Goal: Task Accomplishment & Management: Use online tool/utility

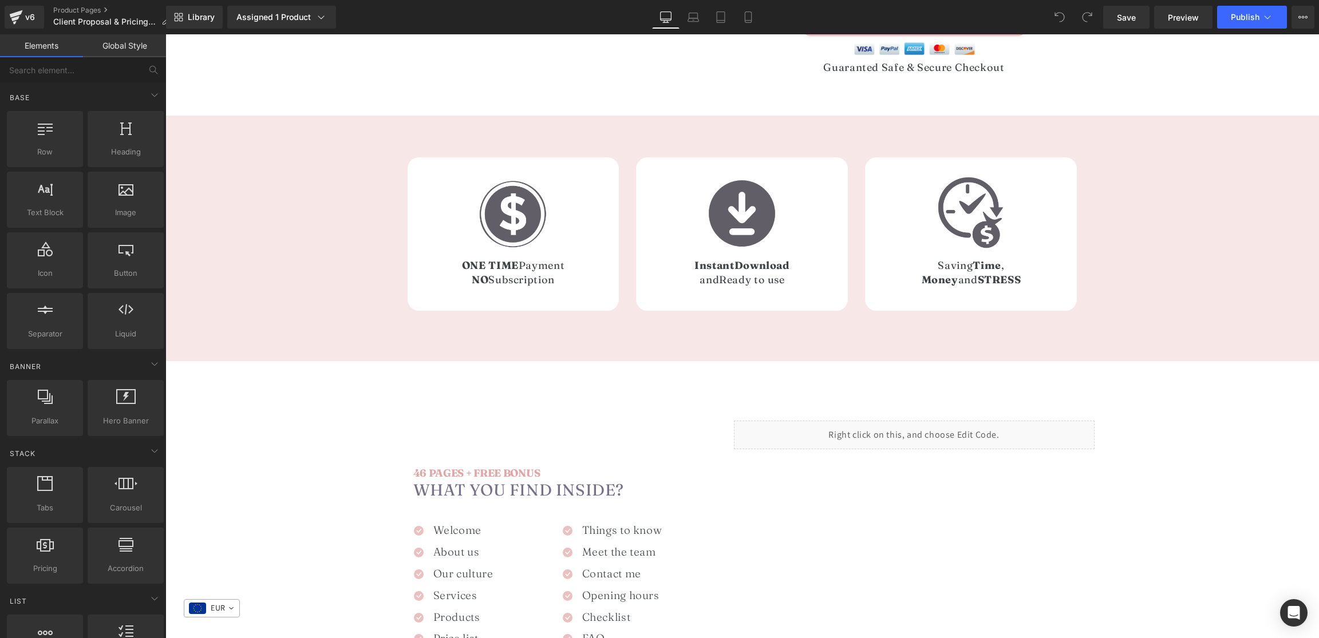
scroll to position [470, 0]
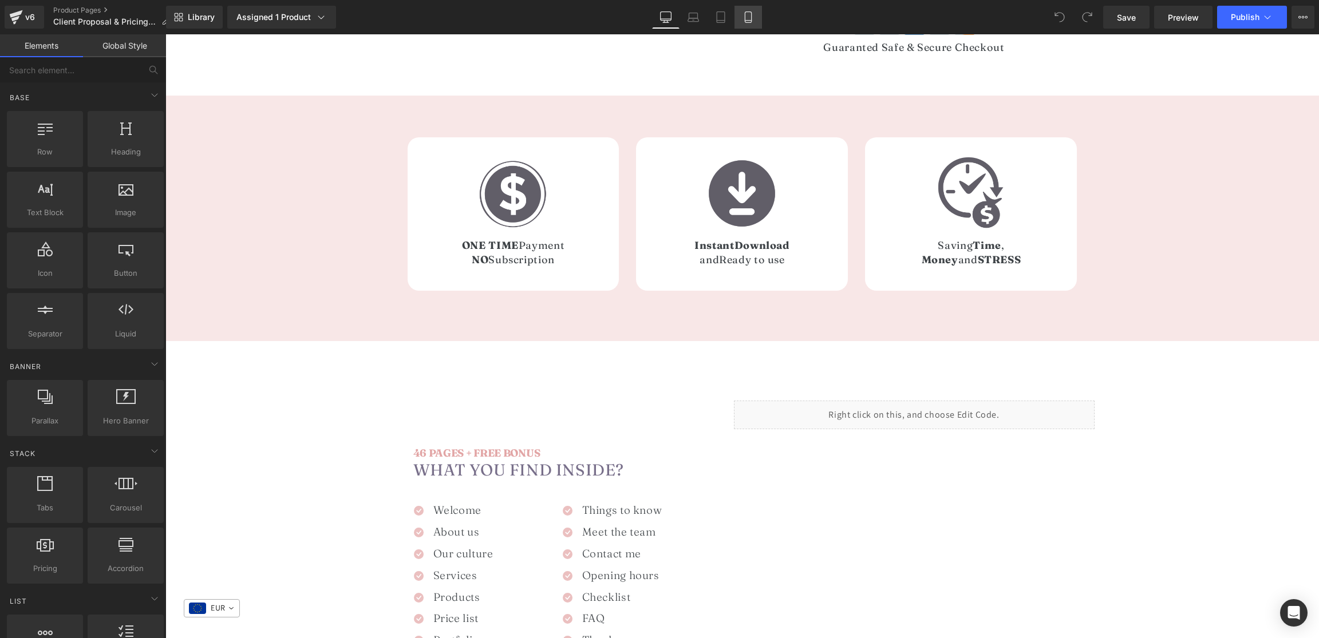
click at [745, 18] on icon at bounding box center [748, 16] width 11 height 11
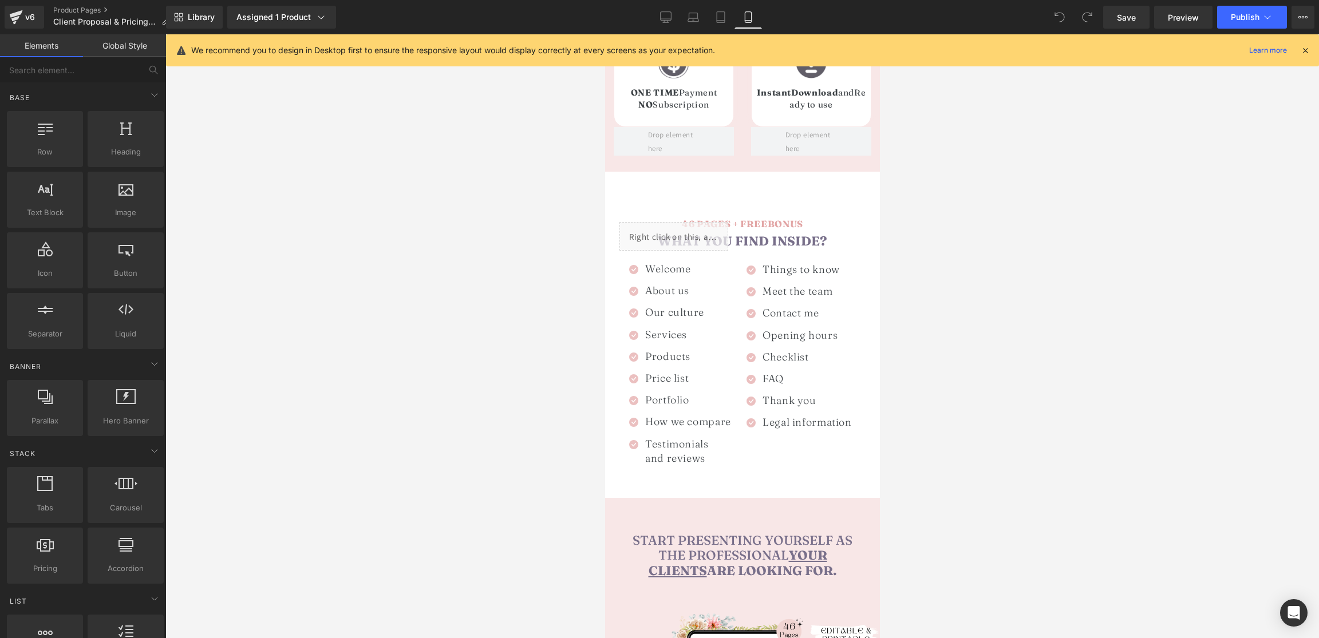
scroll to position [883, 0]
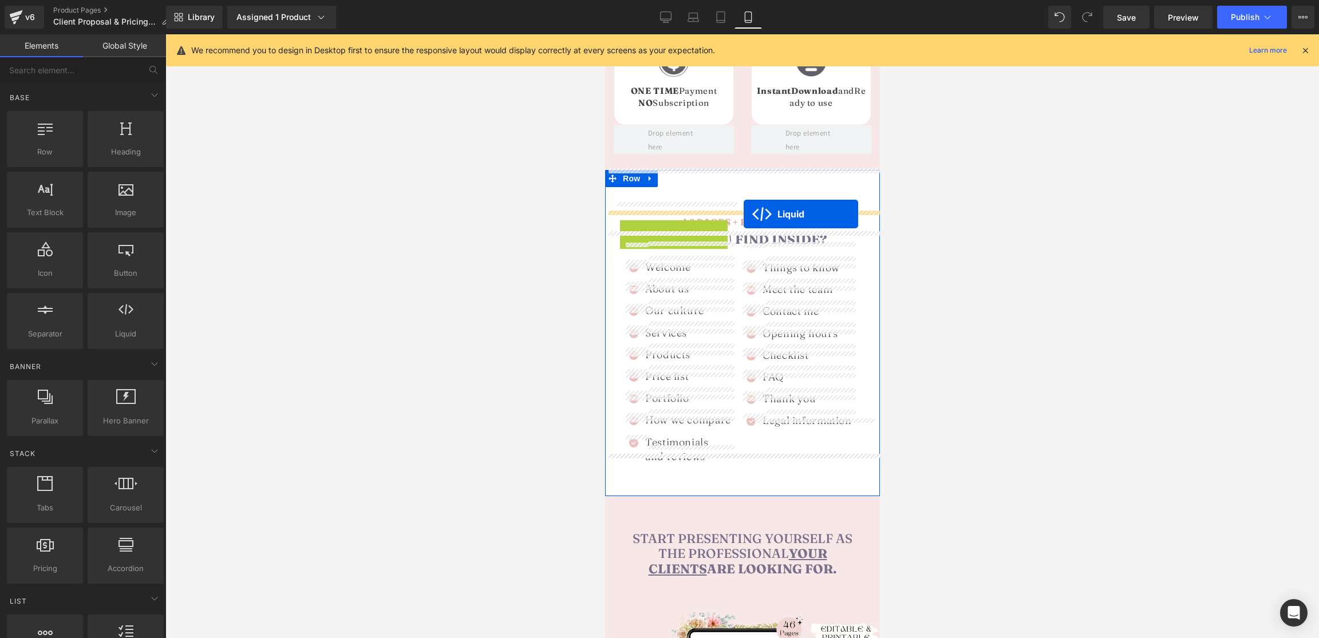
drag, startPoint x: 664, startPoint y: 210, endPoint x: 746, endPoint y: 214, distance: 82.0
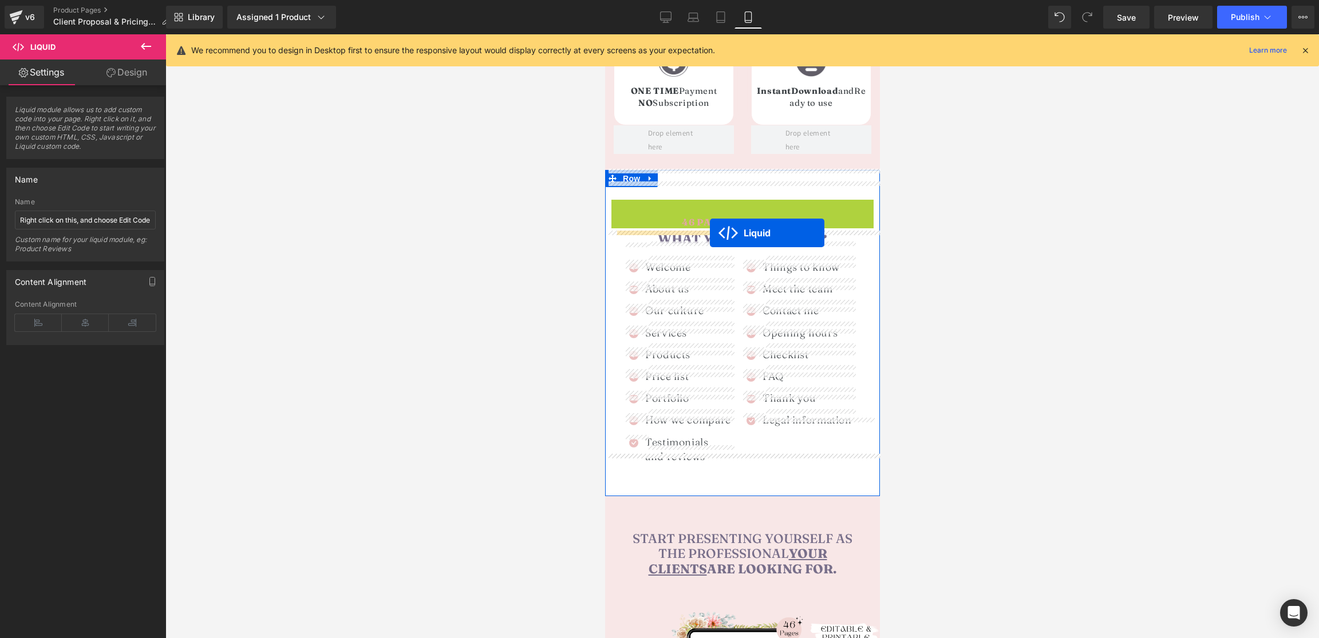
drag, startPoint x: 720, startPoint y: 190, endPoint x: 709, endPoint y: 233, distance: 44.7
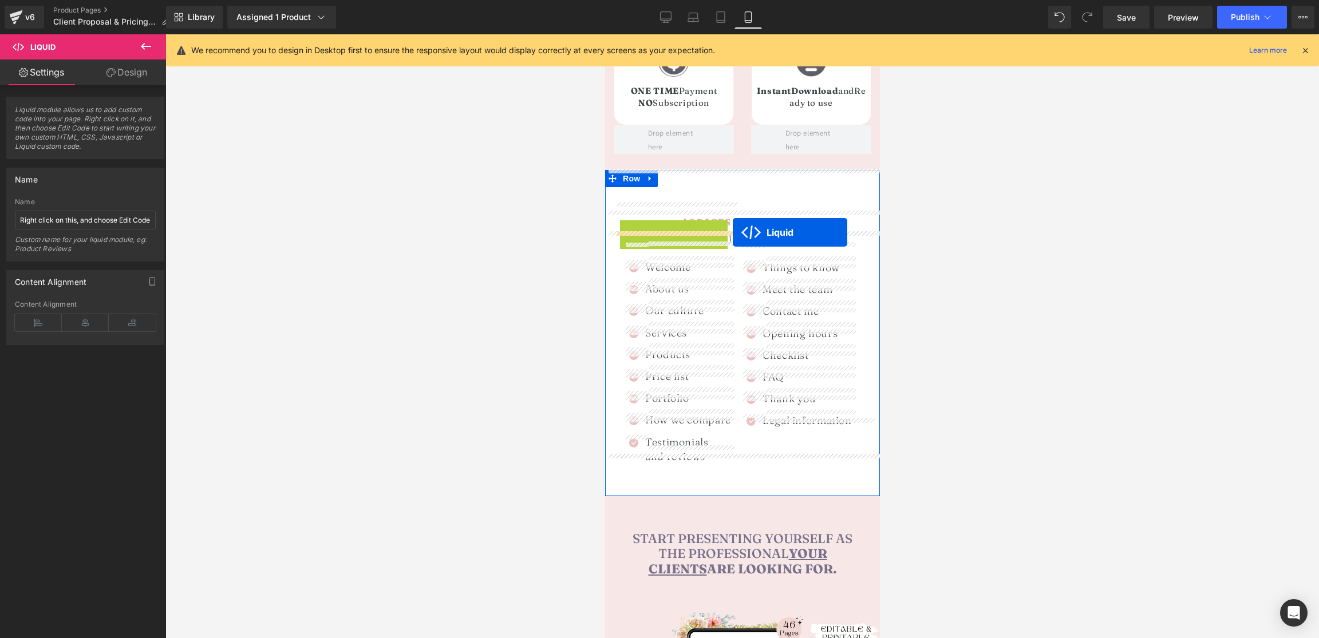
drag, startPoint x: 653, startPoint y: 210, endPoint x: 732, endPoint y: 233, distance: 82.3
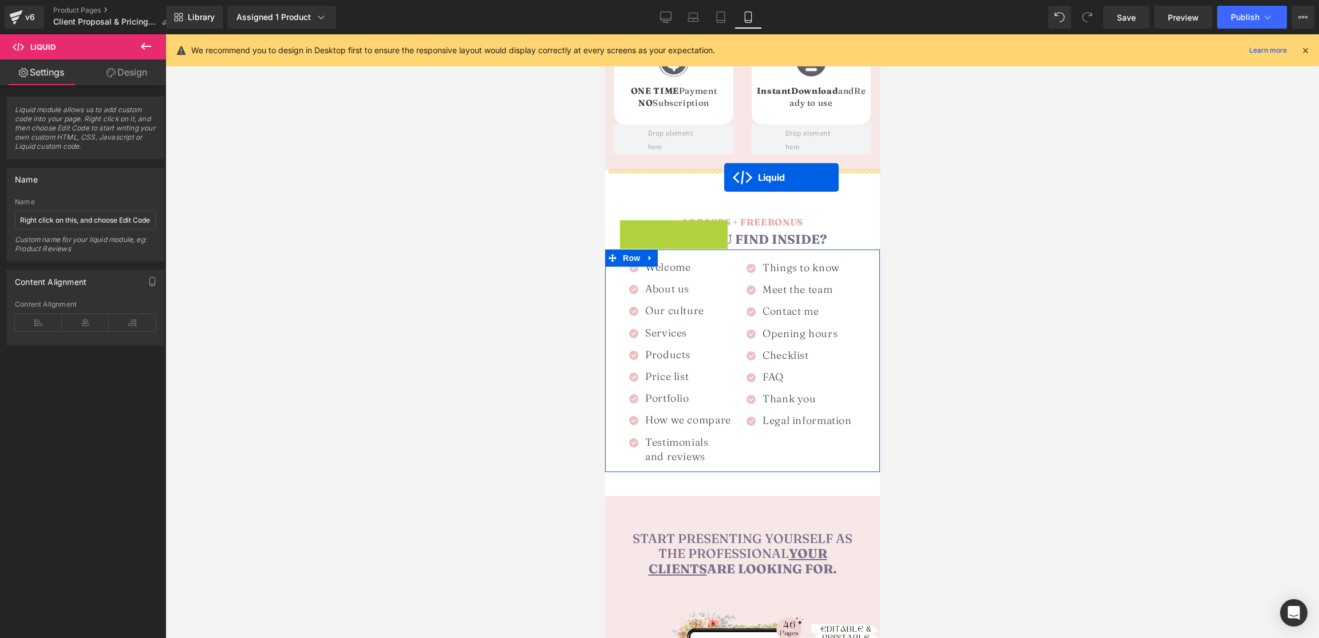
drag, startPoint x: 664, startPoint y: 211, endPoint x: 724, endPoint y: 178, distance: 68.7
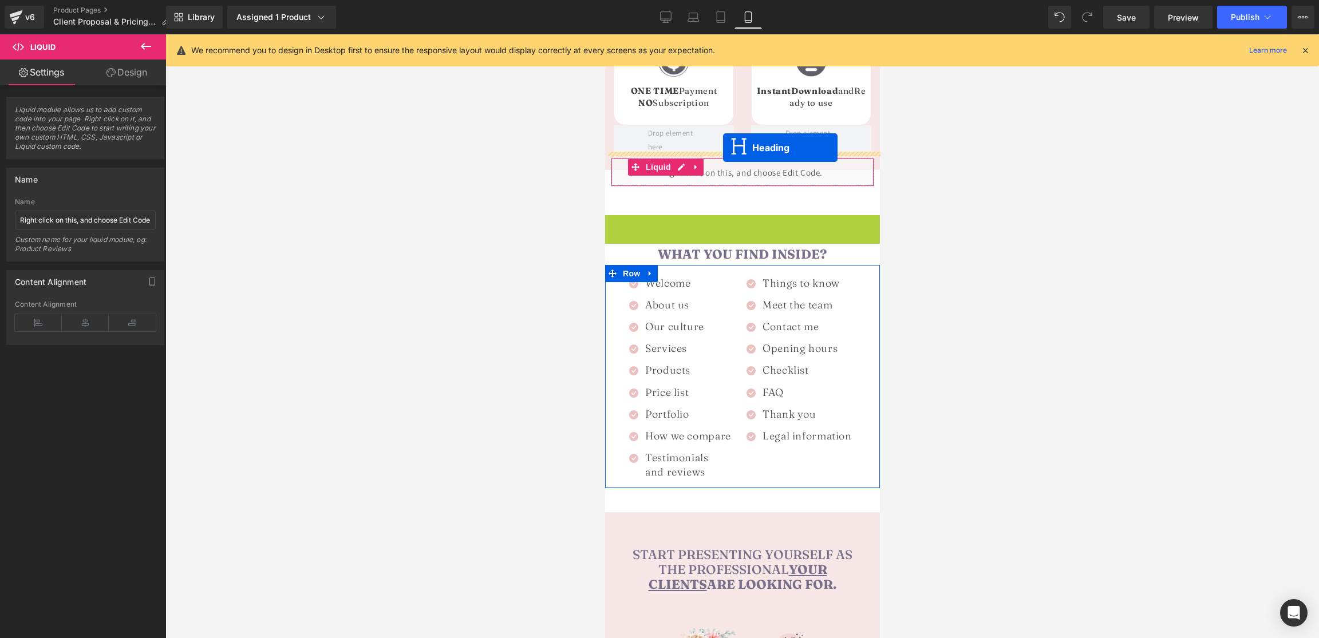
drag, startPoint x: 726, startPoint y: 204, endPoint x: 723, endPoint y: 148, distance: 56.8
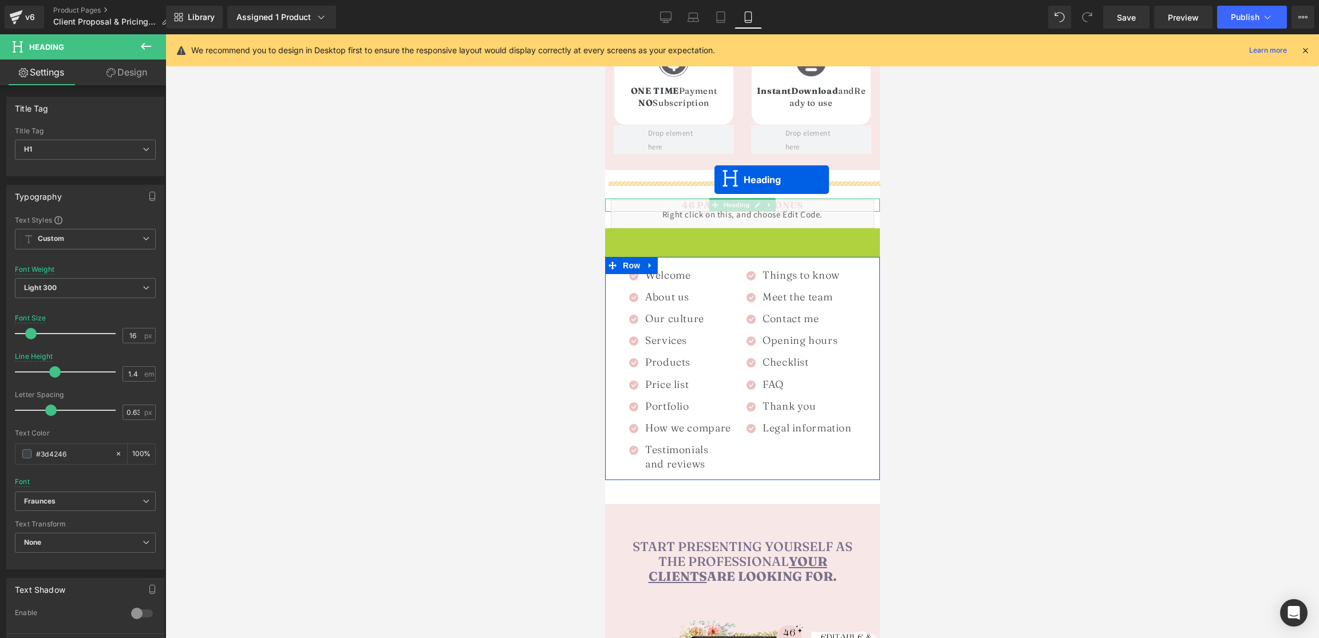
drag, startPoint x: 717, startPoint y: 218, endPoint x: 714, endPoint y: 180, distance: 38.5
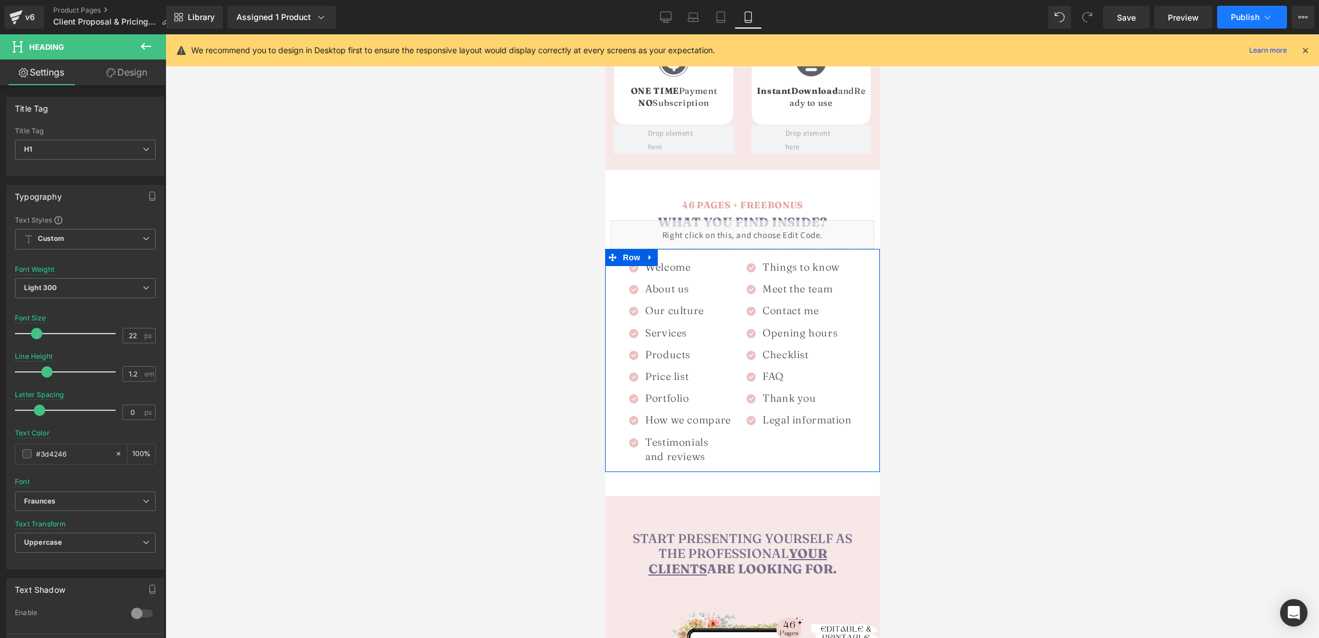
click at [1226, 19] on button "Publish" at bounding box center [1252, 17] width 70 height 23
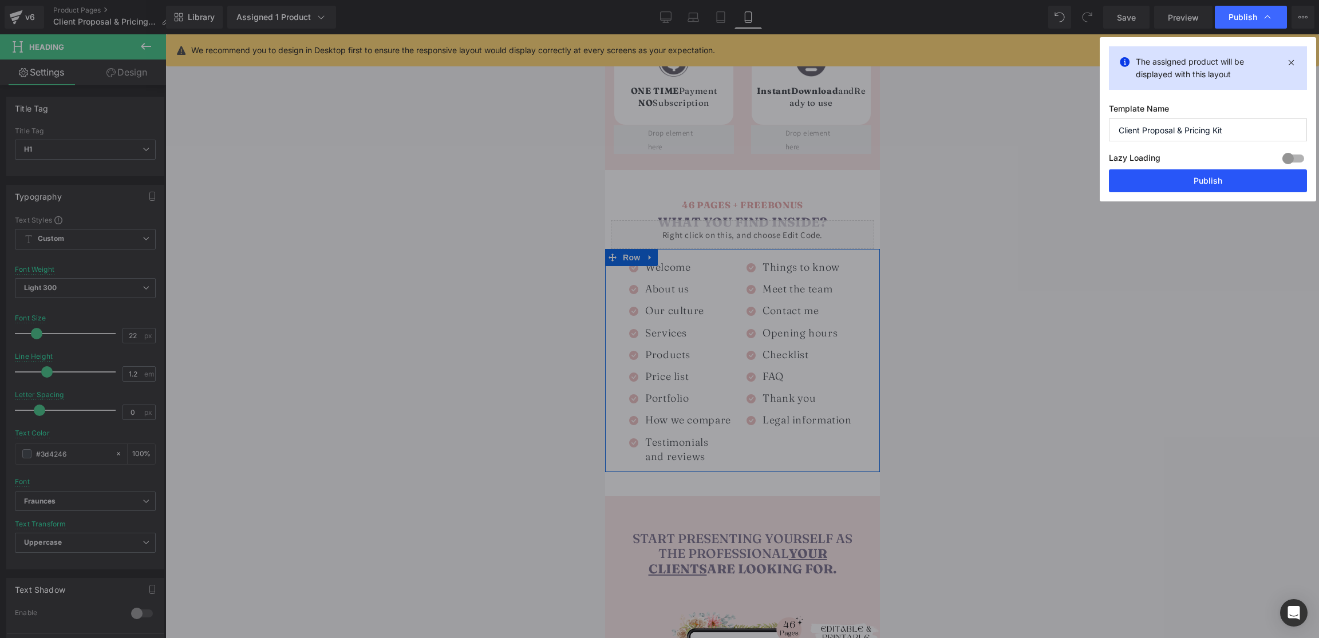
click at [1177, 178] on button "Publish" at bounding box center [1208, 180] width 198 height 23
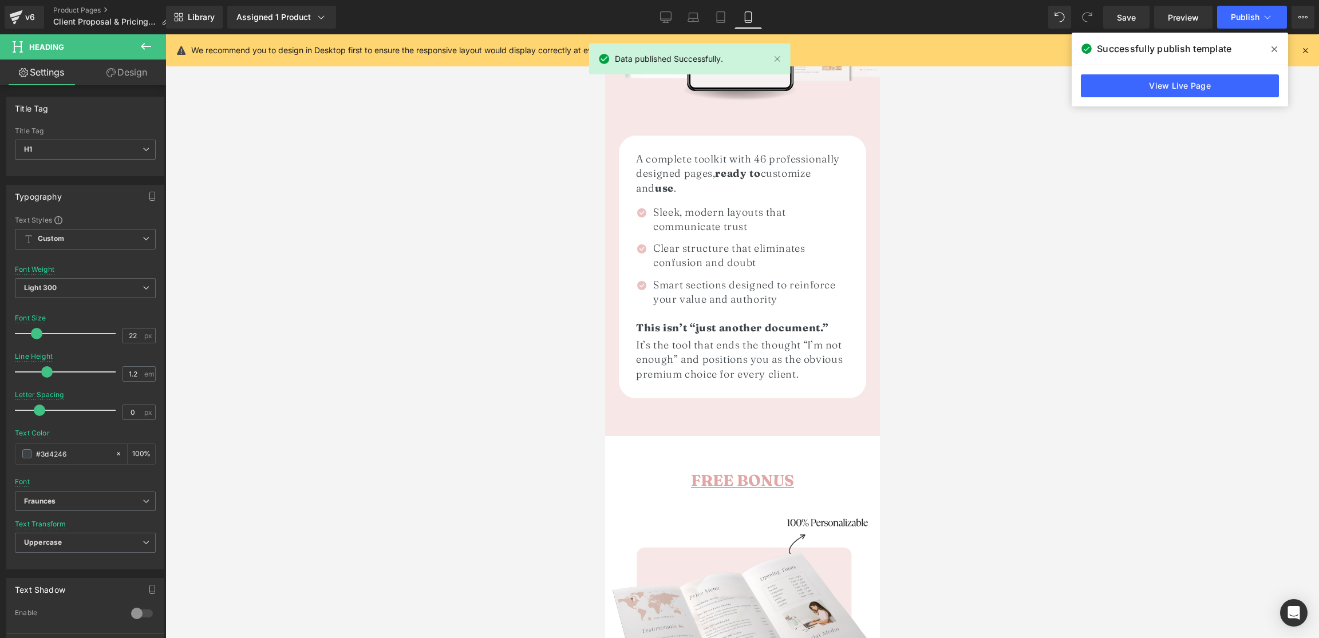
scroll to position [1569, 0]
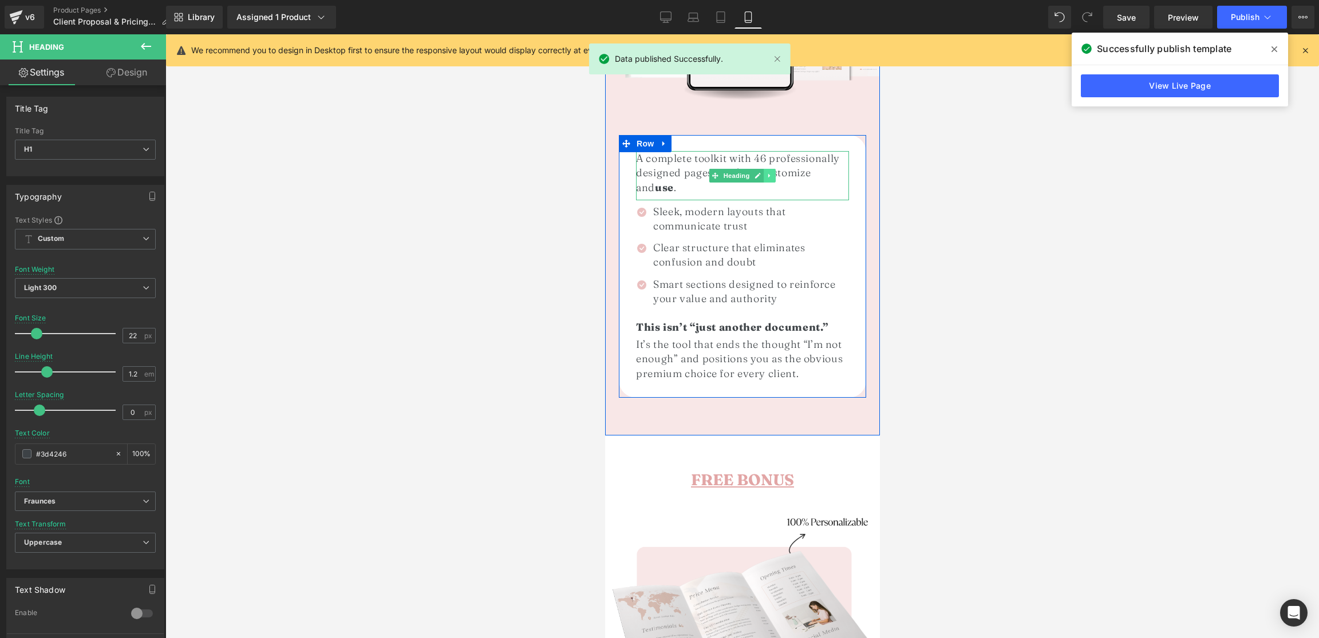
click at [768, 174] on icon at bounding box center [769, 176] width 2 height 4
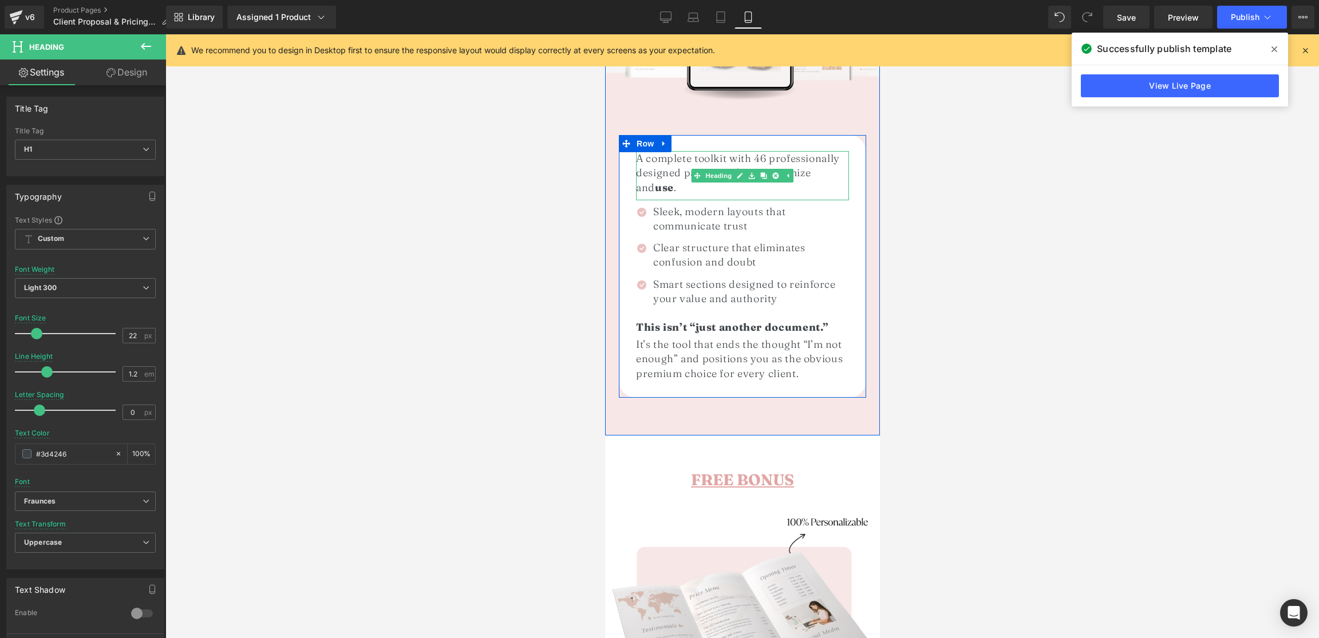
click at [810, 156] on h1 "A complete toolkit with 46 professionally designed pages, ready to customize an…" at bounding box center [742, 173] width 213 height 44
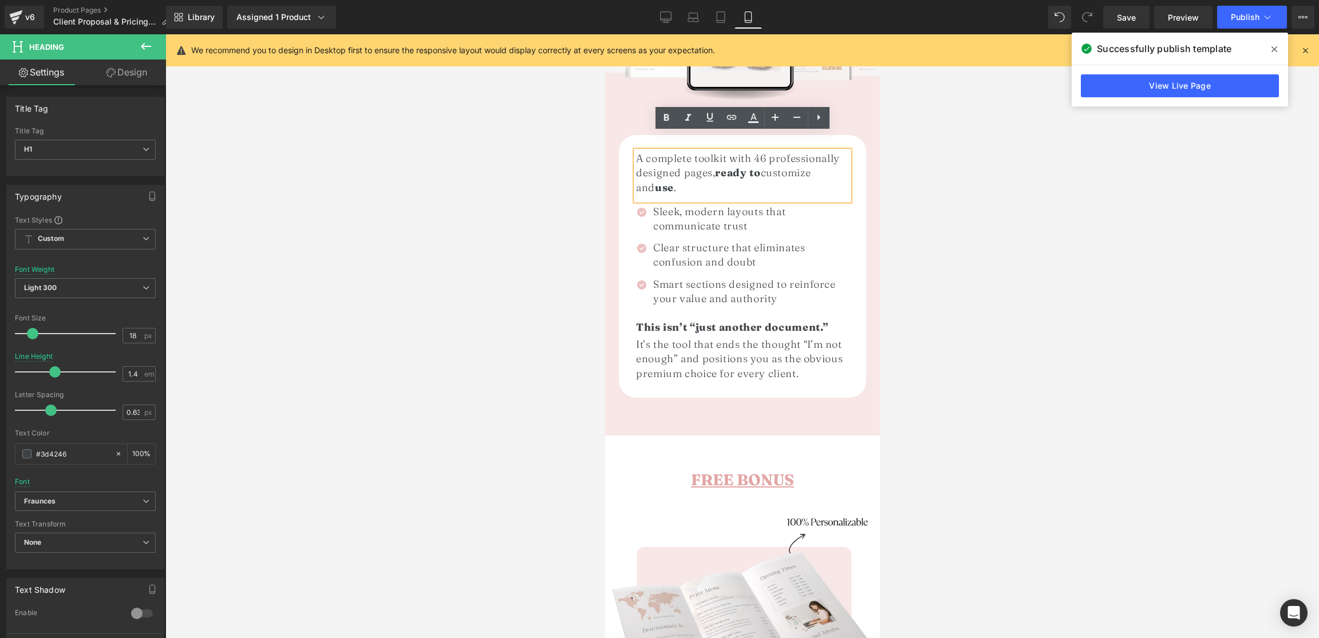
drag, startPoint x: 765, startPoint y: 157, endPoint x: 836, endPoint y: 157, distance: 71.0
click at [836, 157] on h1 "A complete toolkit with 46 professionally designed pages, ready to customize an…" at bounding box center [742, 173] width 213 height 44
click at [665, 121] on icon at bounding box center [667, 118] width 14 height 14
click at [774, 164] on h1 "A complete toolkit with 46 professionally designed pages, ready to customize an…" at bounding box center [742, 173] width 213 height 44
drag, startPoint x: 766, startPoint y: 157, endPoint x: 815, endPoint y: 157, distance: 48.7
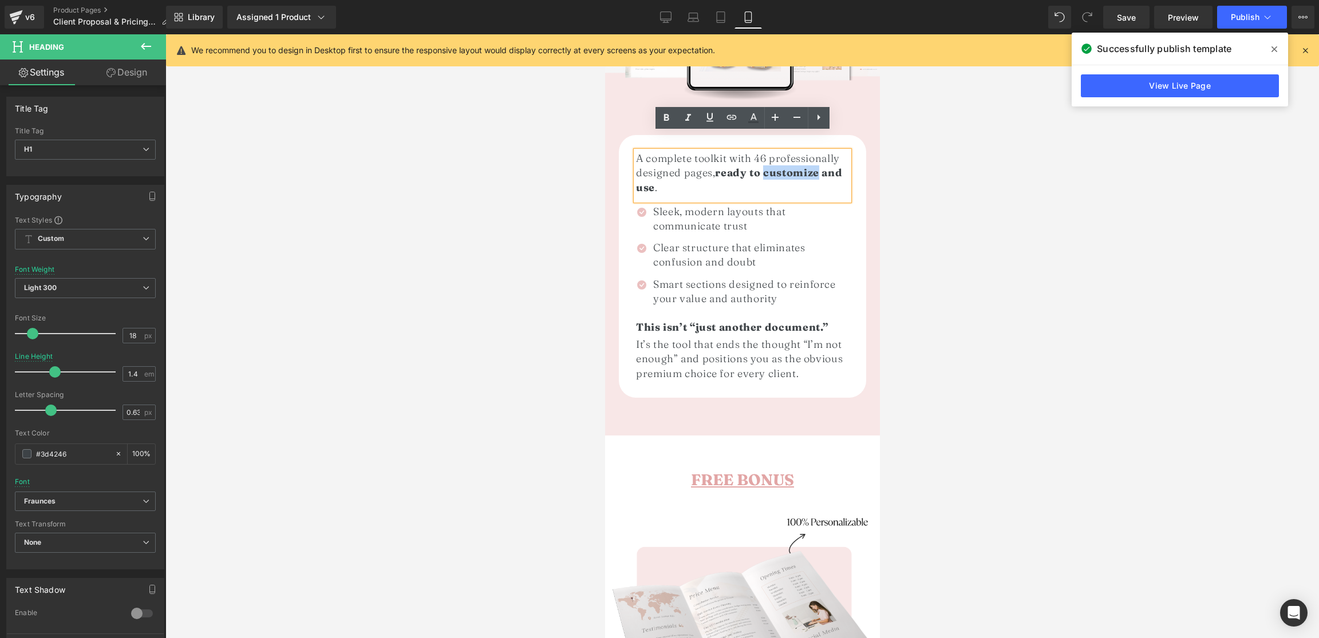
click at [815, 166] on strong "customize and" at bounding box center [802, 172] width 79 height 13
click at [669, 117] on icon at bounding box center [667, 118] width 14 height 14
click at [830, 166] on strong "customize and" at bounding box center [801, 172] width 77 height 13
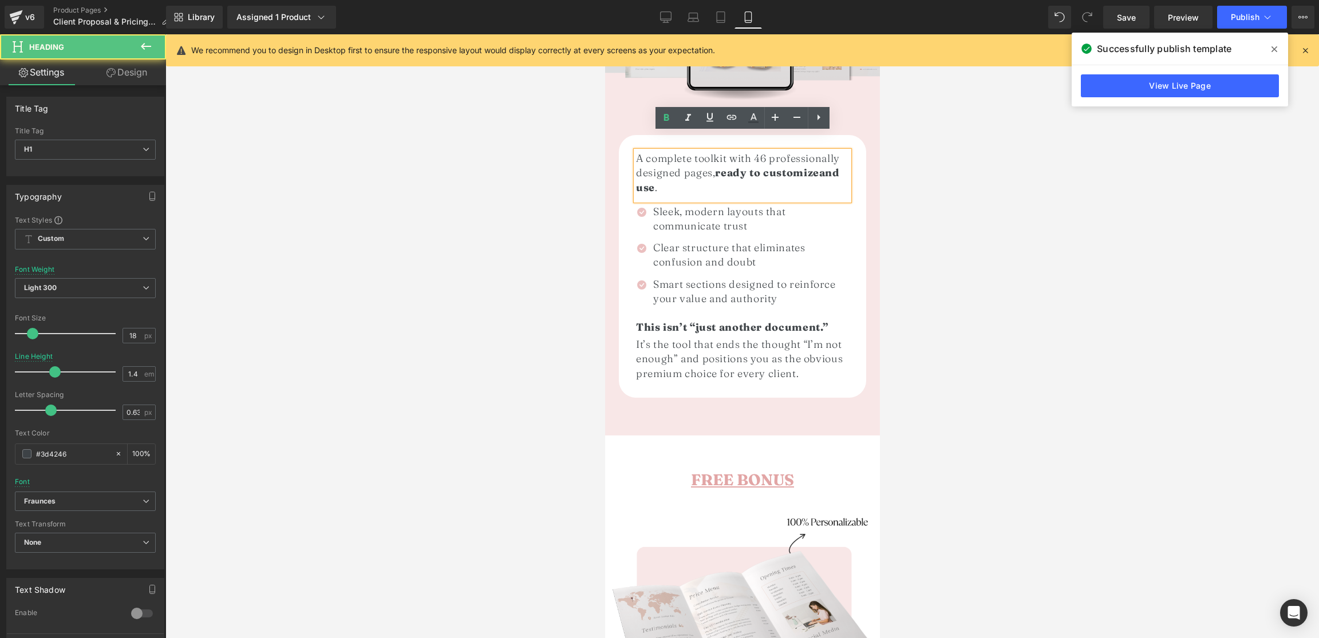
drag, startPoint x: 830, startPoint y: 157, endPoint x: 785, endPoint y: 136, distance: 50.2
click at [830, 166] on strong "customize and" at bounding box center [801, 172] width 77 height 13
click at [669, 117] on icon at bounding box center [667, 118] width 14 height 14
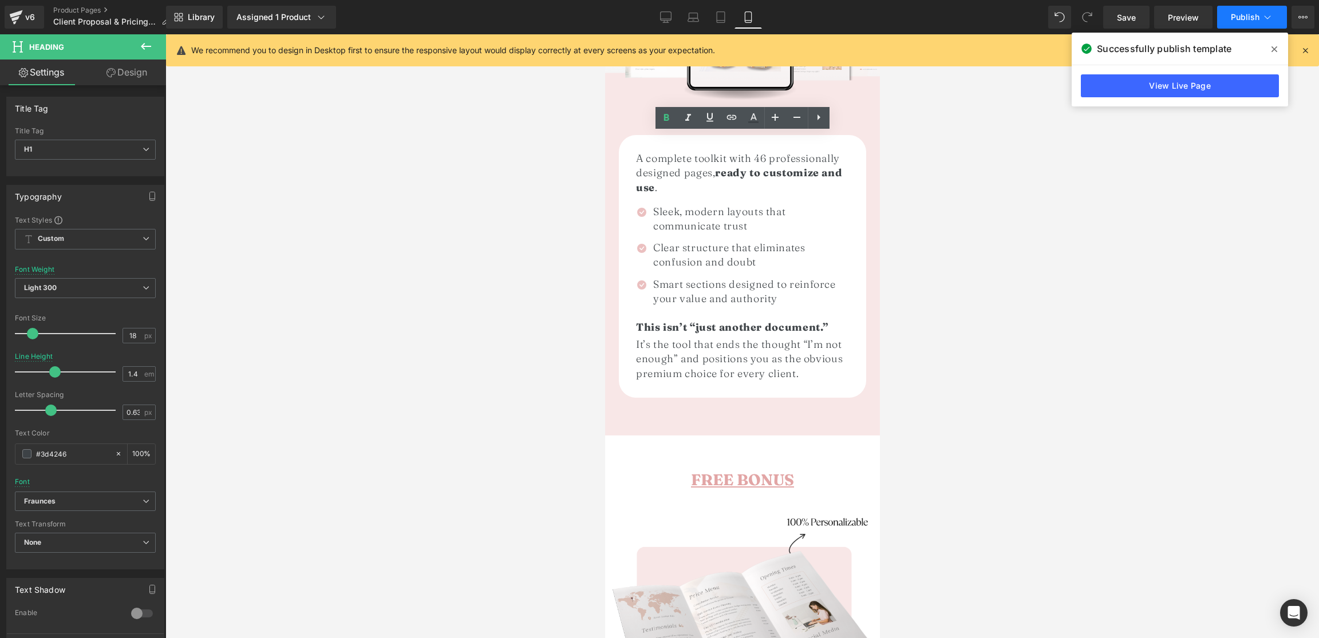
click at [1247, 15] on span "Publish" at bounding box center [1245, 17] width 29 height 9
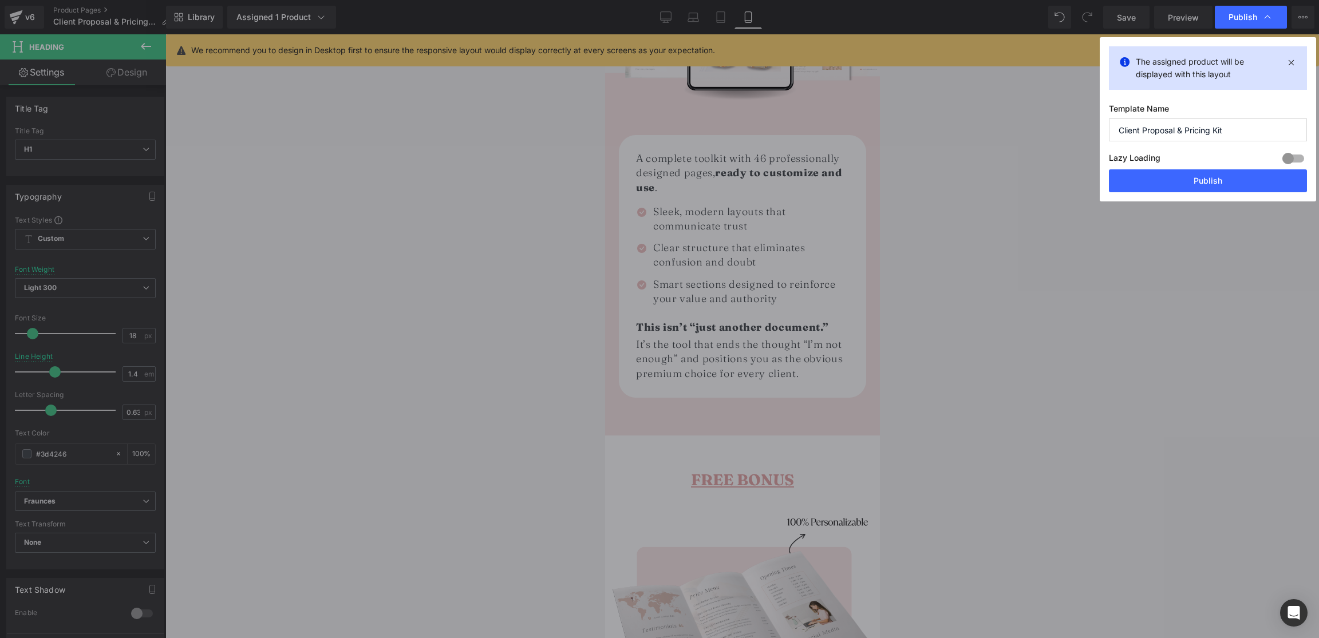
click at [1234, 177] on button "Publish" at bounding box center [1208, 180] width 198 height 23
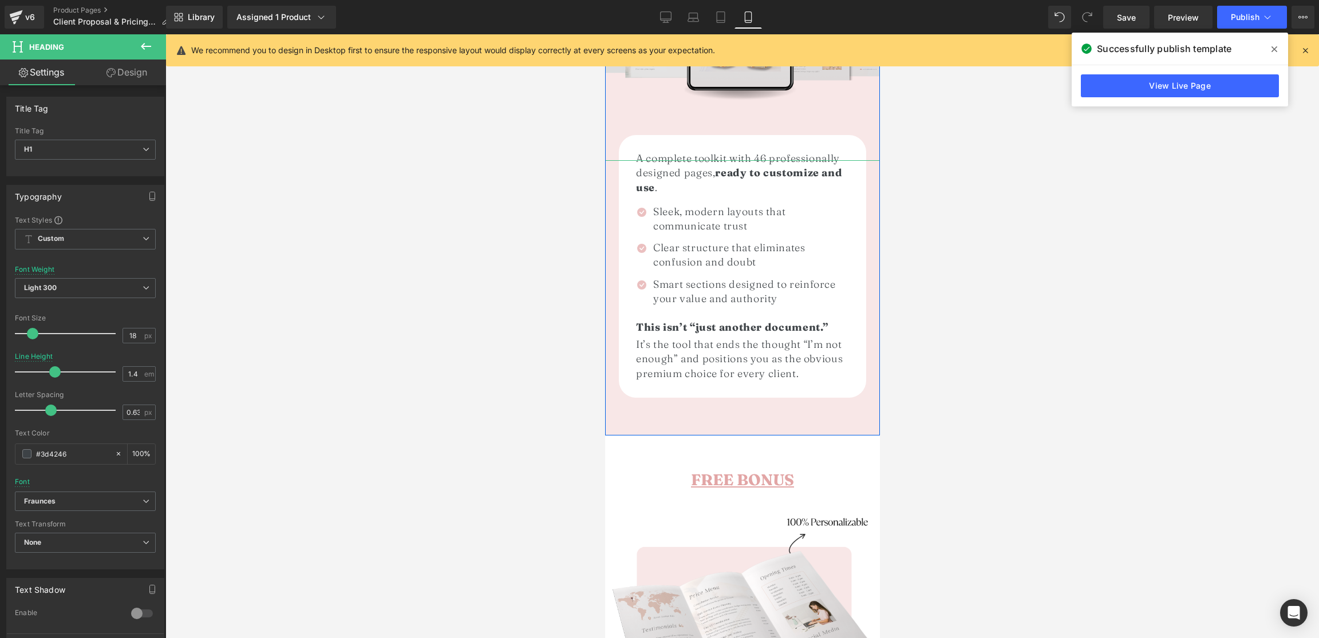
scroll to position [868, 0]
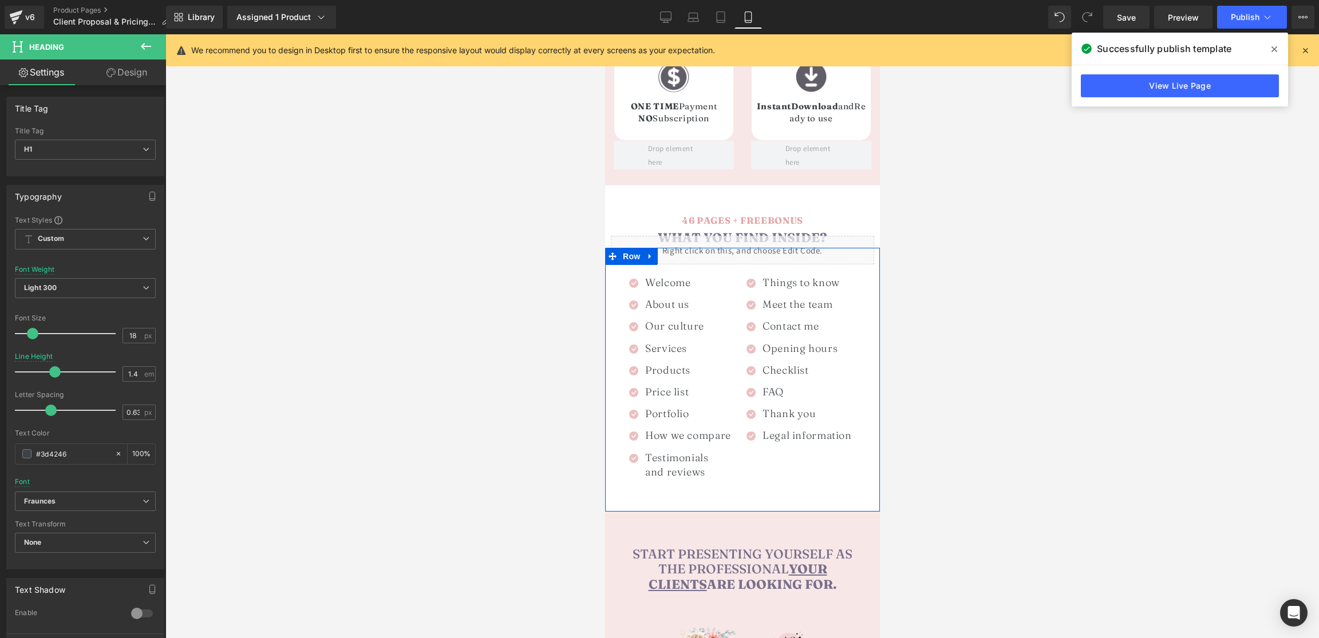
click at [758, 236] on div "Liquid" at bounding box center [741, 250] width 263 height 29
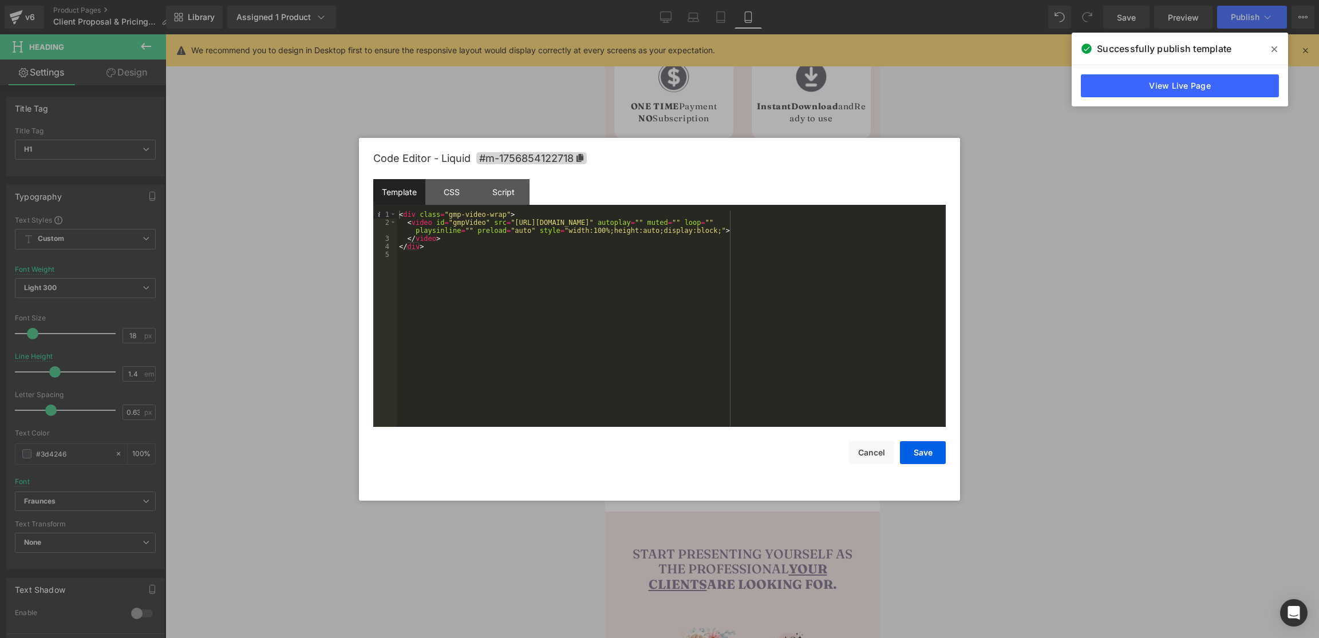
click at [947, 152] on div "Code Editor - Liquid #m-1756854122718 Template CSS Script Data 1 2 3 4 5 < div …" at bounding box center [659, 319] width 601 height 363
click at [1066, 148] on div at bounding box center [659, 319] width 1319 height 638
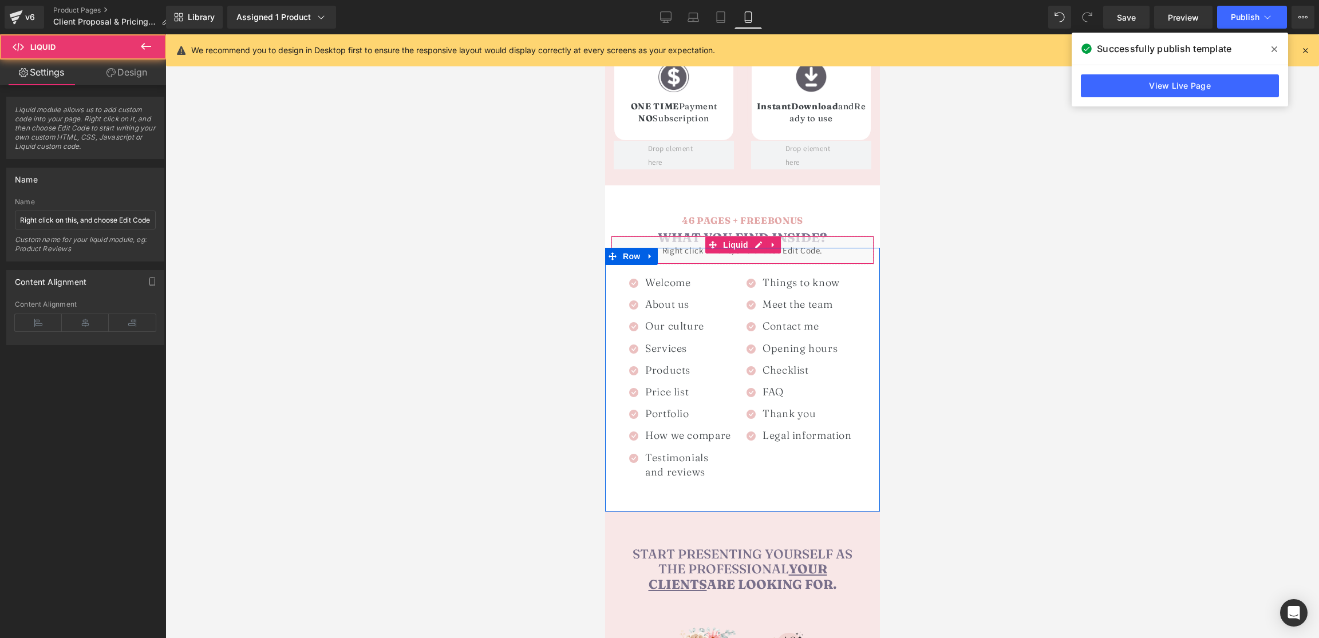
click at [636, 236] on div "Liquid" at bounding box center [741, 250] width 263 height 29
click at [130, 73] on link "Design" at bounding box center [126, 73] width 83 height 26
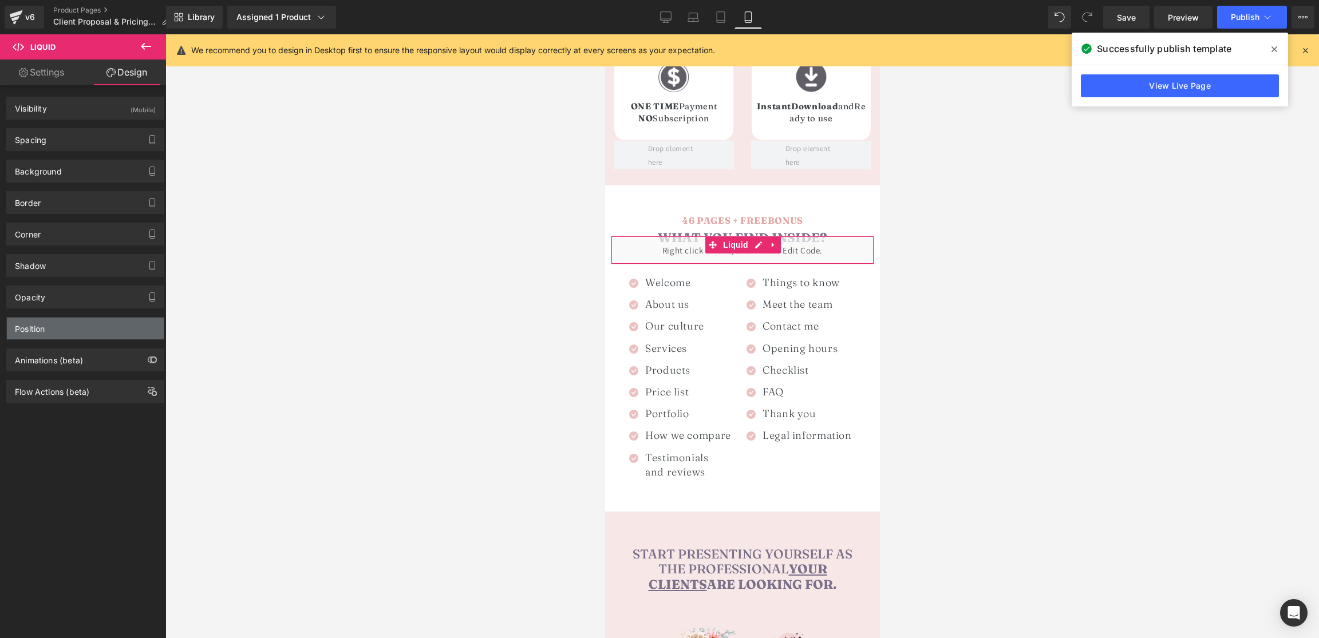
click at [59, 331] on div "Position" at bounding box center [85, 329] width 157 height 22
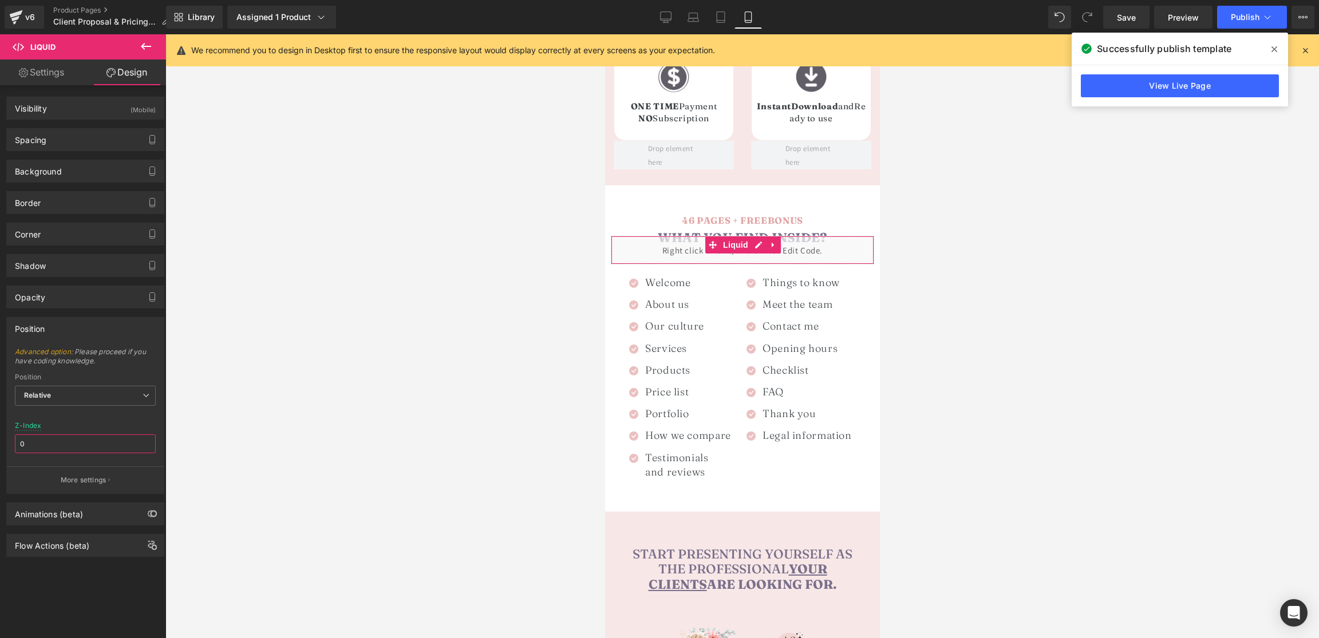
click at [36, 451] on input "0" at bounding box center [85, 444] width 141 height 19
click at [43, 402] on span "Relative" at bounding box center [85, 396] width 141 height 20
click at [66, 444] on li "Static" at bounding box center [85, 450] width 141 height 17
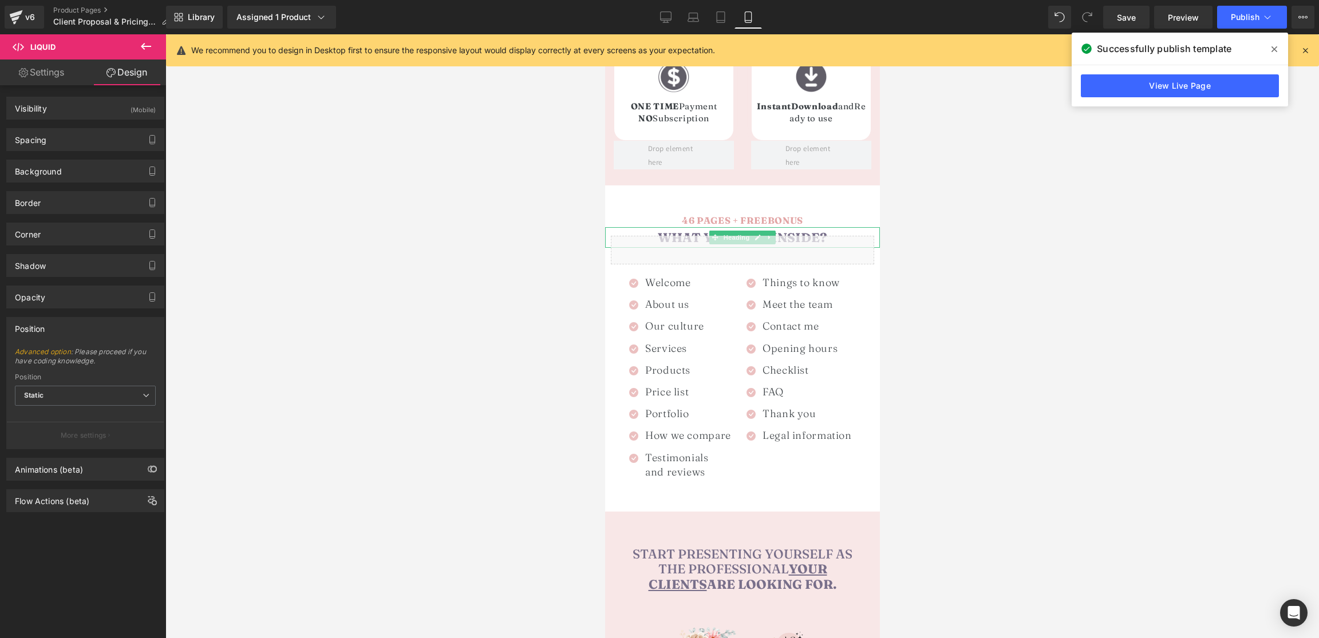
click at [693, 230] on span "What you find inside?" at bounding box center [741, 238] width 169 height 16
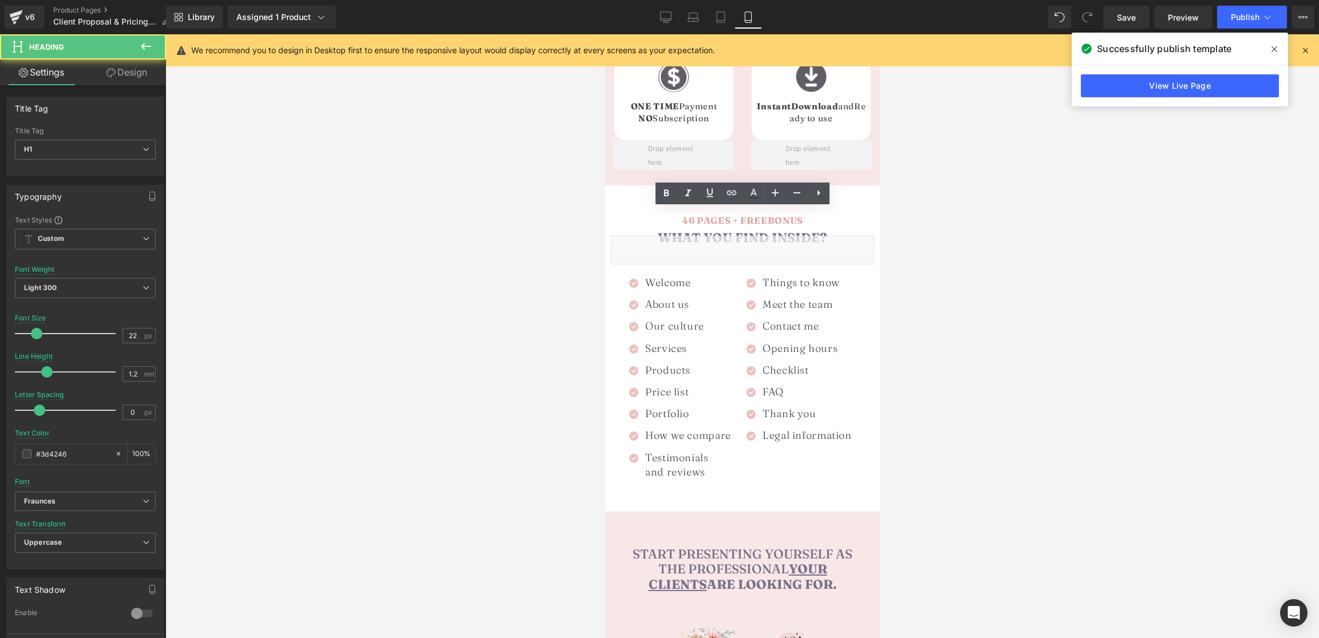
click at [123, 66] on link "Design" at bounding box center [126, 73] width 83 height 26
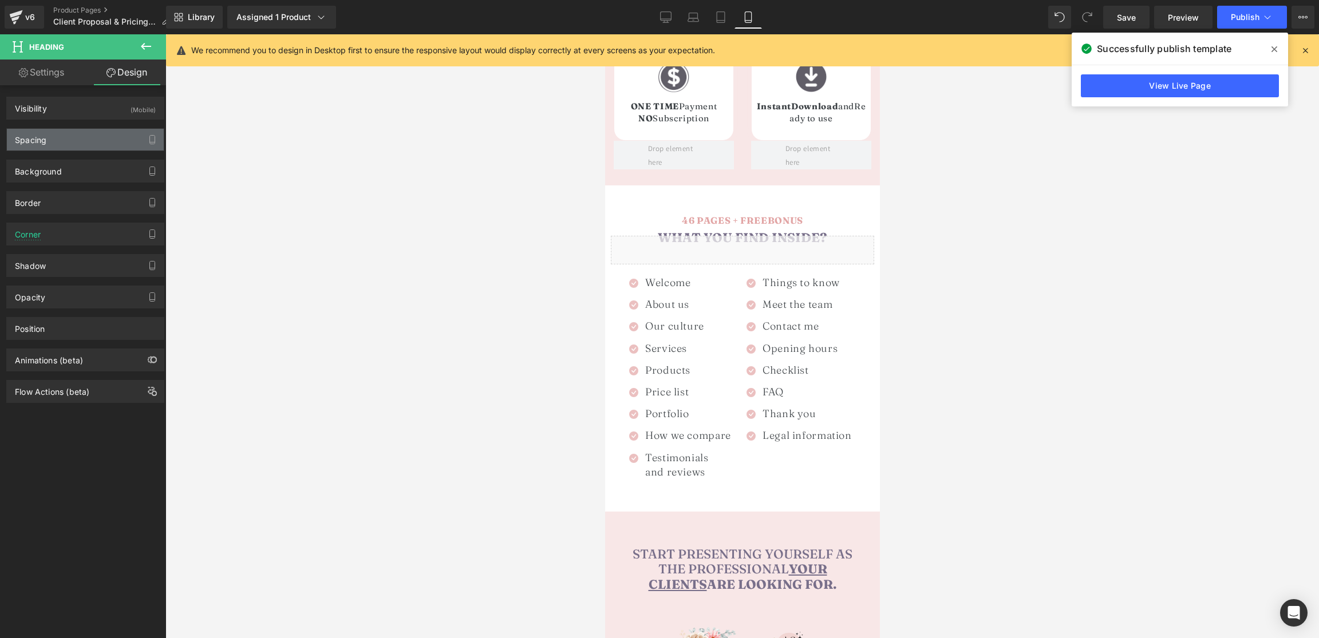
click at [63, 137] on div "Spacing" at bounding box center [85, 140] width 157 height 22
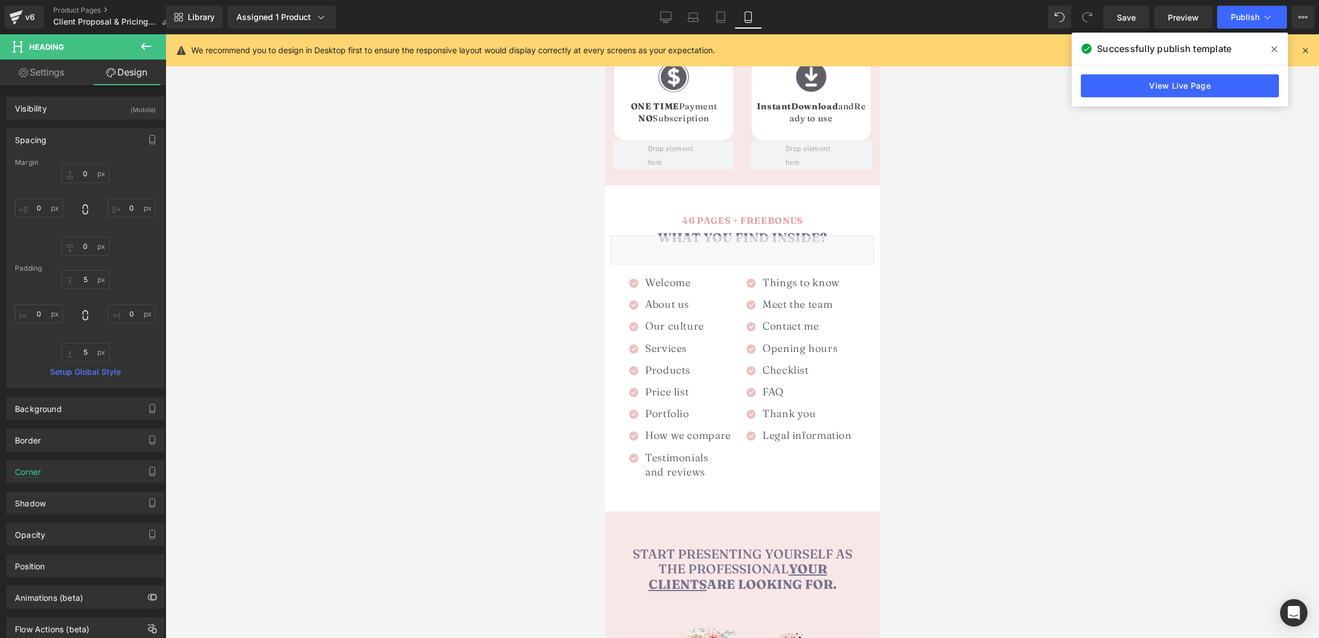
scroll to position [35, 0]
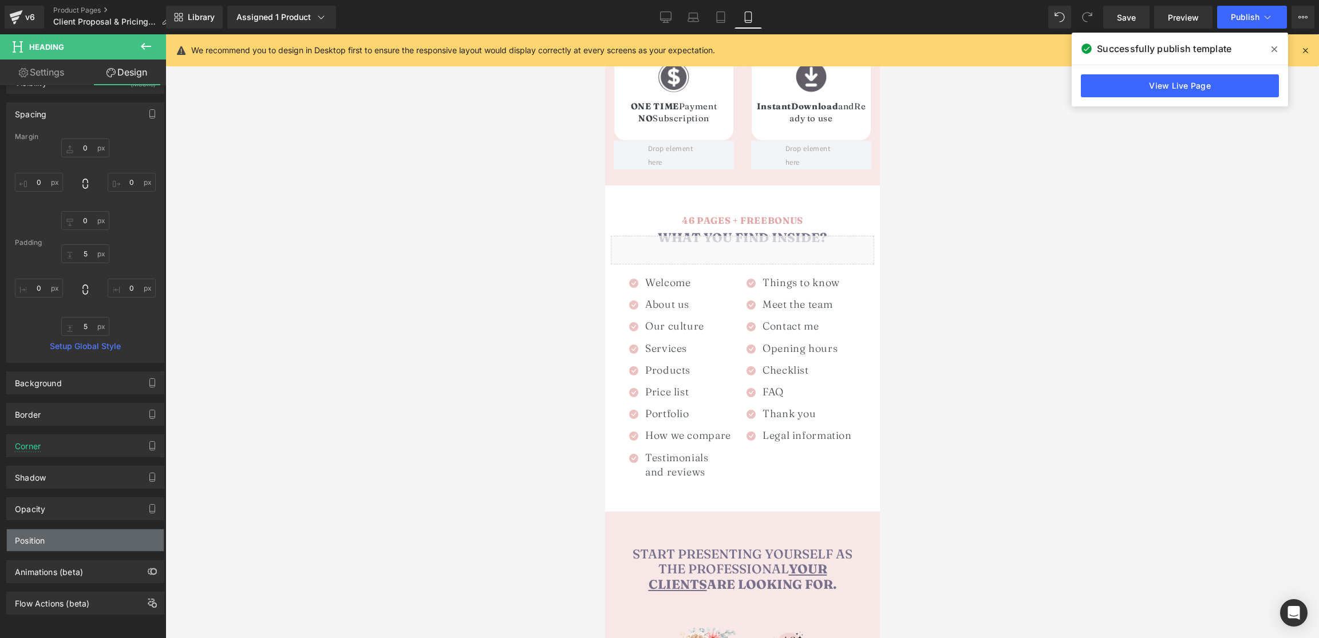
click at [54, 533] on div "Position" at bounding box center [85, 541] width 157 height 22
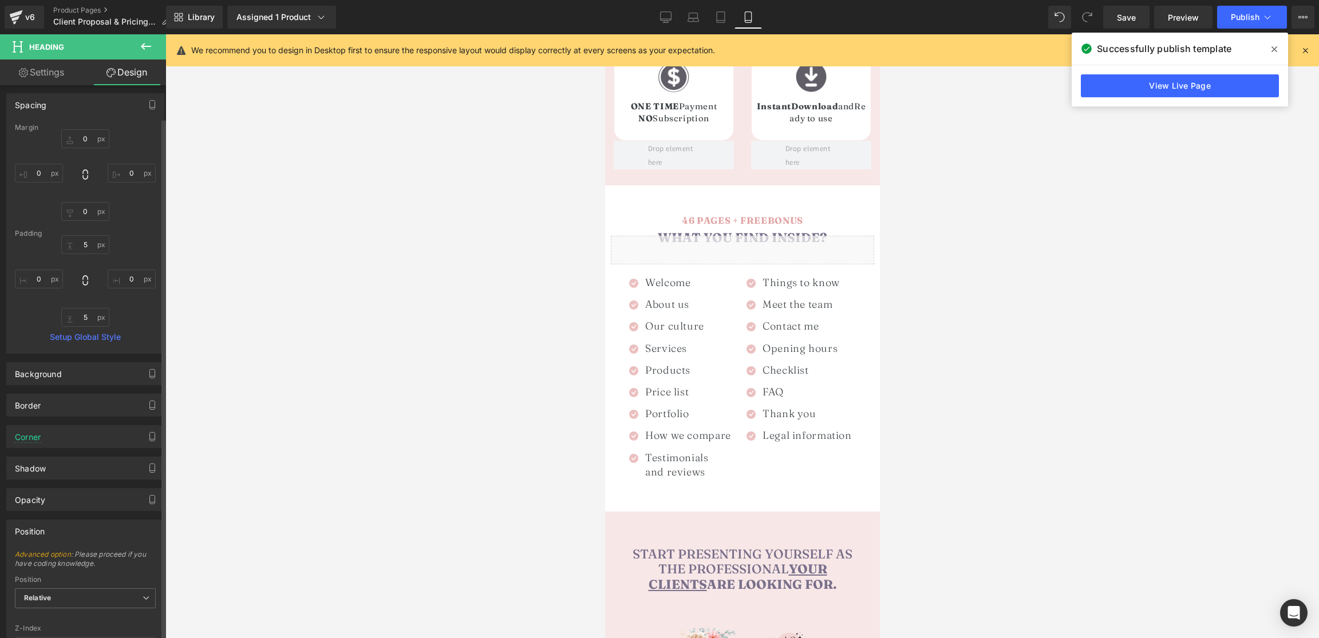
scroll to position [188, 0]
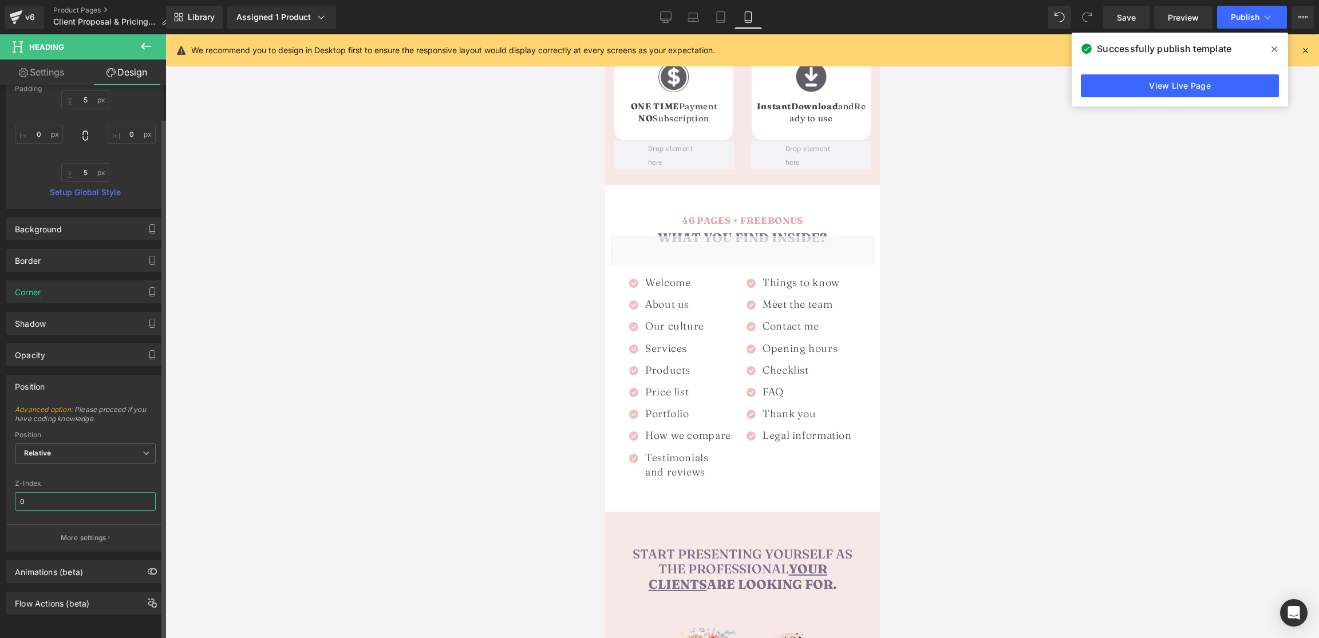
click at [48, 498] on input "0" at bounding box center [85, 501] width 141 height 19
type input "3"
click at [83, 480] on div "Z-Index 3" at bounding box center [85, 502] width 141 height 45
click at [1245, 18] on span "Publish" at bounding box center [1245, 17] width 29 height 9
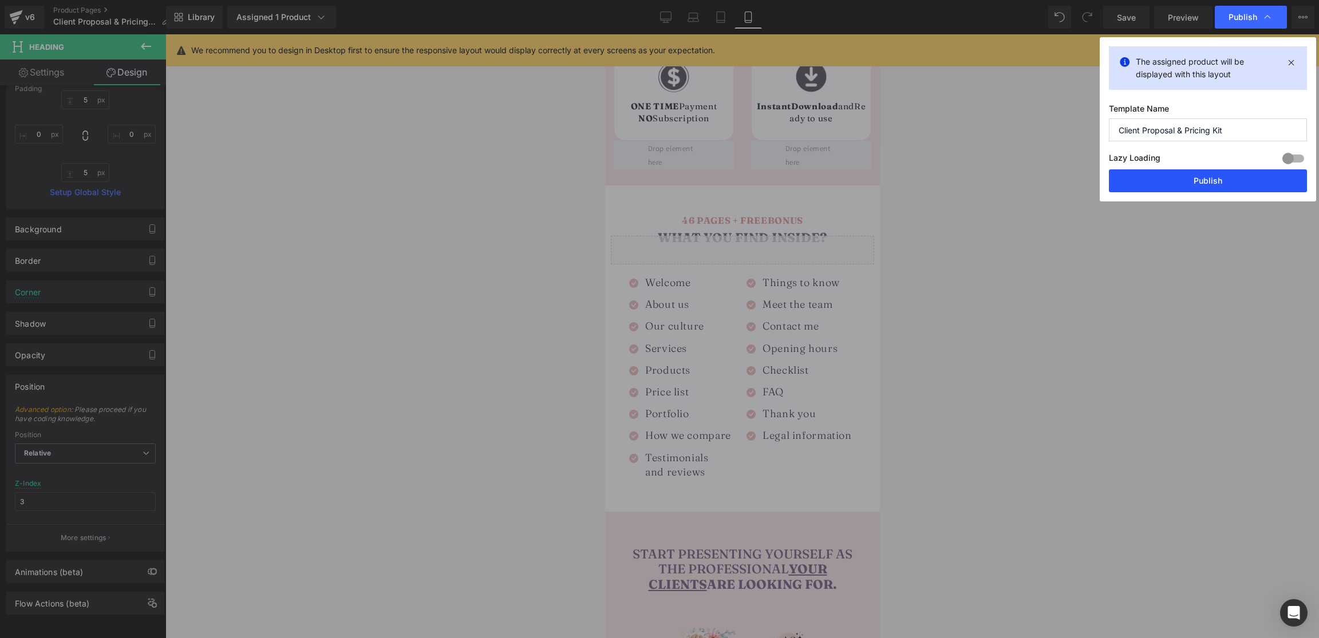
click at [1202, 181] on button "Publish" at bounding box center [1208, 180] width 198 height 23
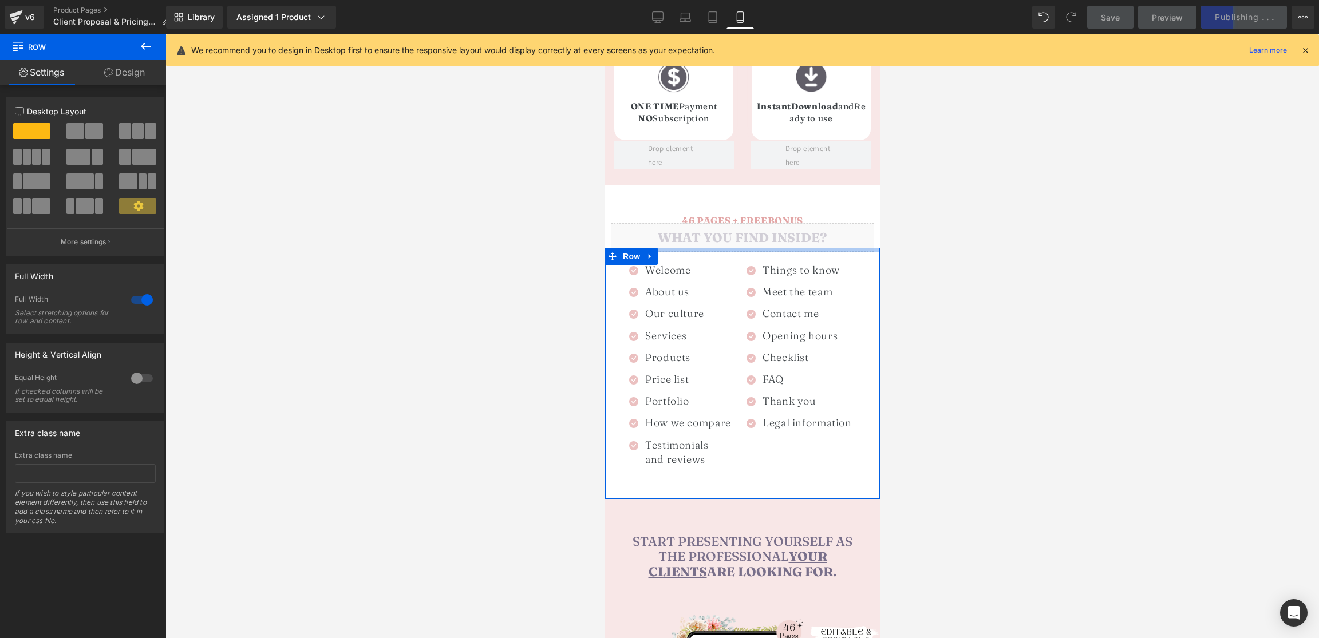
drag, startPoint x: 720, startPoint y: 239, endPoint x: 720, endPoint y: 227, distance: 12.6
click at [720, 248] on div "Liquid 100% Customizable Canva Files Heading Icon Welcome Heading Icon About us…" at bounding box center [742, 373] width 275 height 251
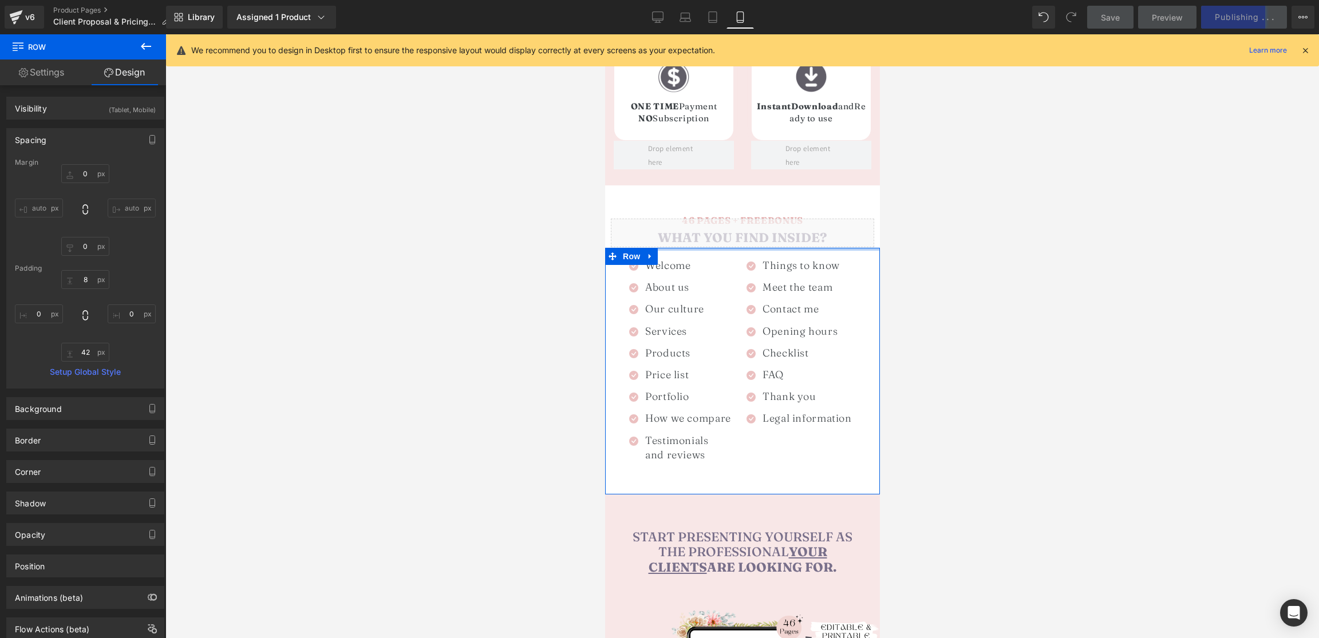
drag, startPoint x: 712, startPoint y: 233, endPoint x: 714, endPoint y: 224, distance: 9.3
click at [714, 248] on div "Liquid 100% Customizable Canva Files Heading Icon Welcome Heading Icon About us…" at bounding box center [742, 371] width 275 height 247
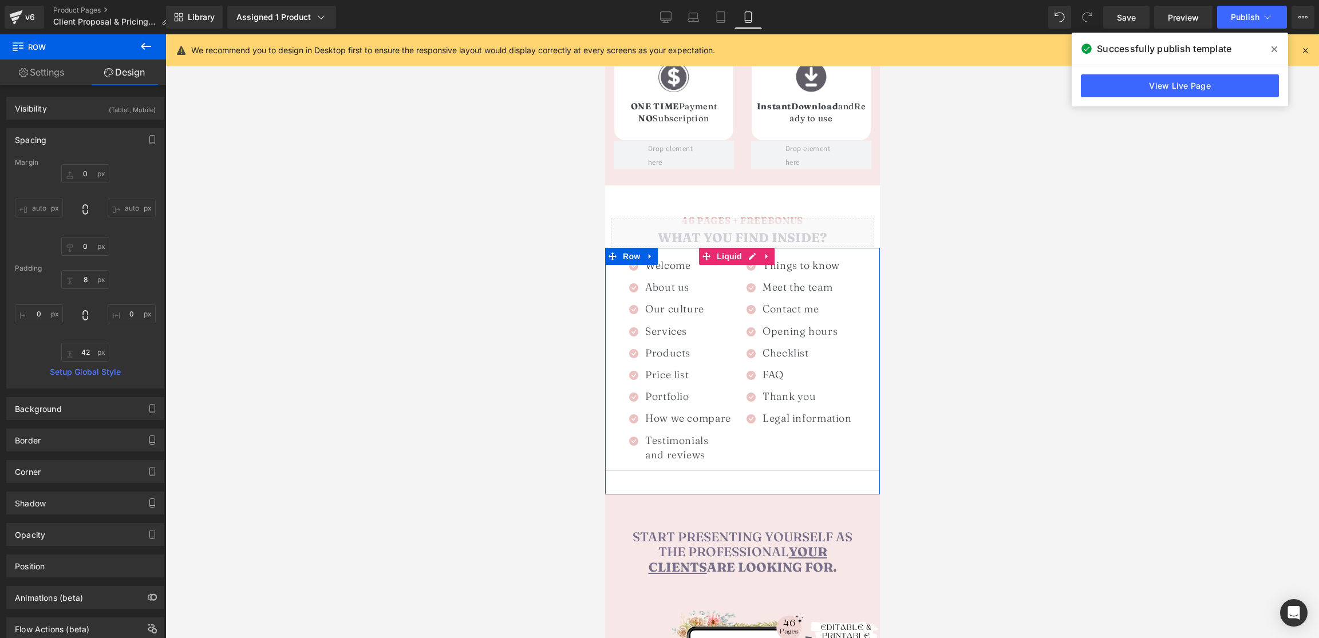
click at [696, 219] on div "Liquid" at bounding box center [741, 233] width 263 height 29
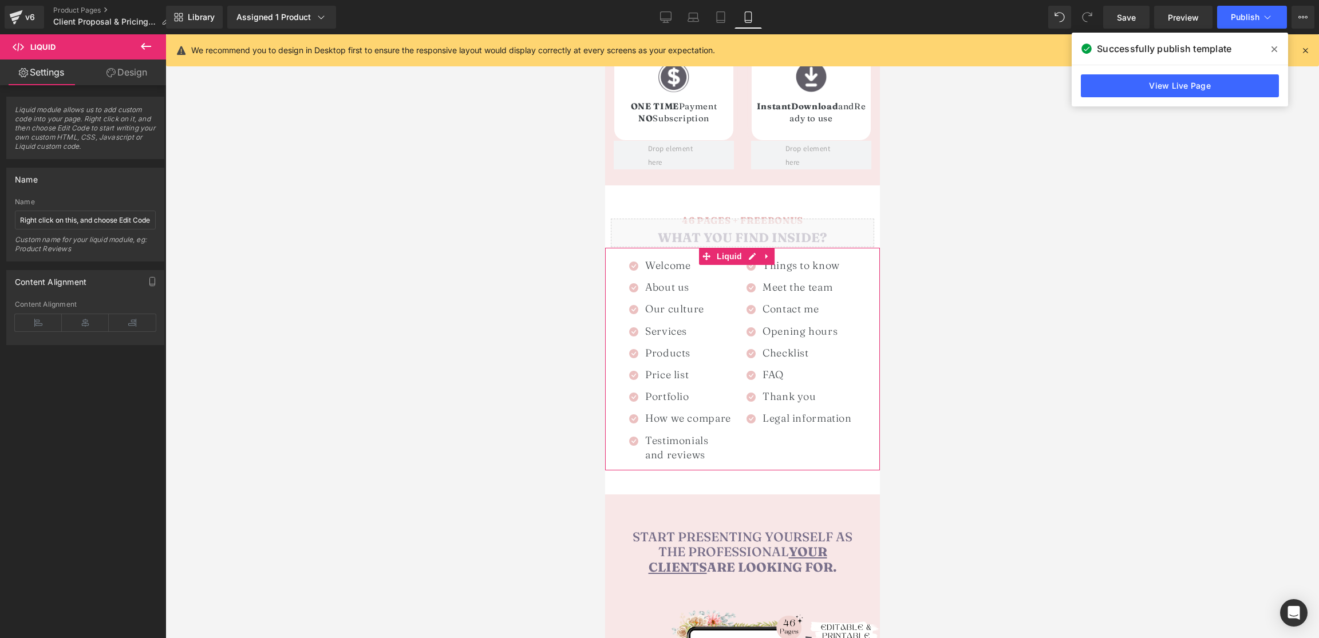
drag, startPoint x: 108, startPoint y: 64, endPoint x: 93, endPoint y: 102, distance: 40.8
click at [108, 64] on link "Design" at bounding box center [126, 73] width 83 height 26
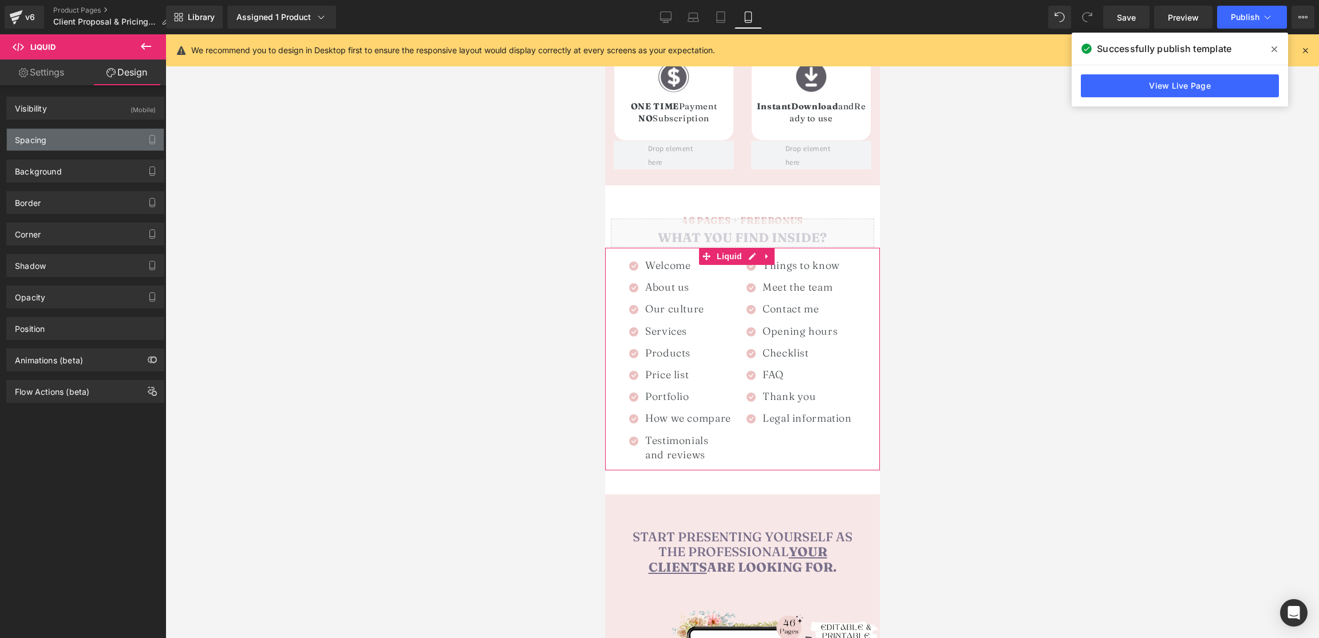
drag, startPoint x: 86, startPoint y: 130, endPoint x: 125, endPoint y: 190, distance: 71.2
click at [86, 130] on div "Spacing" at bounding box center [85, 140] width 157 height 22
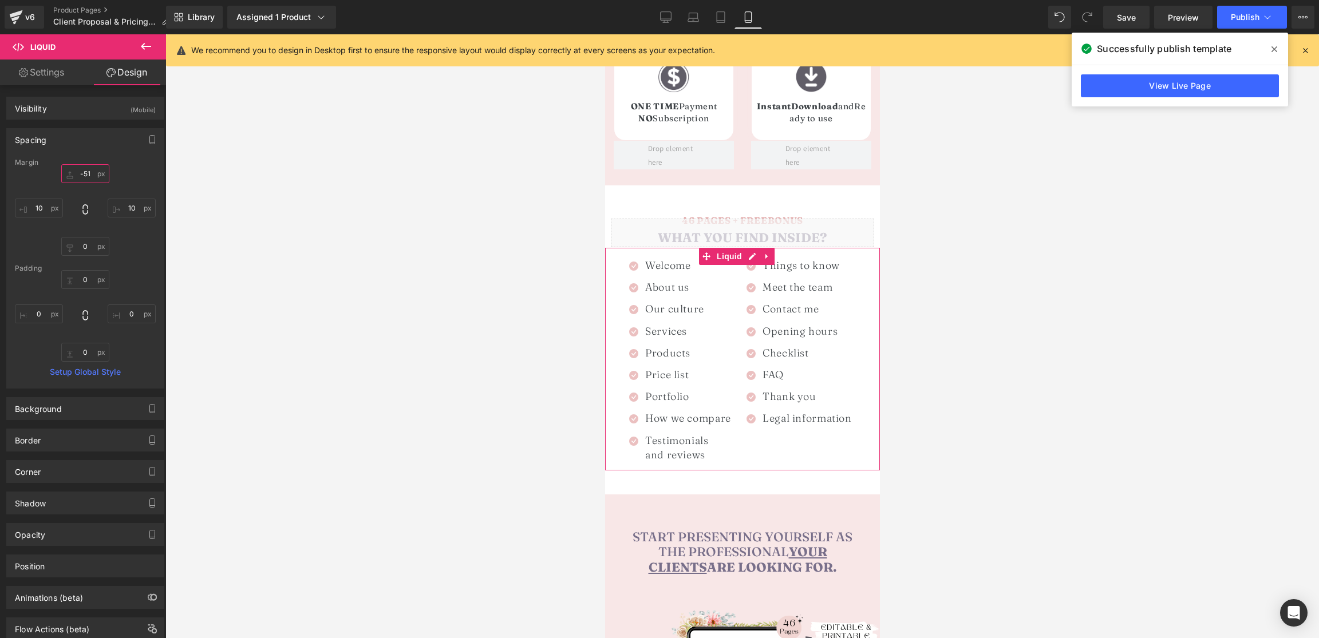
click at [89, 178] on input "text" at bounding box center [85, 173] width 48 height 19
type input "-51"
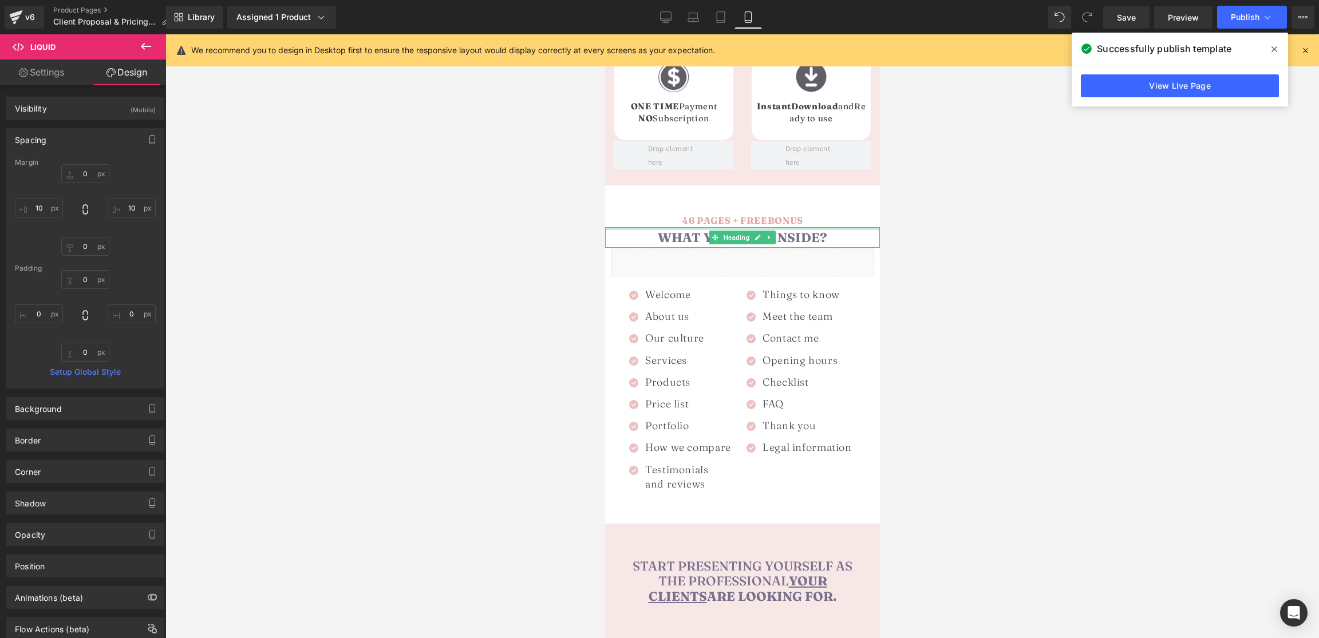
click at [674, 230] on span "What you find inside?" at bounding box center [741, 238] width 169 height 16
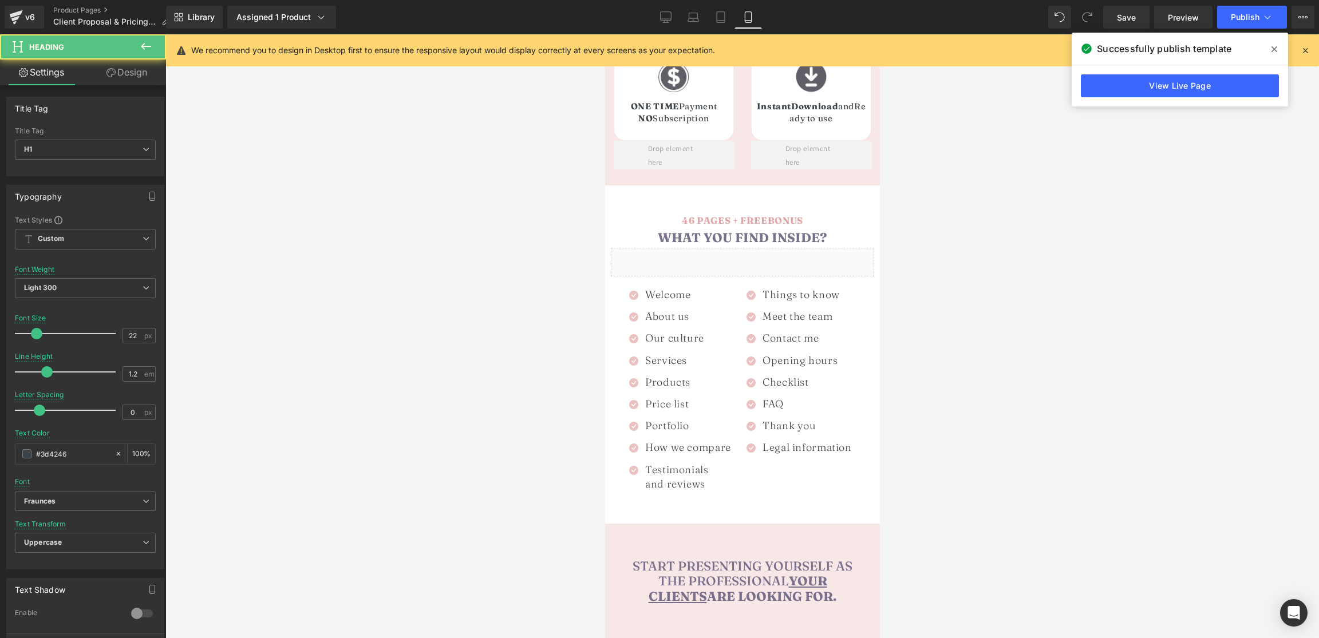
drag, startPoint x: 135, startPoint y: 77, endPoint x: 84, endPoint y: 139, distance: 79.8
click at [135, 77] on link "Design" at bounding box center [126, 73] width 83 height 26
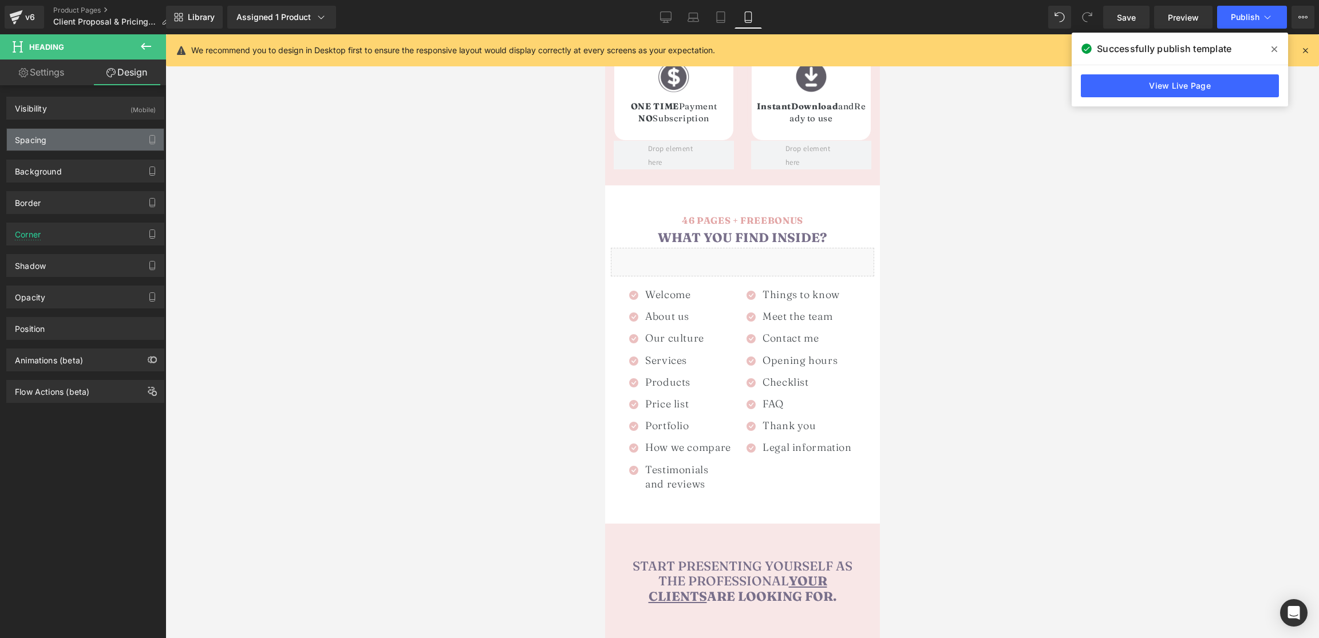
click at [84, 139] on div "Spacing" at bounding box center [85, 140] width 157 height 22
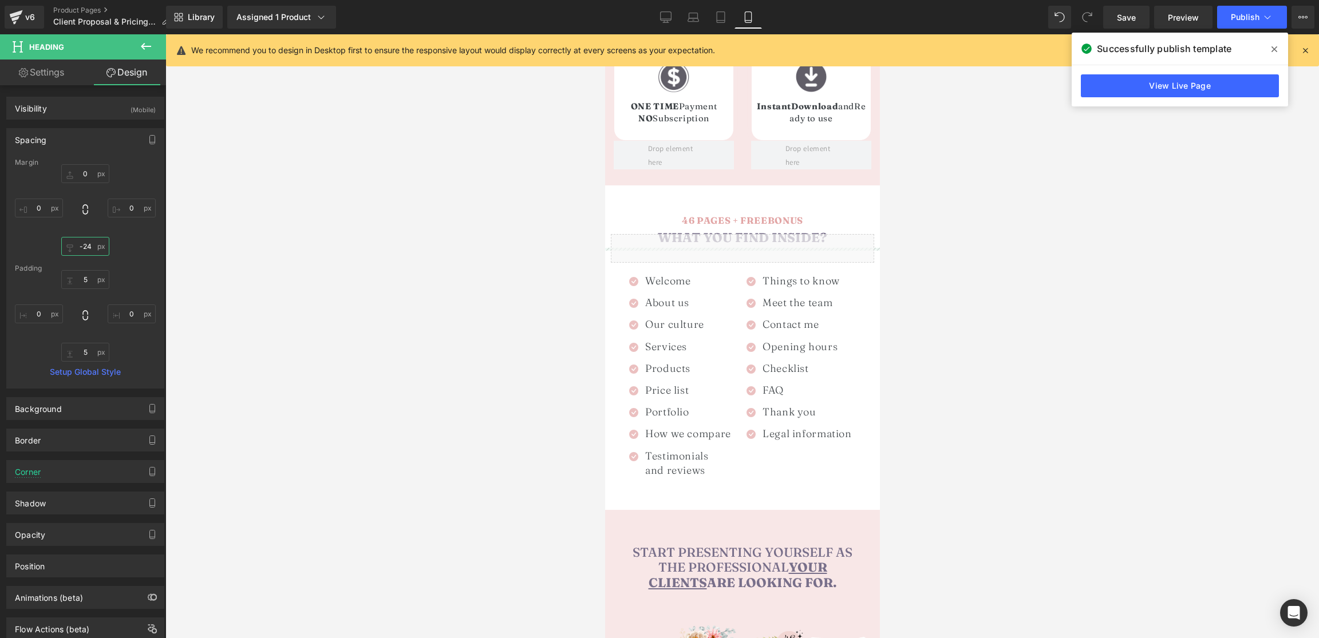
click at [69, 247] on input "0" at bounding box center [85, 246] width 48 height 19
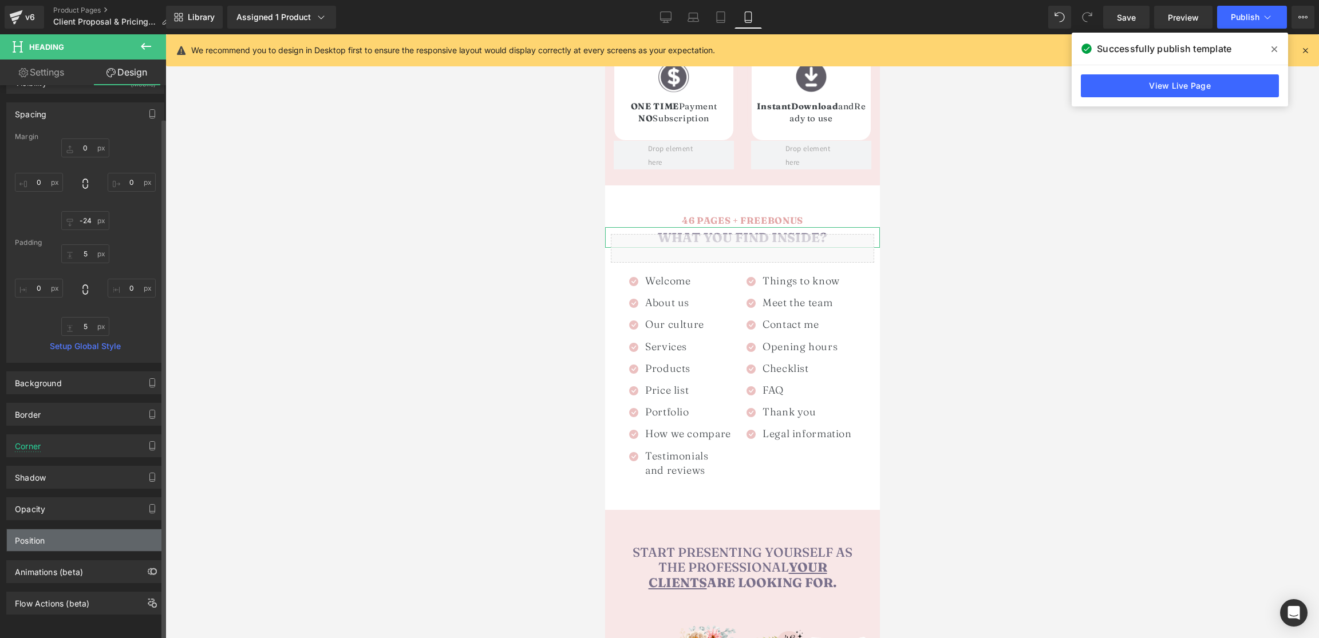
click at [49, 530] on div "Position" at bounding box center [85, 541] width 157 height 22
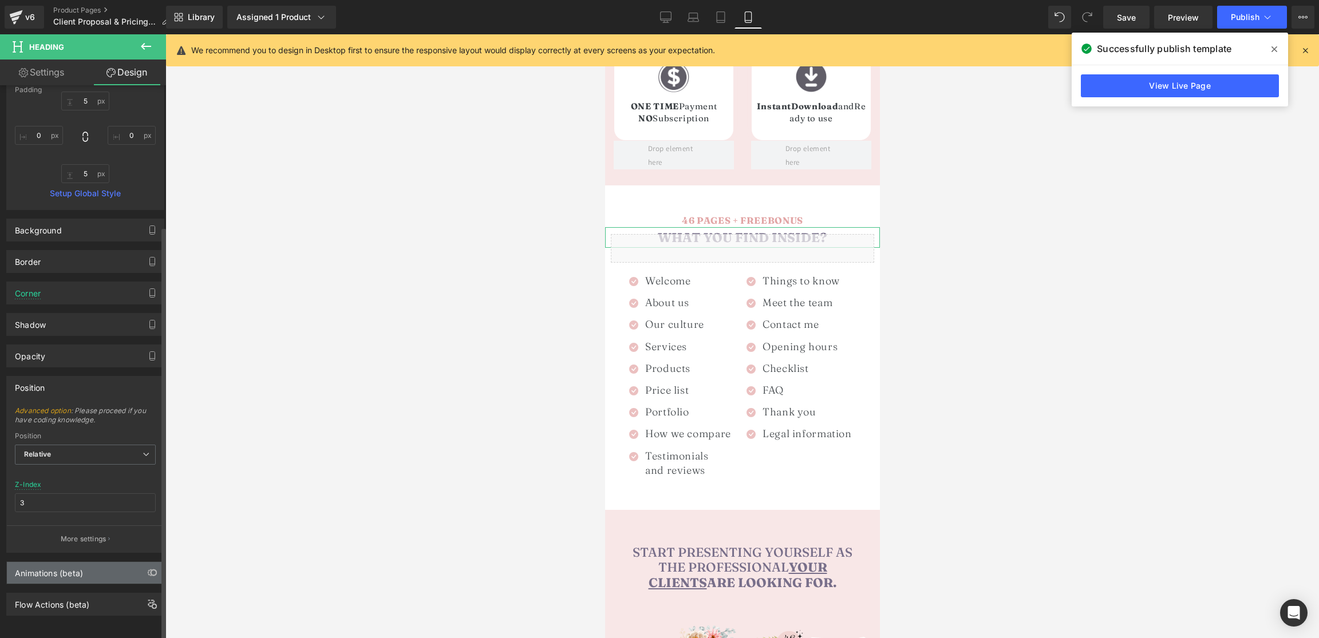
scroll to position [188, 0]
click at [42, 449] on b "Relative" at bounding box center [37, 453] width 27 height 9
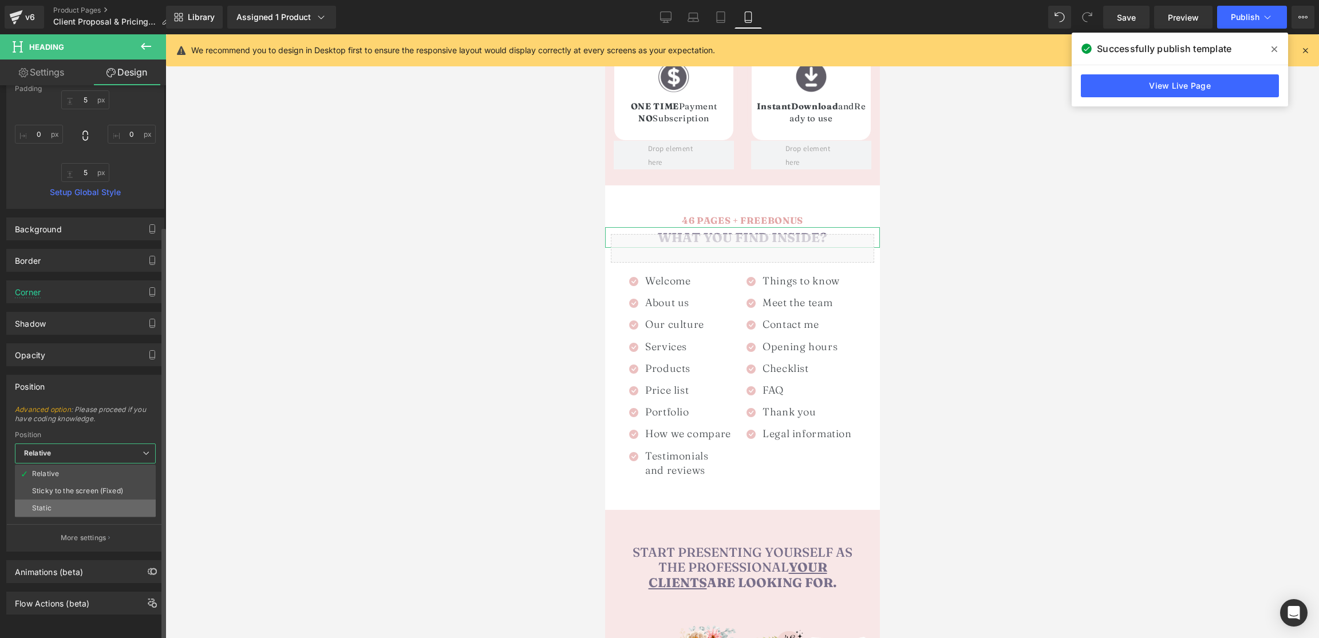
click at [48, 504] on div "Static" at bounding box center [41, 508] width 19 height 8
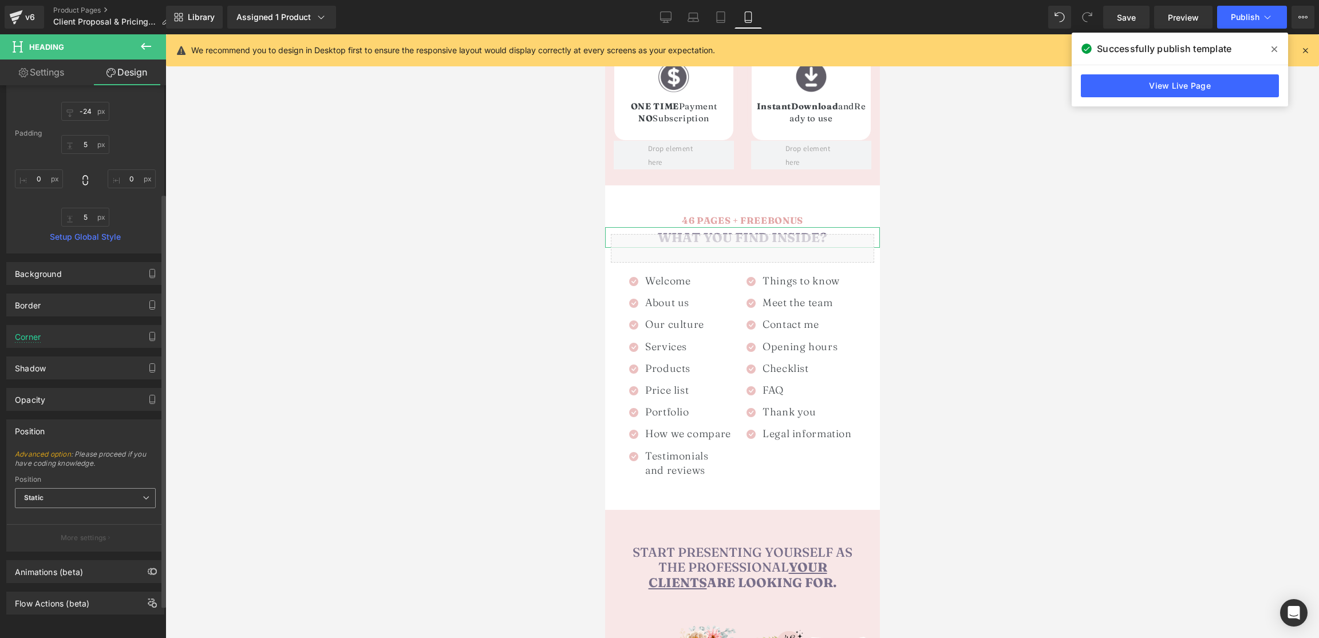
scroll to position [144, 0]
click at [49, 489] on span "Static" at bounding box center [85, 498] width 141 height 20
click at [49, 515] on div "Relative" at bounding box center [45, 519] width 27 height 8
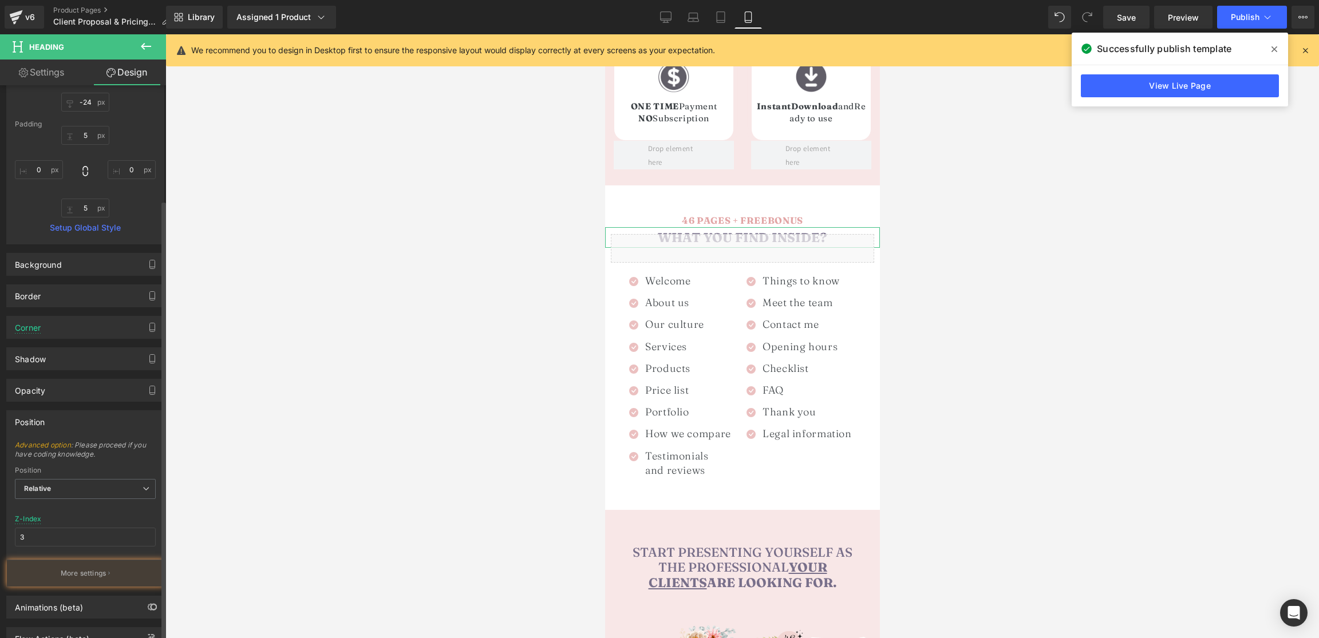
scroll to position [188, 0]
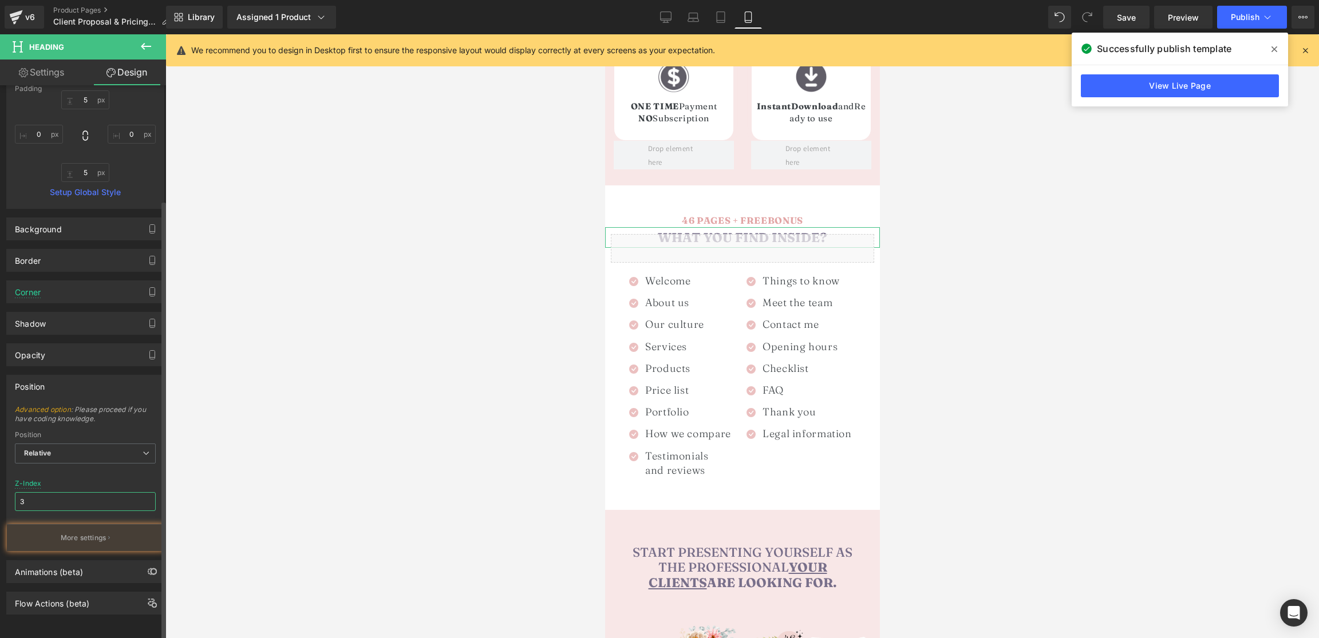
click at [41, 492] on input "3" at bounding box center [85, 501] width 141 height 19
click at [46, 405] on link "Advanced option" at bounding box center [43, 409] width 56 height 9
click at [58, 405] on link "Advanced option" at bounding box center [43, 409] width 56 height 9
click at [59, 405] on link "Advanced option" at bounding box center [43, 409] width 56 height 9
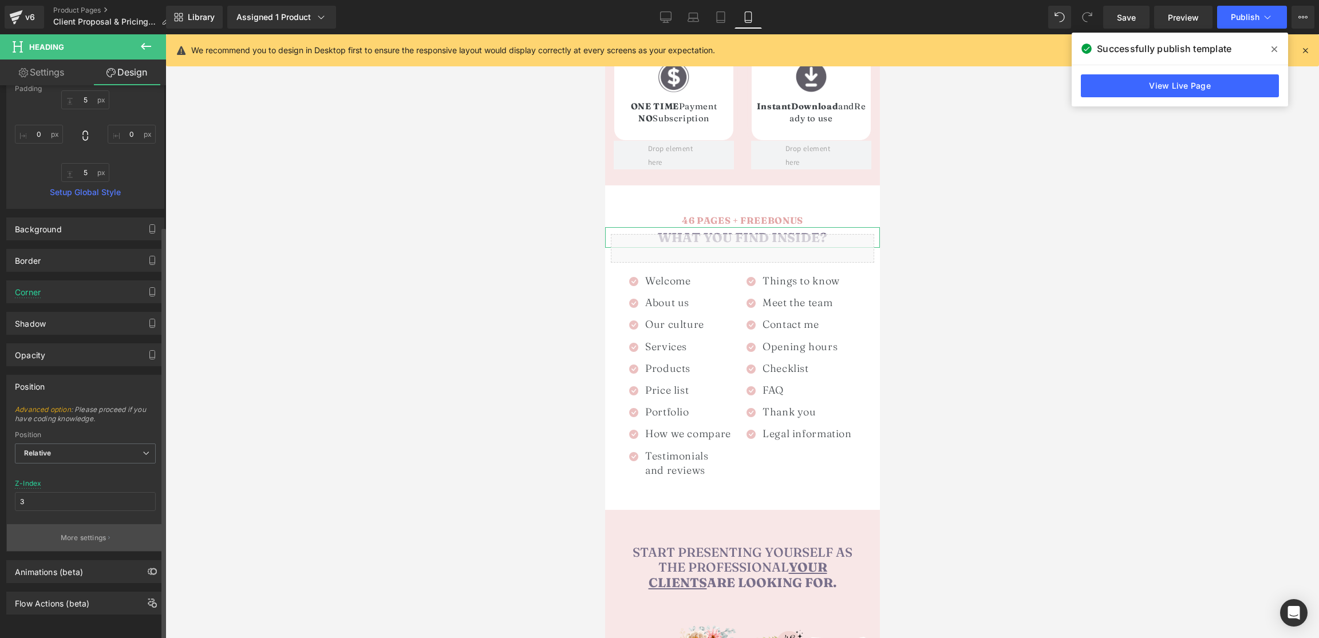
click at [93, 533] on p "More settings" at bounding box center [84, 538] width 46 height 10
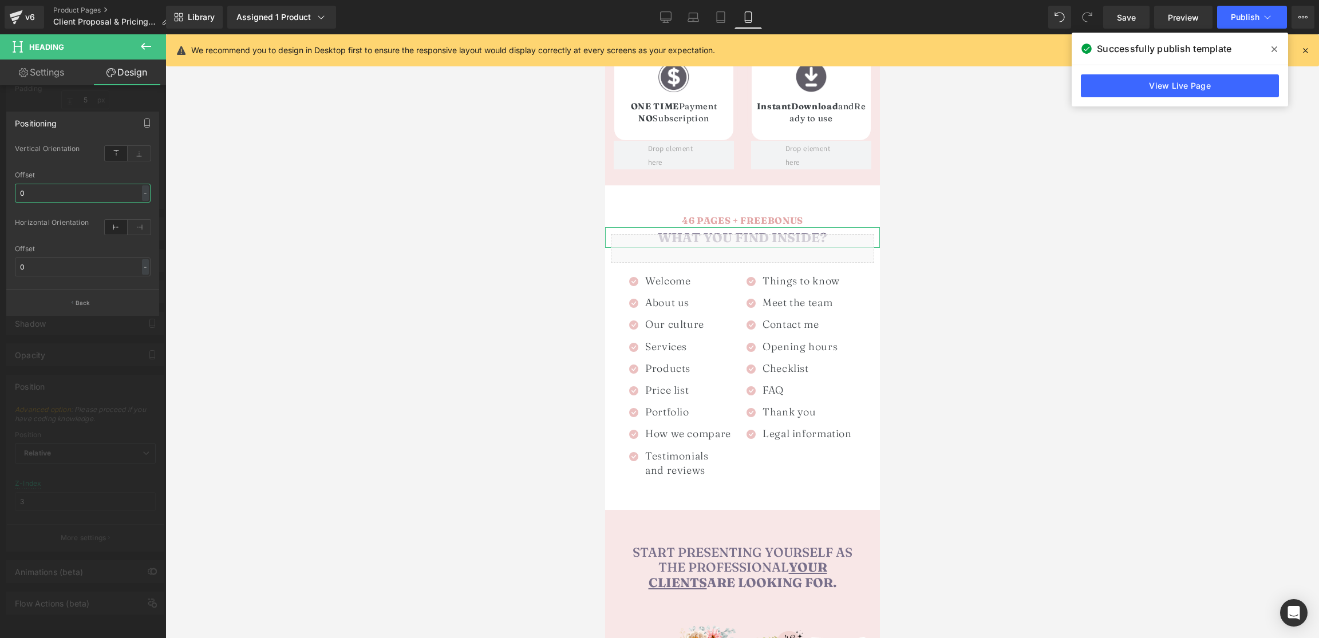
click at [81, 198] on input "0" at bounding box center [83, 193] width 136 height 19
type input "1"
click at [80, 305] on p "Back" at bounding box center [83, 303] width 15 height 9
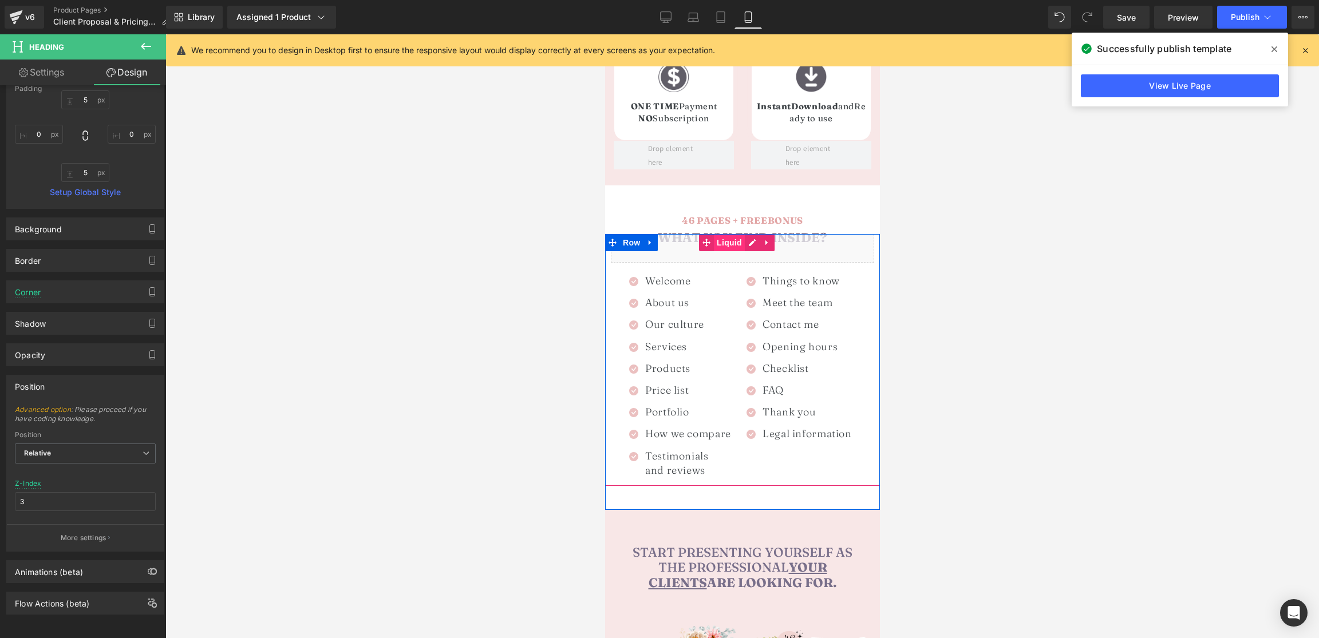
click at [726, 234] on span "Liquid" at bounding box center [729, 242] width 31 height 17
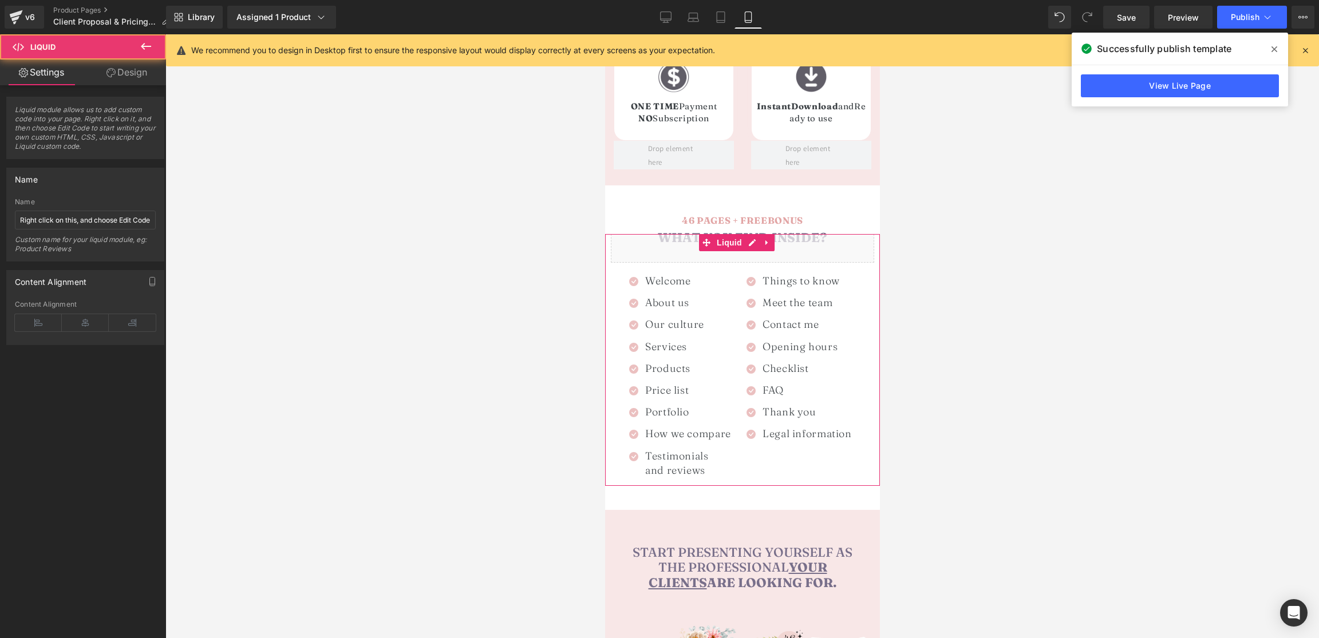
click at [137, 73] on link "Design" at bounding box center [126, 73] width 83 height 26
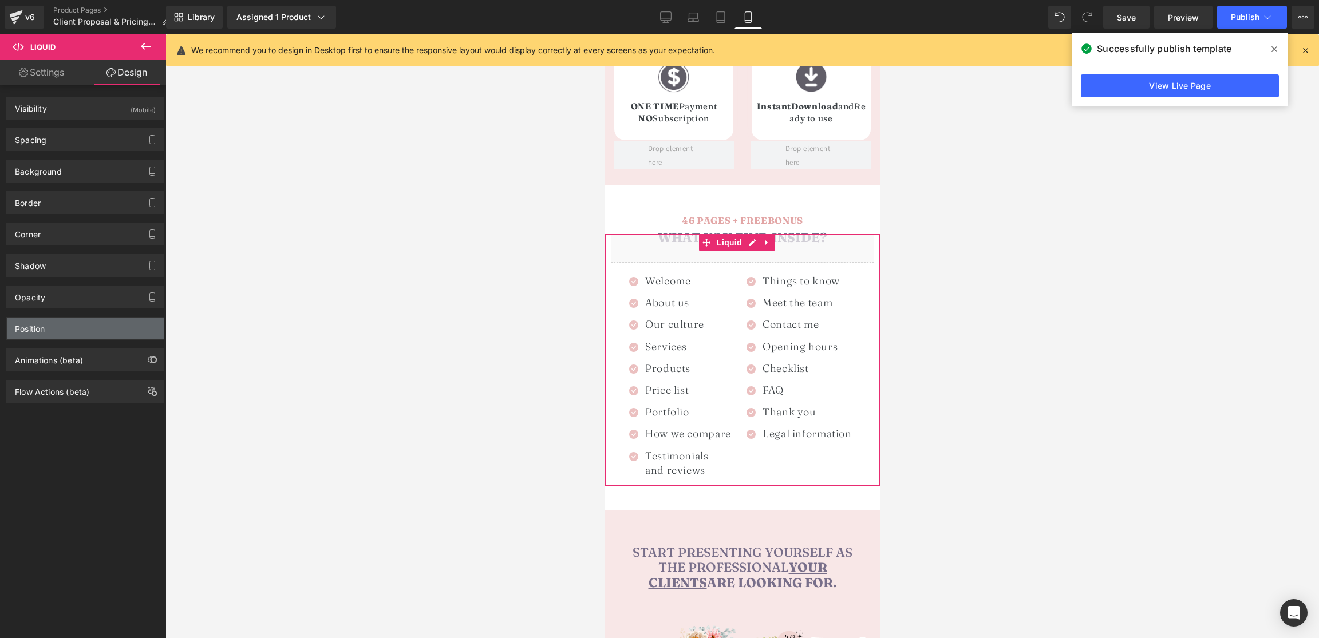
click at [51, 326] on div "Position" at bounding box center [85, 329] width 157 height 22
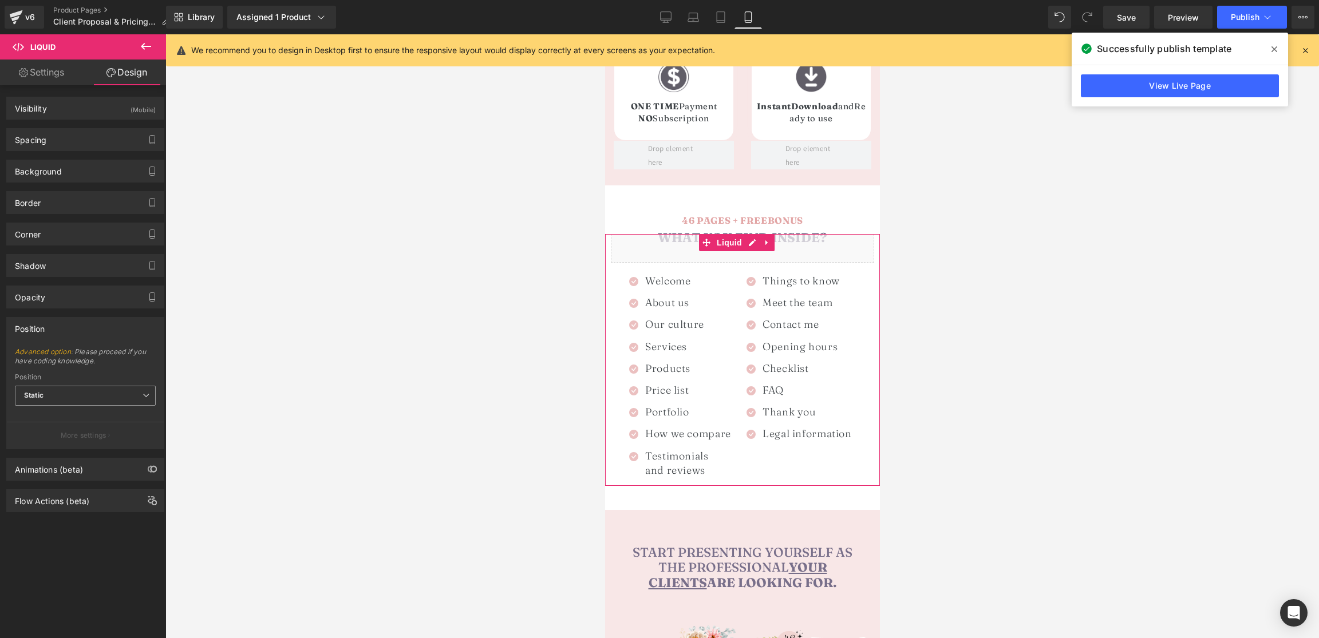
click at [58, 397] on span "Static" at bounding box center [85, 396] width 141 height 20
click at [56, 419] on div "Relative" at bounding box center [45, 416] width 27 height 8
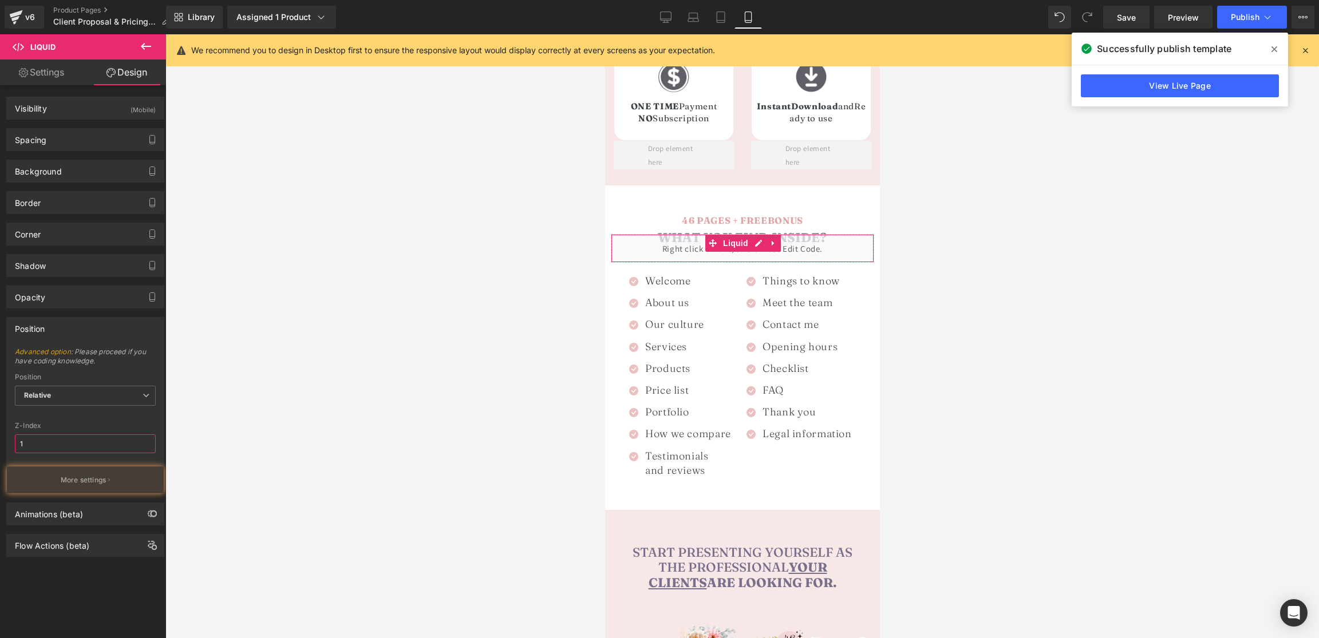
click at [27, 450] on input "1" at bounding box center [85, 444] width 141 height 19
click at [107, 422] on div "Z-Index 0" at bounding box center [85, 444] width 141 height 45
click at [49, 447] on input "0" at bounding box center [85, 444] width 141 height 19
type input "1"
click at [98, 420] on div "Advanced option : Please proceed if you have coding knowledge. Relative Sticky …" at bounding box center [85, 421] width 157 height 146
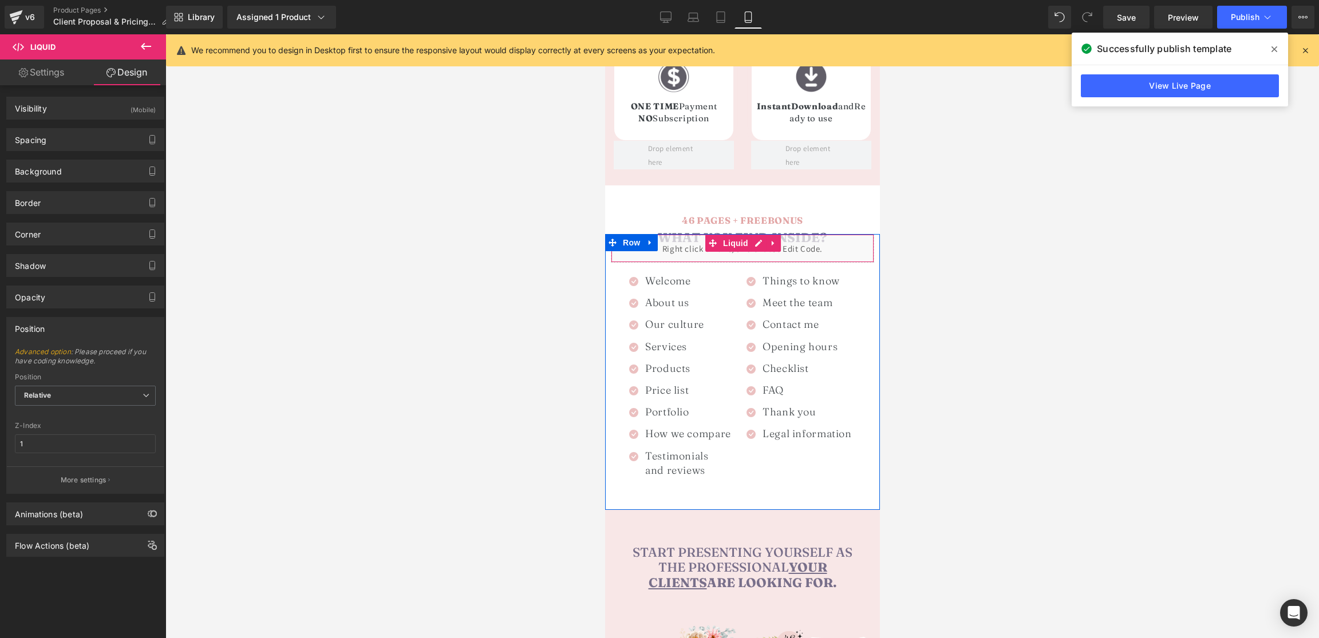
click at [673, 234] on div "Liquid" at bounding box center [741, 248] width 263 height 29
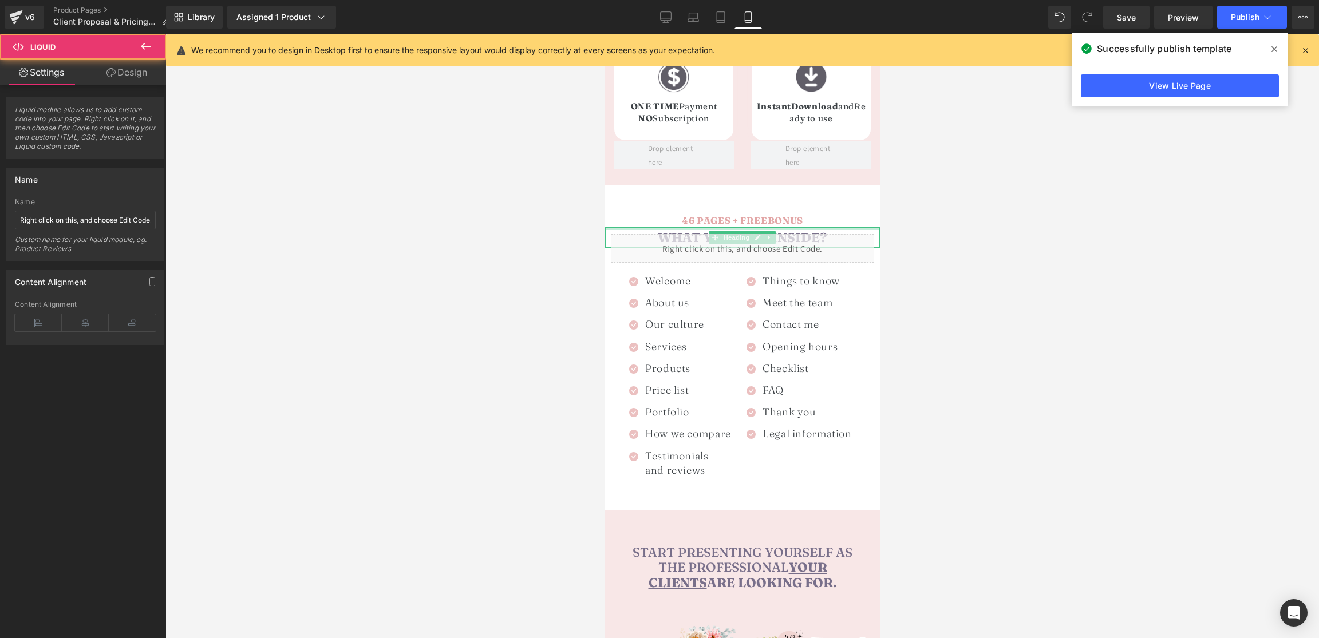
click at [675, 227] on div at bounding box center [742, 228] width 275 height 3
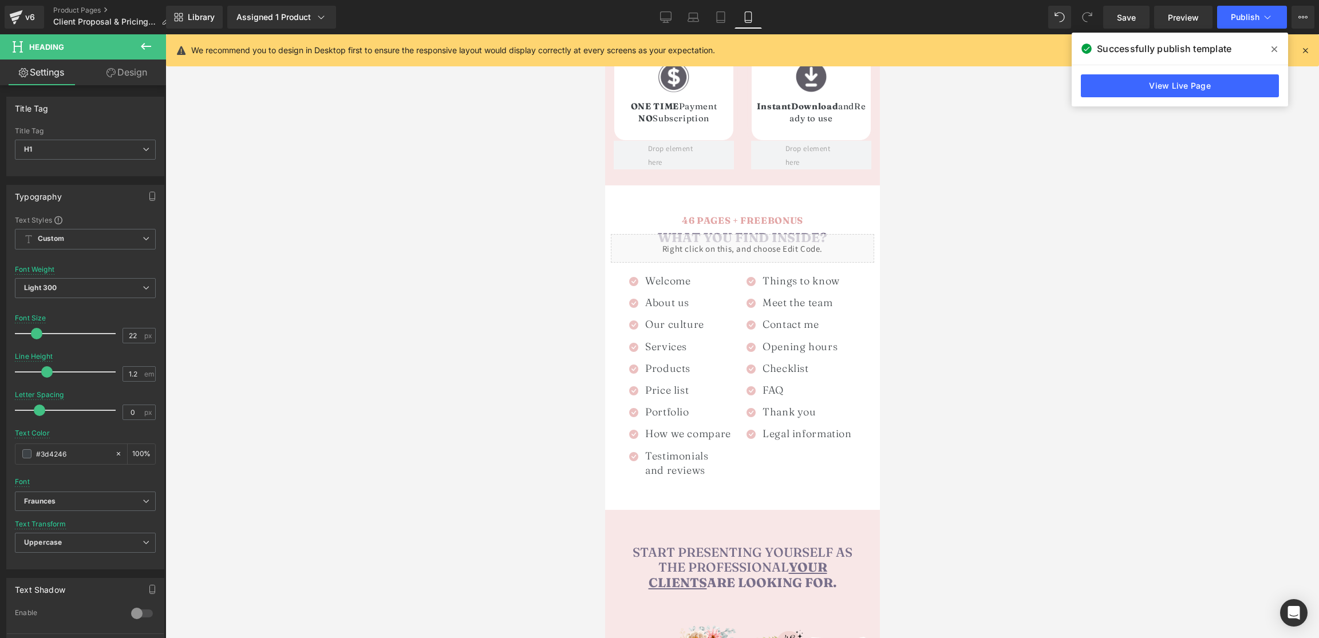
drag, startPoint x: 140, startPoint y: 78, endPoint x: 56, endPoint y: 160, distance: 117.4
click at [140, 78] on link "Design" at bounding box center [126, 73] width 83 height 26
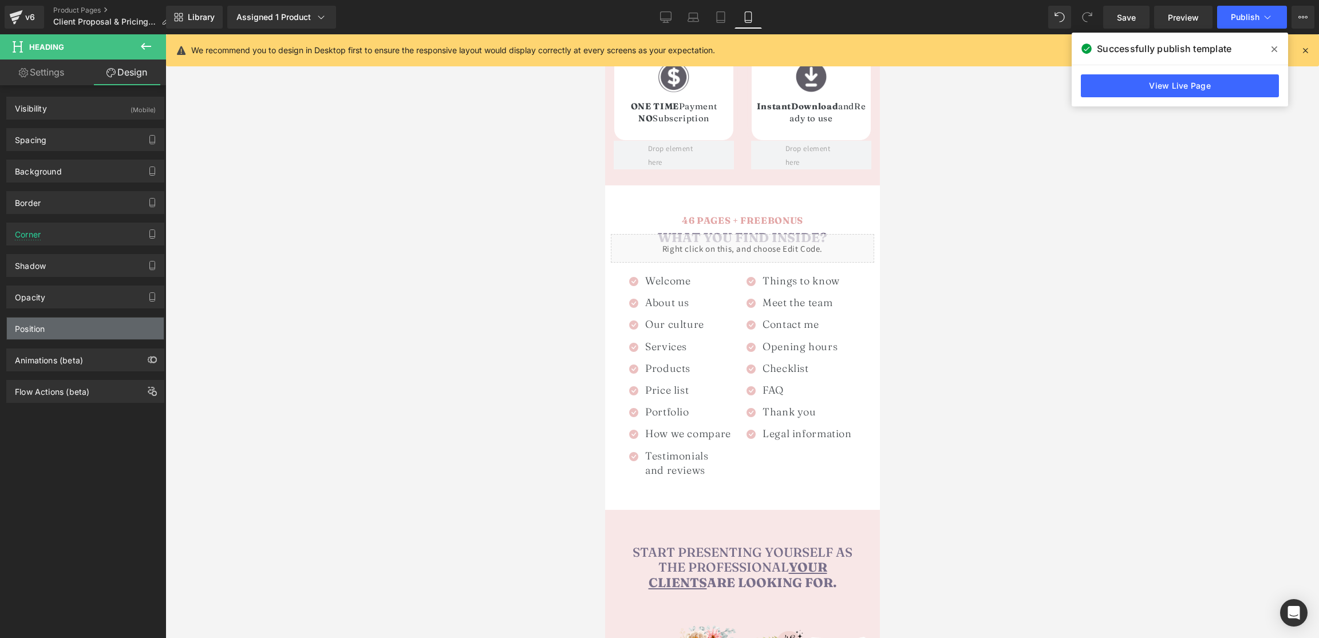
click at [61, 332] on div "Position" at bounding box center [85, 329] width 157 height 22
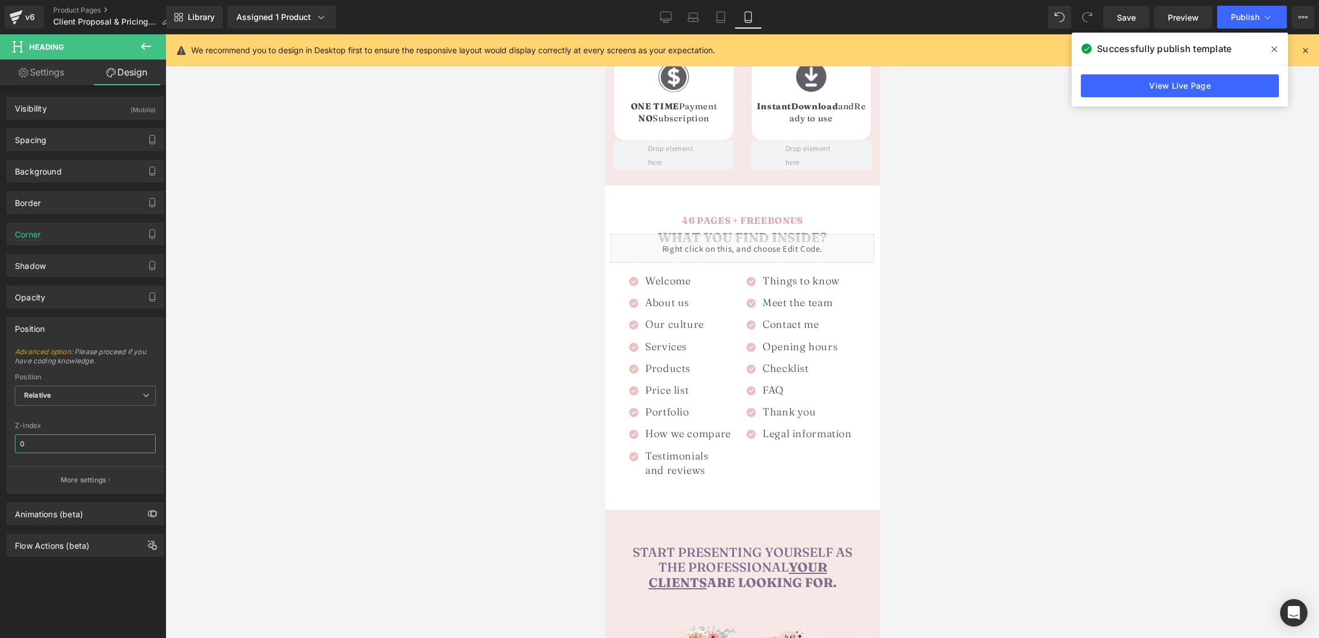
click at [44, 441] on input "0" at bounding box center [85, 444] width 141 height 19
type input "10"
click at [90, 428] on div "Z-Index 10" at bounding box center [85, 444] width 141 height 45
click at [1258, 17] on span "Publish" at bounding box center [1245, 17] width 29 height 9
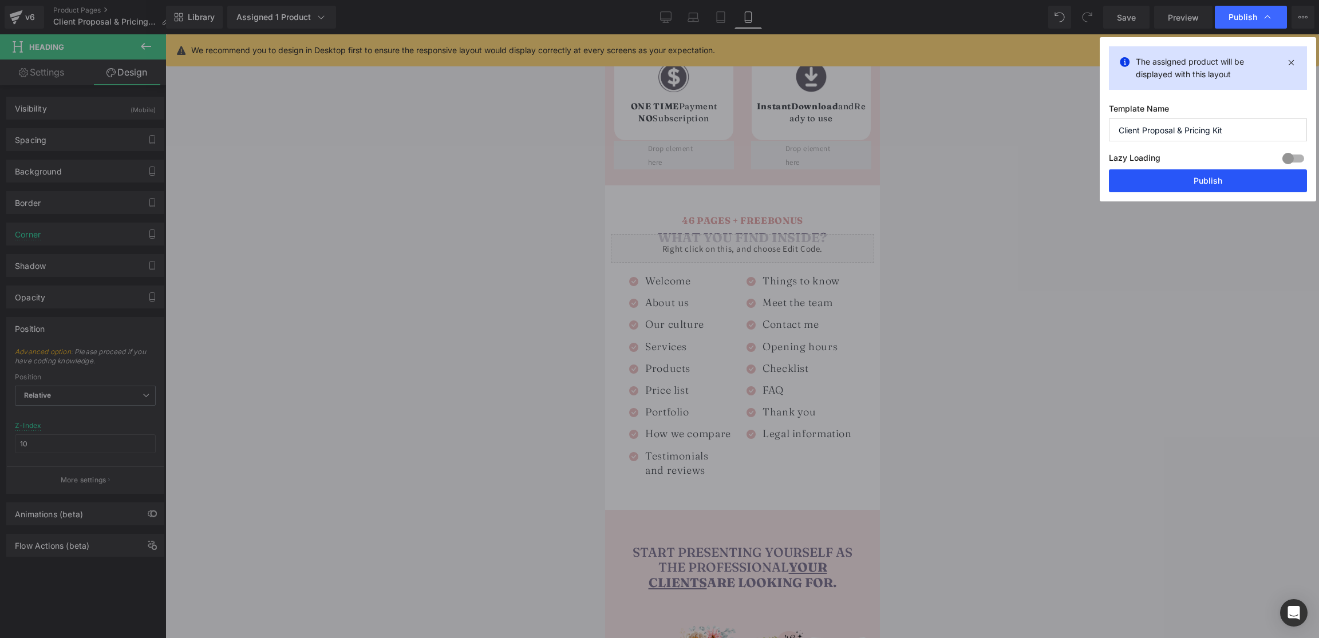
click at [1240, 182] on button "Publish" at bounding box center [1208, 180] width 198 height 23
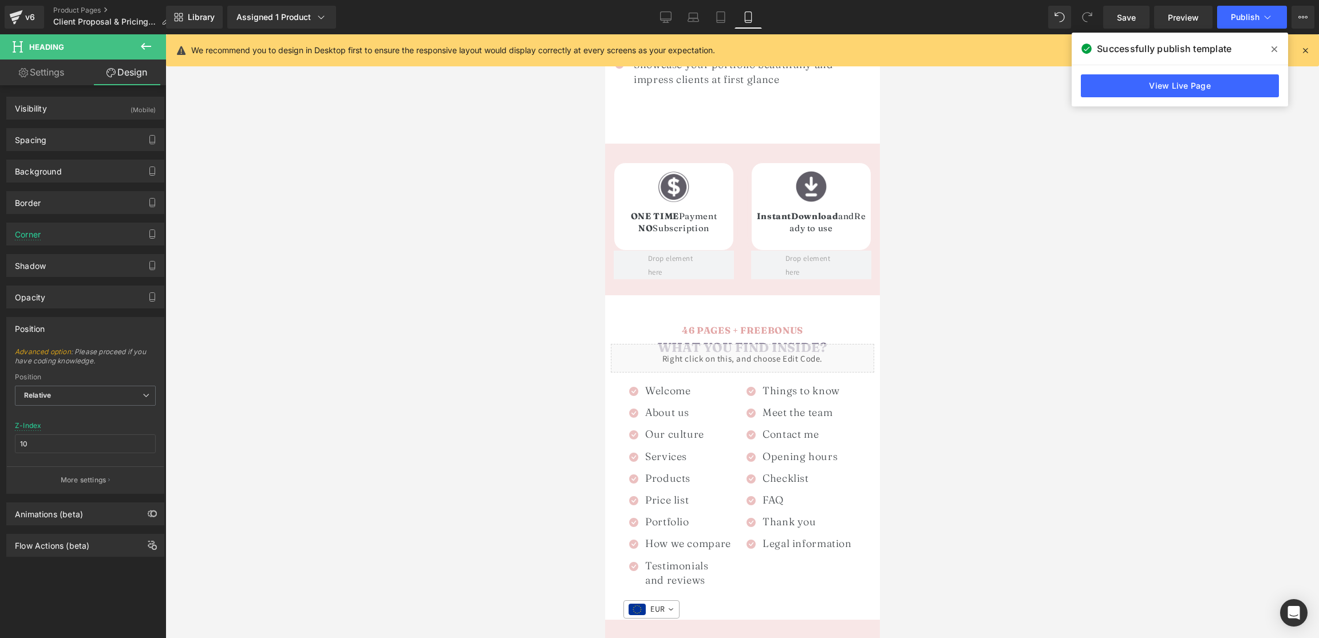
scroll to position [657, 0]
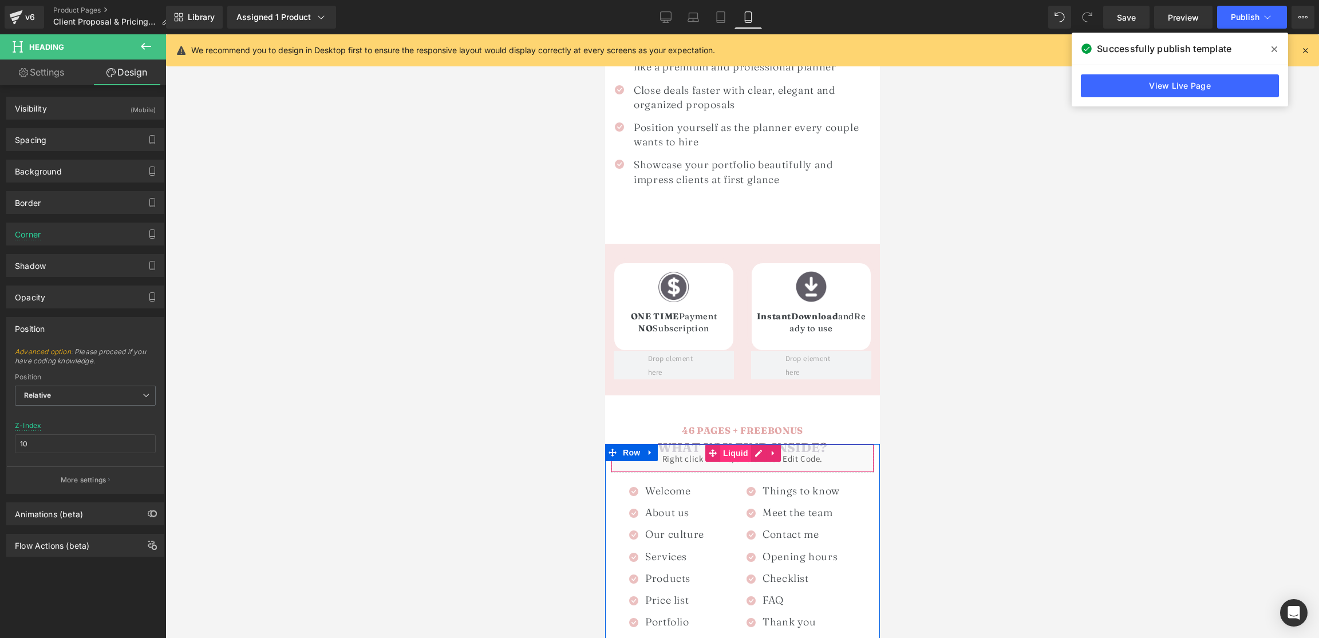
click at [734, 445] on span "Liquid" at bounding box center [735, 453] width 31 height 17
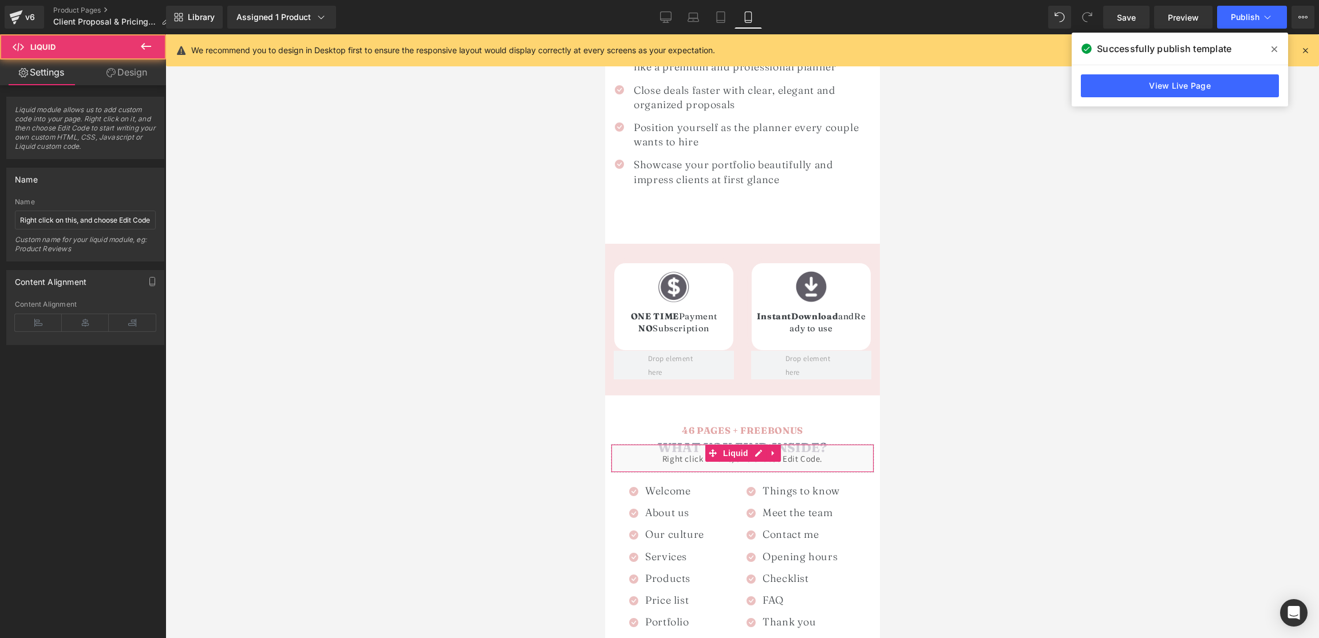
click at [141, 76] on link "Design" at bounding box center [126, 73] width 83 height 26
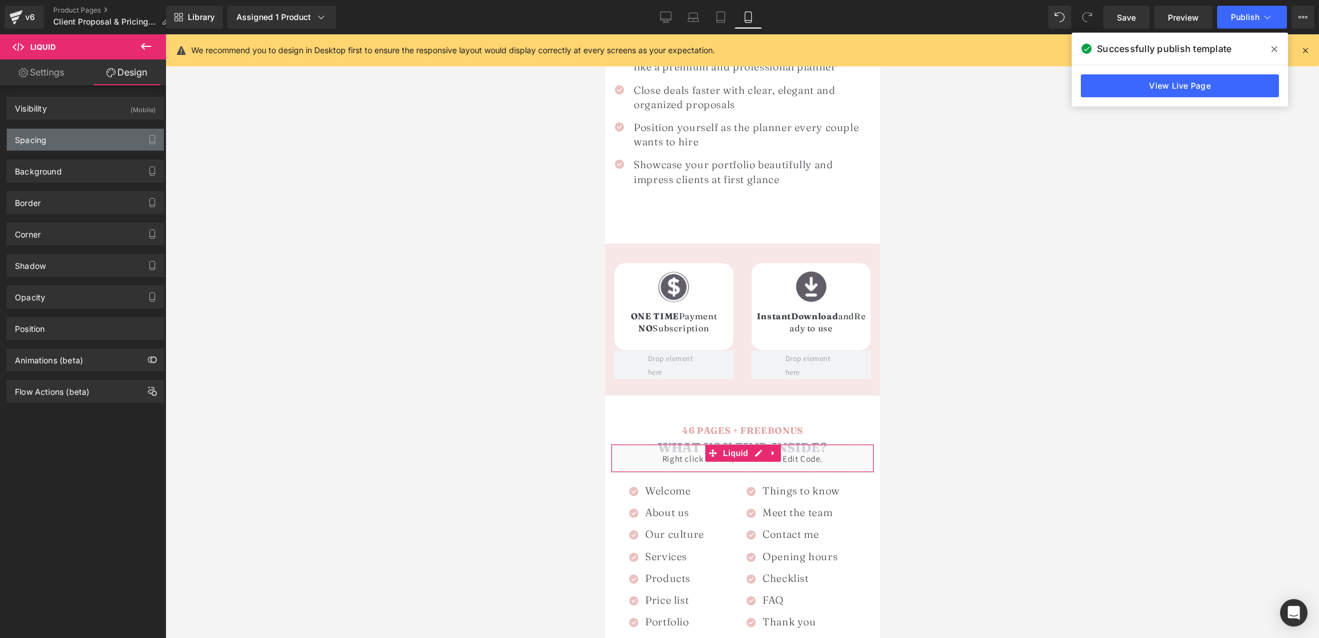
click at [93, 137] on div "Spacing" at bounding box center [85, 140] width 157 height 22
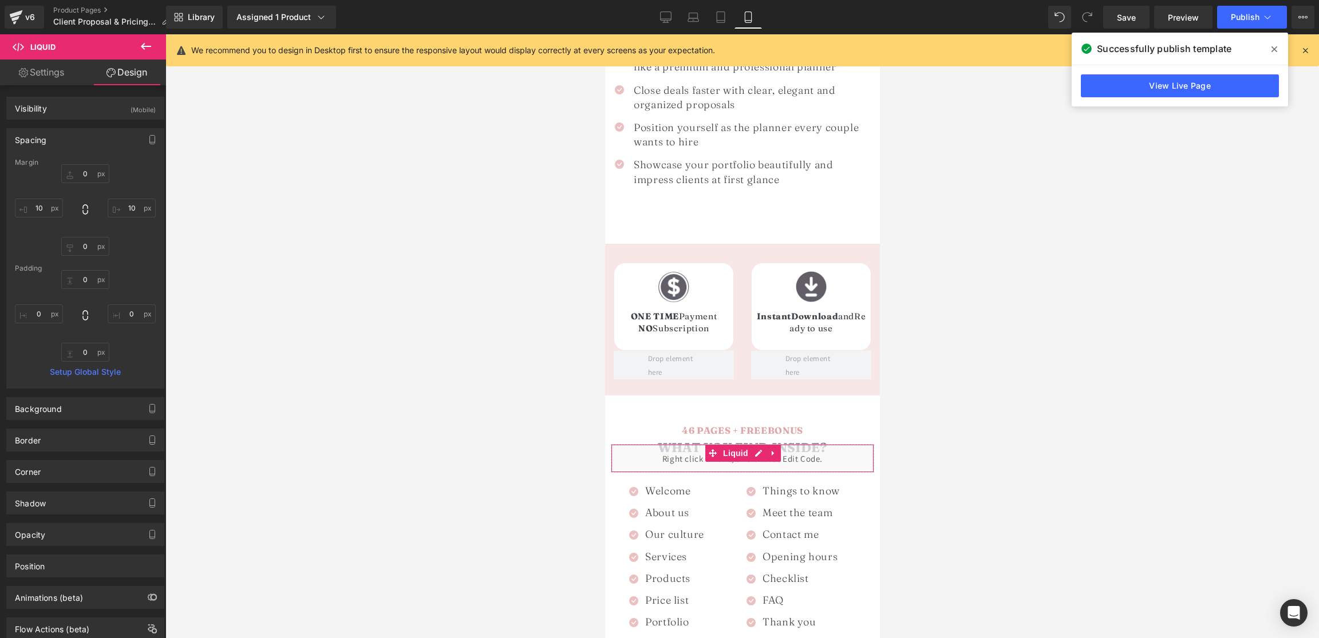
click at [35, 71] on link "Settings" at bounding box center [41, 73] width 83 height 26
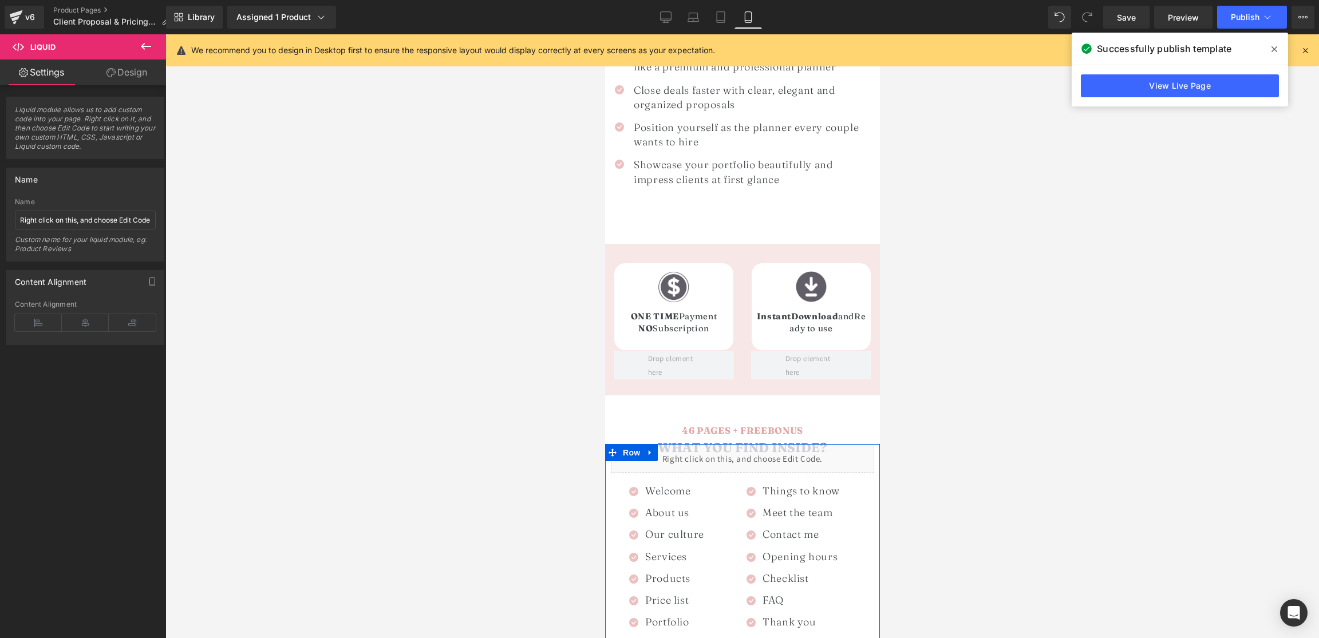
click at [756, 444] on div "Liquid" at bounding box center [741, 458] width 263 height 29
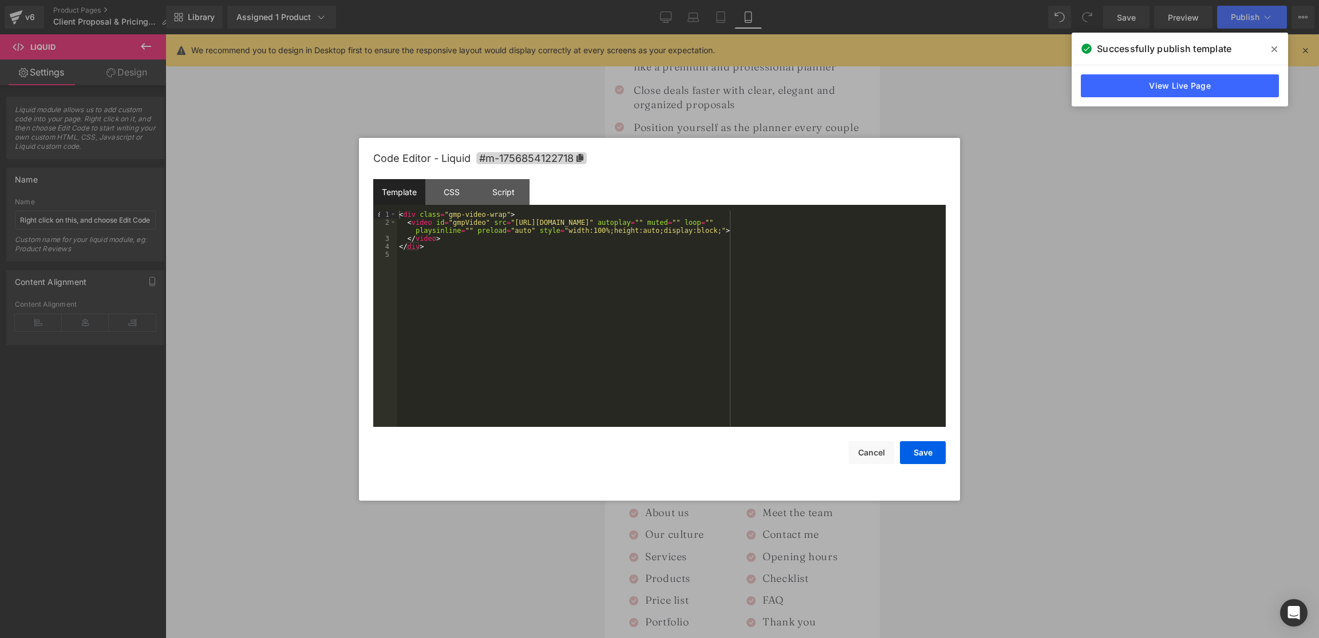
click at [575, 227] on div "< div class = "gmp-video-wrap" > < video id = "gmpVideo" src = "[URL][DOMAIN_NA…" at bounding box center [671, 327] width 549 height 232
drag, startPoint x: 514, startPoint y: 224, endPoint x: 818, endPoint y: 226, distance: 303.5
click at [818, 226] on div "< div class = "gmp-video-wrap" > < video id = "gmpVideo" src = "[URL][DOMAIN_NA…" at bounding box center [671, 327] width 549 height 232
drag, startPoint x: 1042, startPoint y: 182, endPoint x: 468, endPoint y: 144, distance: 575.0
click at [1041, 182] on div at bounding box center [659, 319] width 1319 height 638
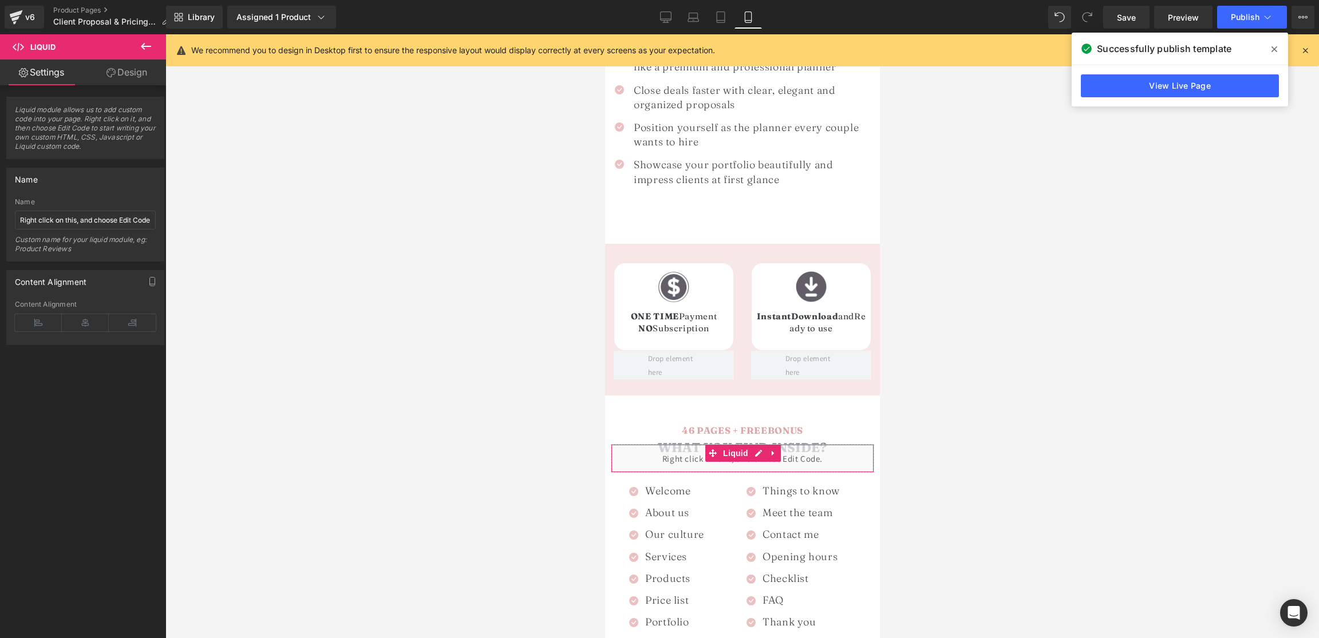
click at [144, 81] on link "Design" at bounding box center [126, 73] width 83 height 26
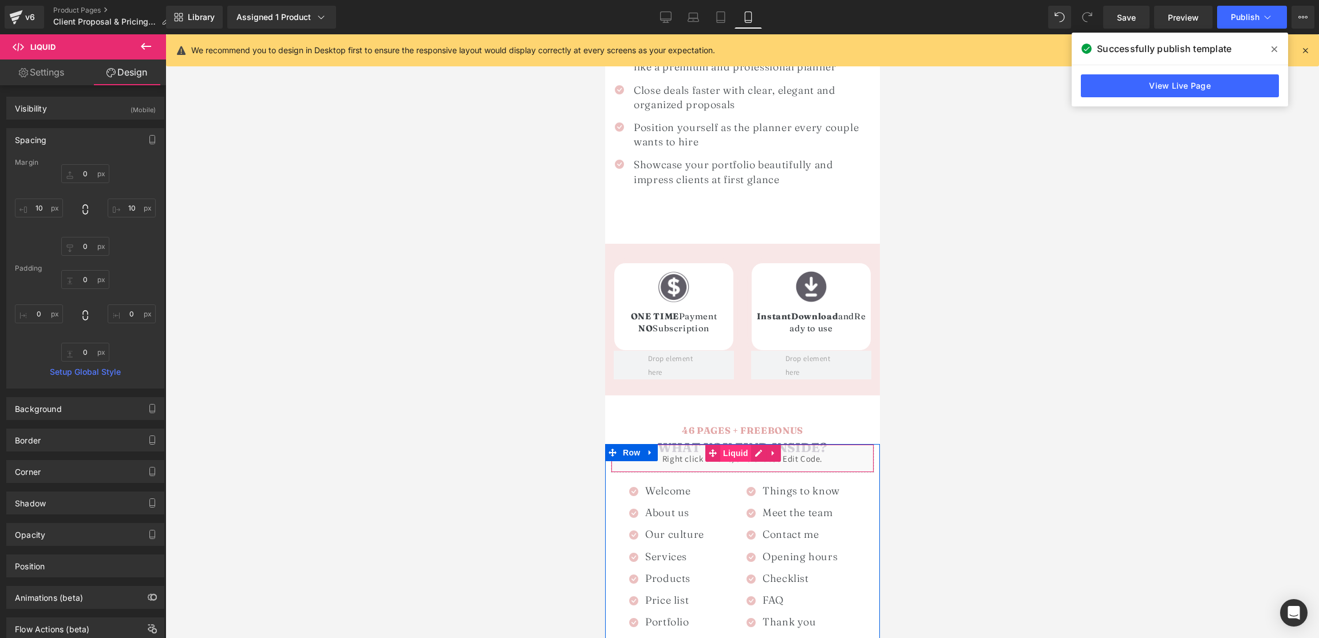
click at [748, 445] on span "Liquid" at bounding box center [735, 453] width 31 height 17
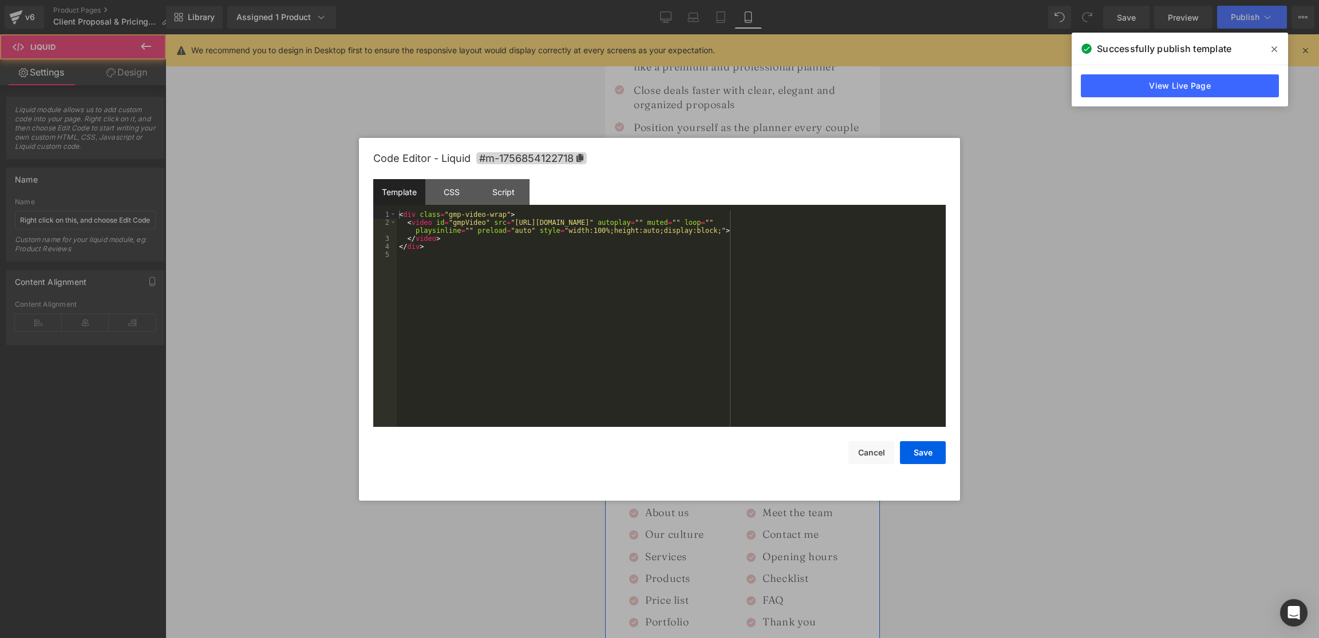
click at [754, 444] on div "Liquid" at bounding box center [741, 458] width 263 height 29
drag, startPoint x: 515, startPoint y: 223, endPoint x: 545, endPoint y: 224, distance: 29.8
click at [545, 224] on div "< div class = "gmp-video-wrap" > < video id = "gmpVideo" src = "[URL][DOMAIN_NA…" at bounding box center [671, 327] width 549 height 232
click at [549, 223] on div "< div class = "gmp-video-wrap" > < video id = "gmpVideo" src = "[URL][DOMAIN_NA…" at bounding box center [671, 327] width 549 height 232
drag, startPoint x: 521, startPoint y: 223, endPoint x: 822, endPoint y: 246, distance: 302.1
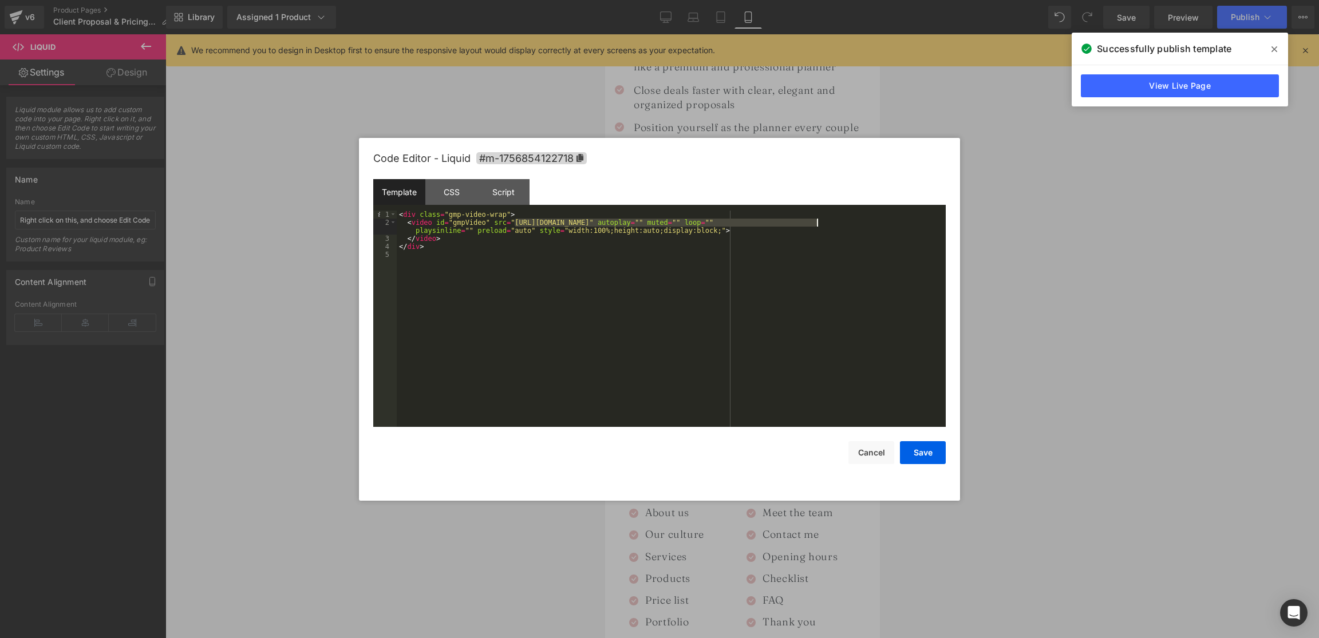
click at [815, 225] on div "< div class = "gmp-video-wrap" > < video id = "gmpVideo" src = "[URL][DOMAIN_NA…" at bounding box center [671, 327] width 549 height 232
click at [925, 454] on button "Save" at bounding box center [923, 453] width 46 height 23
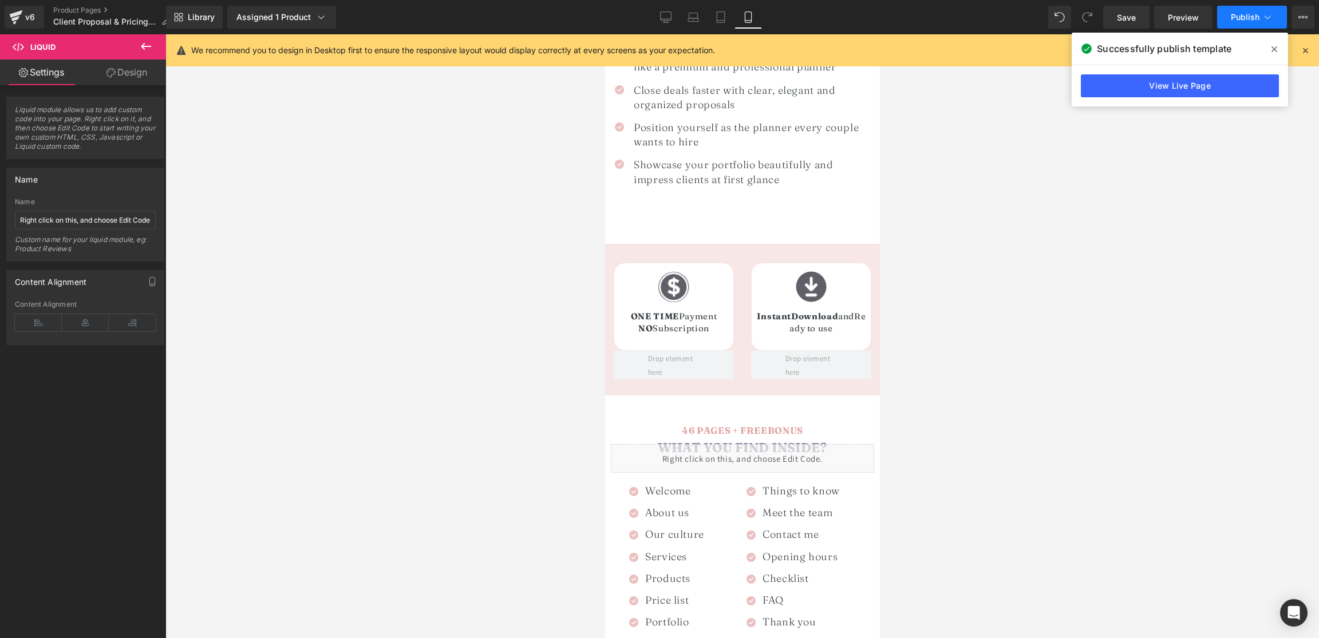
click at [1237, 19] on span "Publish" at bounding box center [1245, 17] width 29 height 9
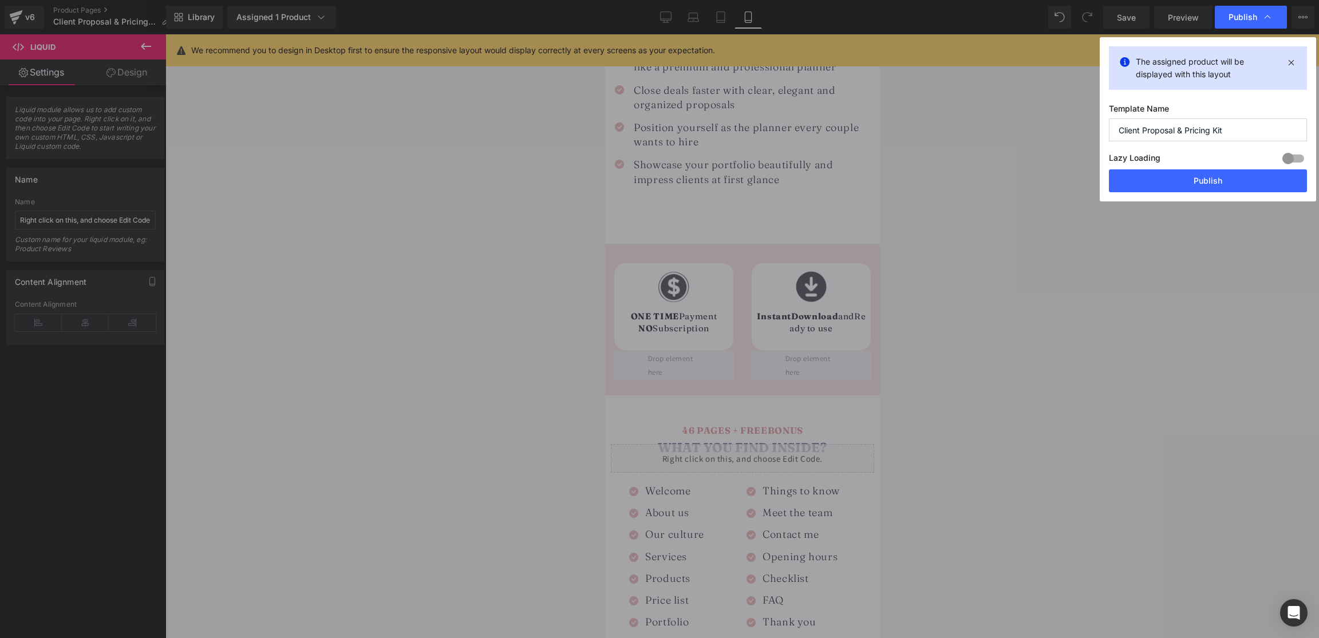
click at [1226, 182] on button "Publish" at bounding box center [1208, 180] width 198 height 23
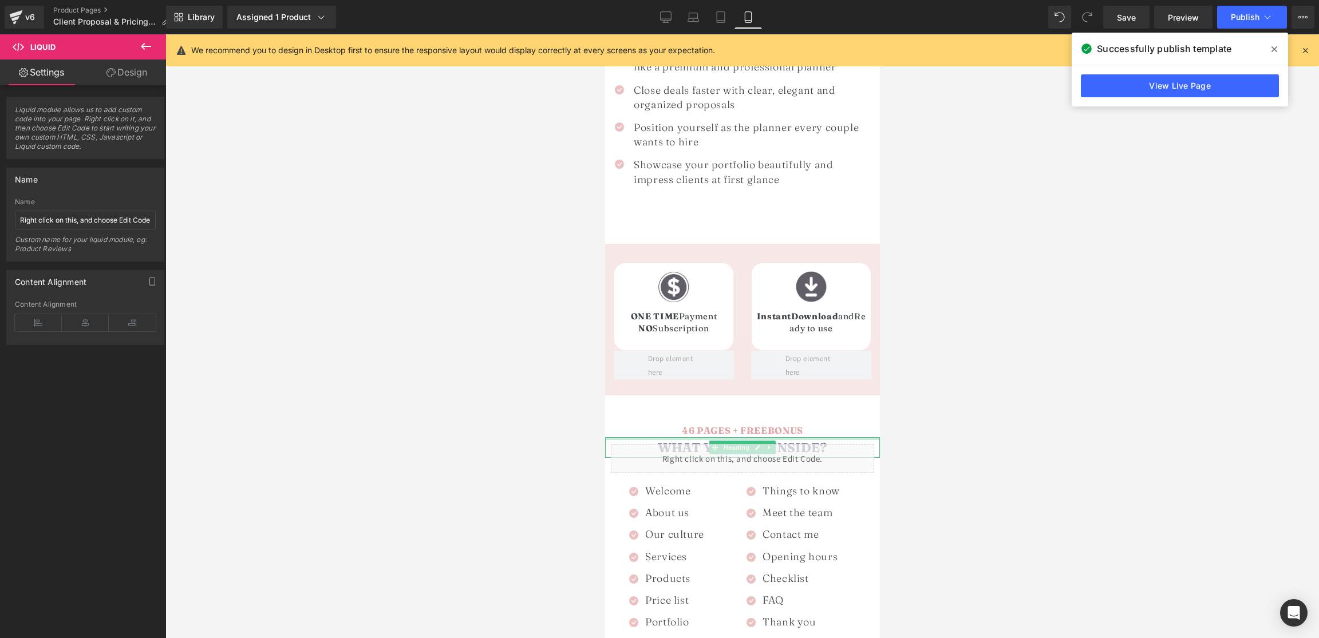
click at [748, 437] on div at bounding box center [742, 438] width 275 height 3
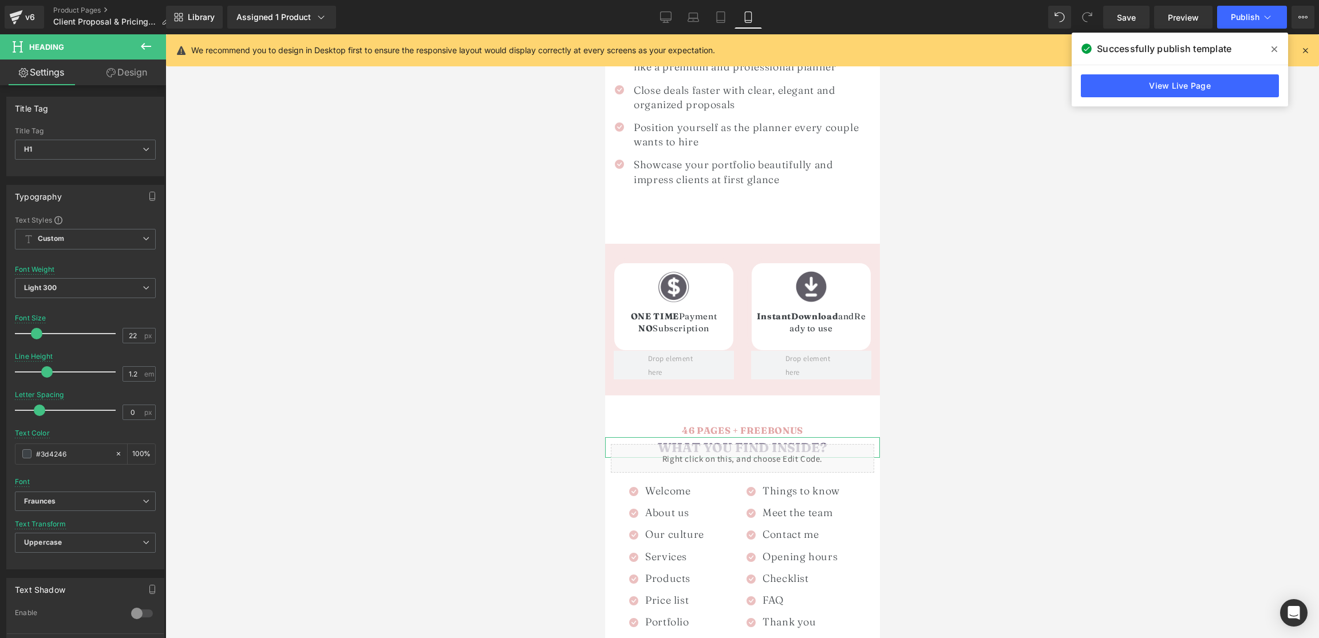
click at [130, 73] on link "Design" at bounding box center [126, 73] width 83 height 26
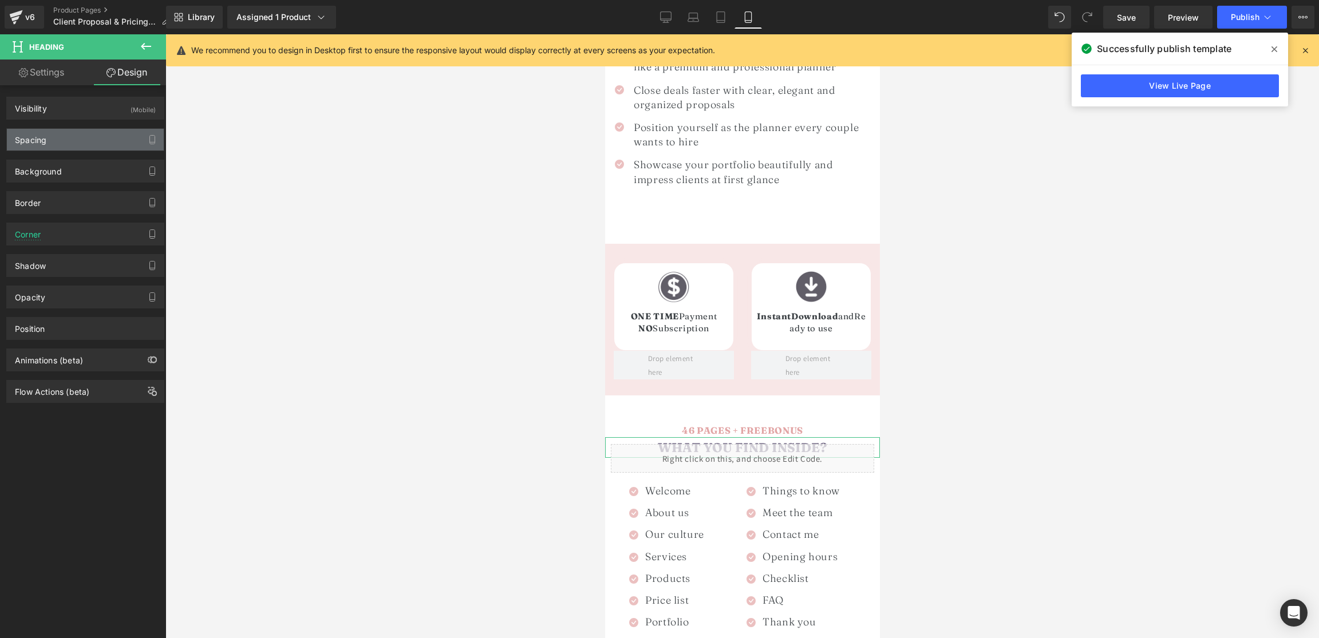
click at [60, 143] on div "Spacing" at bounding box center [85, 140] width 157 height 22
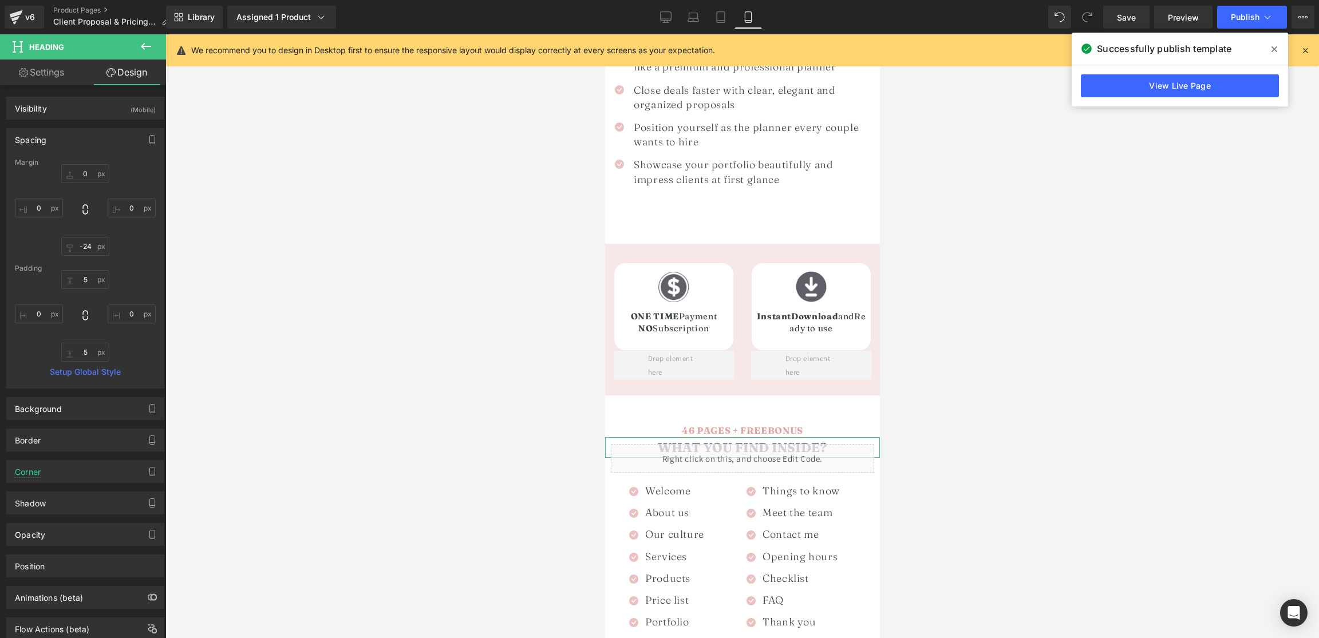
scroll to position [1, 0]
click at [86, 243] on input "text" at bounding box center [85, 245] width 48 height 19
type input "-24"
type input "10"
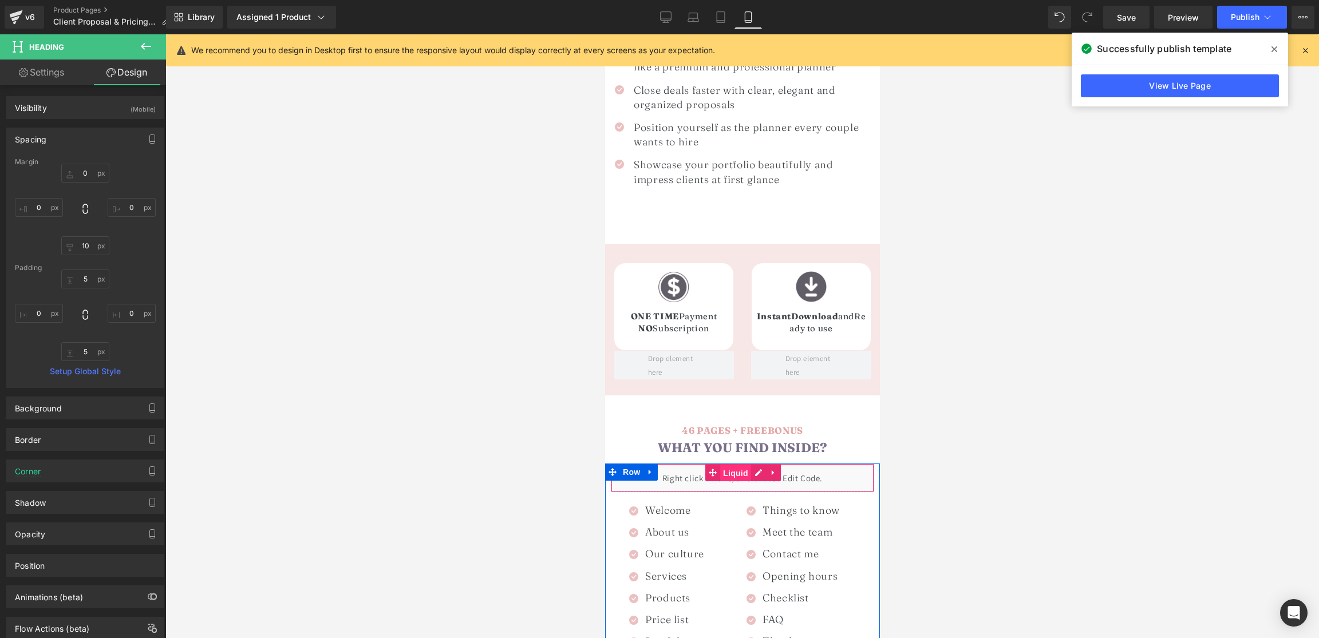
click at [740, 465] on span "Liquid" at bounding box center [735, 473] width 31 height 17
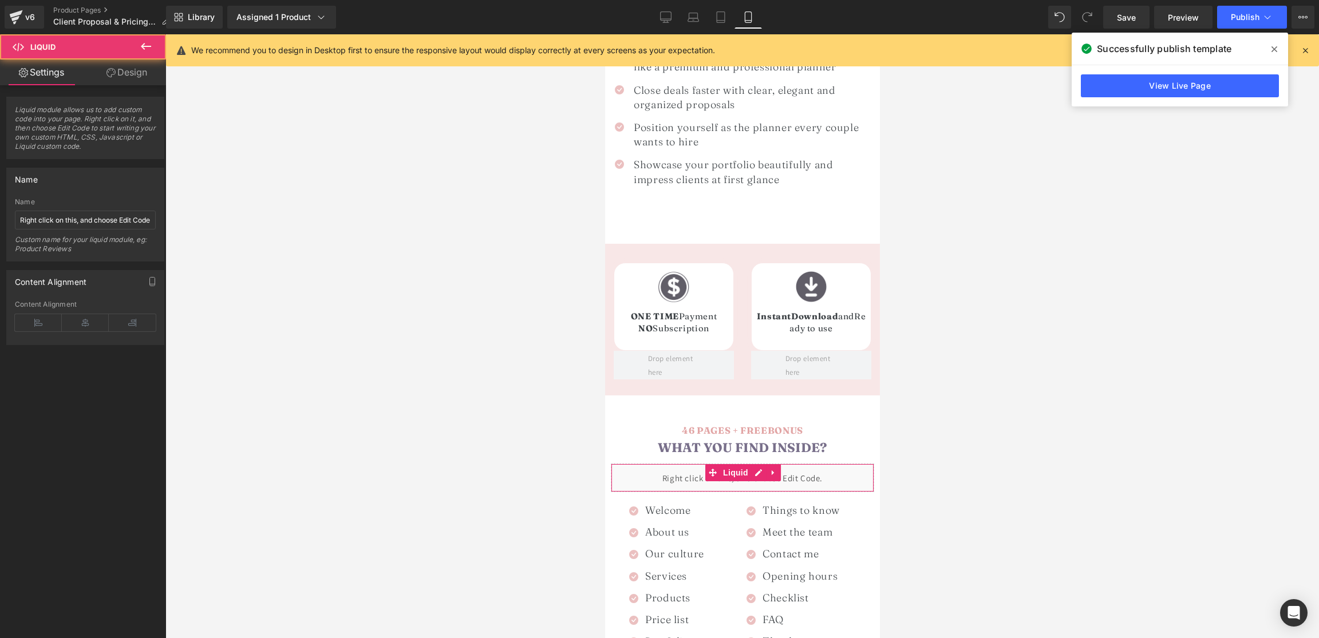
click at [140, 72] on link "Design" at bounding box center [126, 73] width 83 height 26
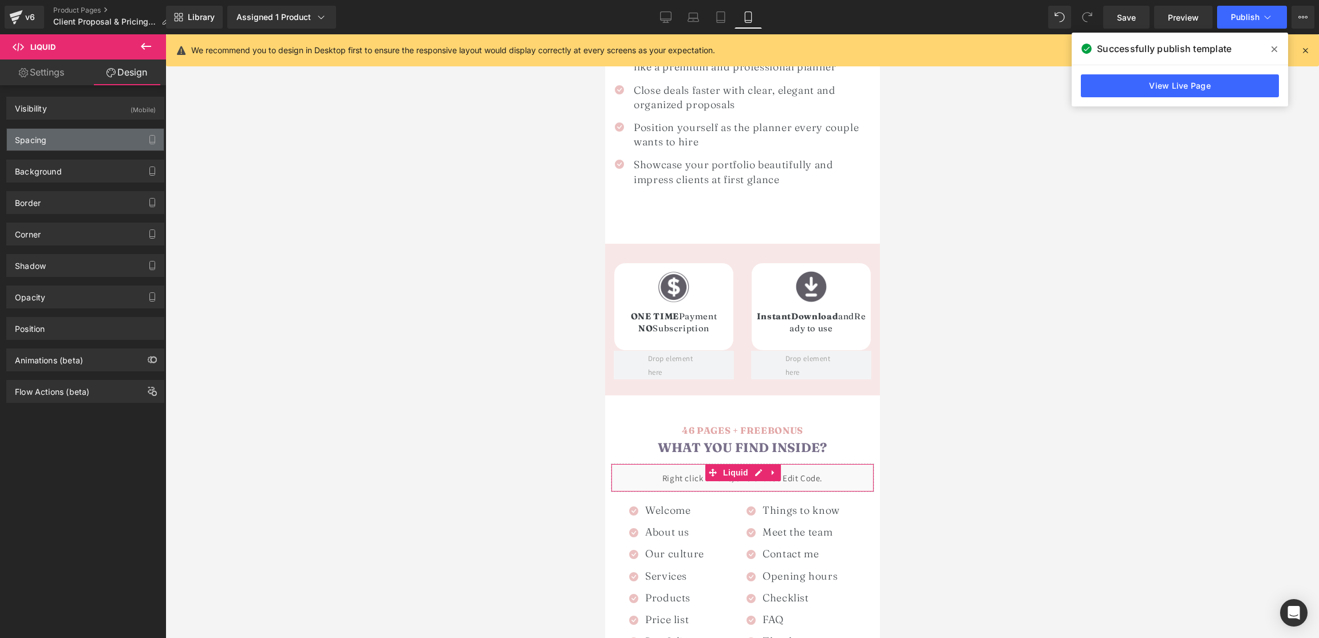
click at [49, 149] on div "Spacing" at bounding box center [85, 140] width 157 height 22
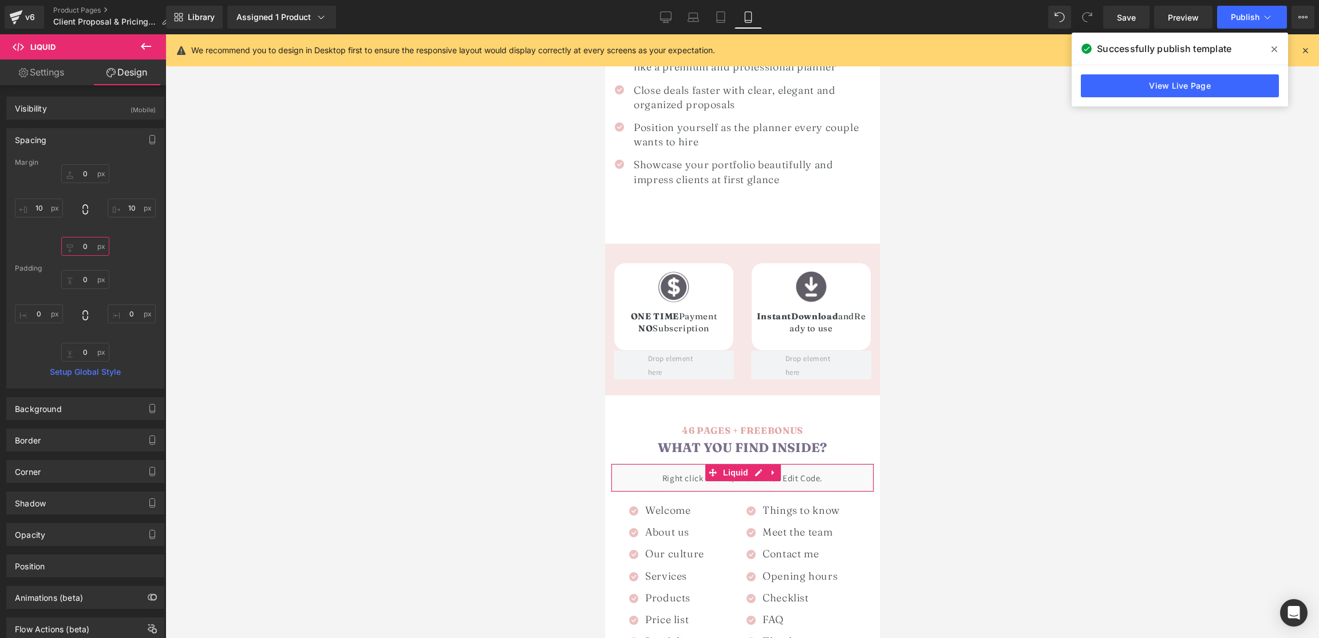
click at [81, 247] on input "0" at bounding box center [85, 246] width 48 height 19
type input "10"
click at [82, 169] on input "0" at bounding box center [85, 173] width 48 height 19
type input "10"
click at [1255, 22] on button "Publish" at bounding box center [1252, 17] width 70 height 23
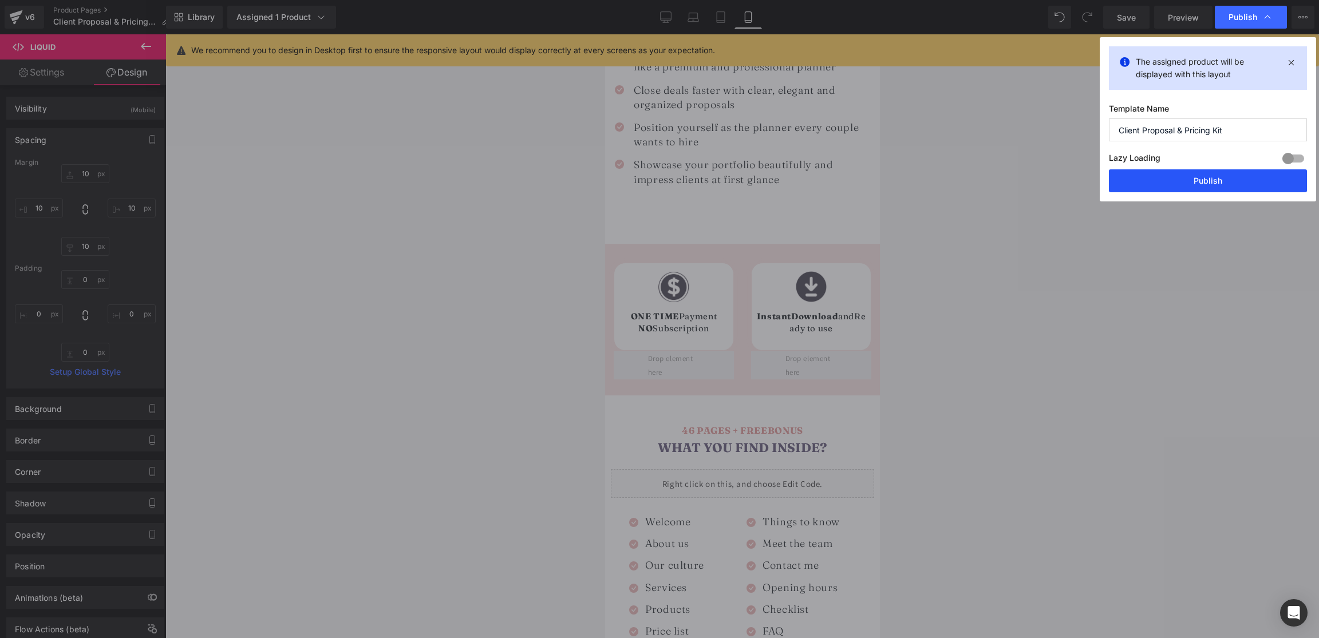
click at [1223, 176] on button "Publish" at bounding box center [1208, 180] width 198 height 23
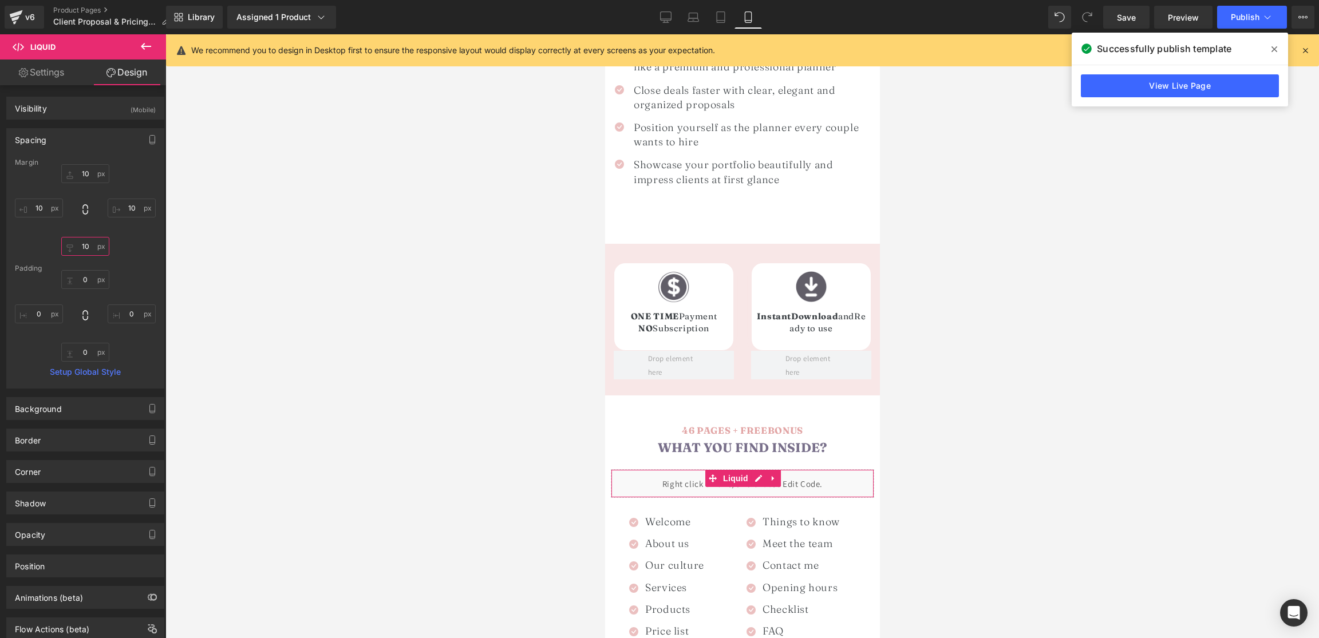
click at [75, 244] on input "10" at bounding box center [85, 246] width 48 height 19
type input "20"
click at [85, 179] on input "10" at bounding box center [85, 173] width 48 height 19
click at [1239, 16] on span "Publish" at bounding box center [1245, 17] width 29 height 9
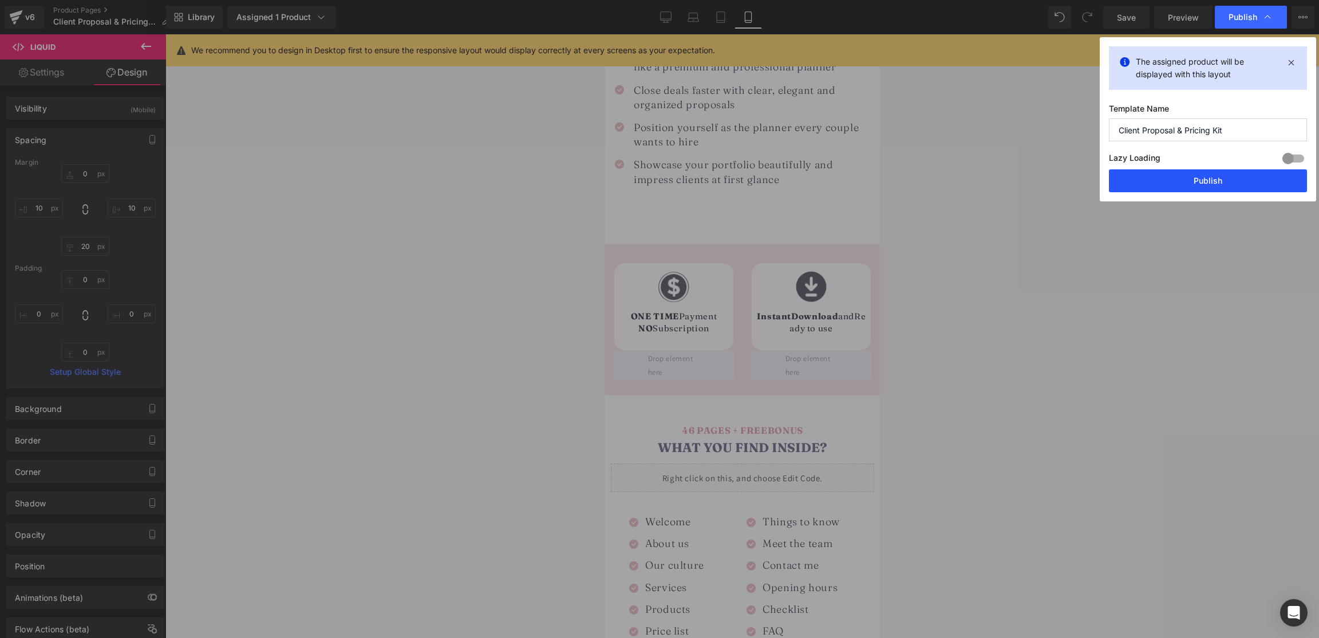
click at [1211, 178] on button "Publish" at bounding box center [1208, 180] width 198 height 23
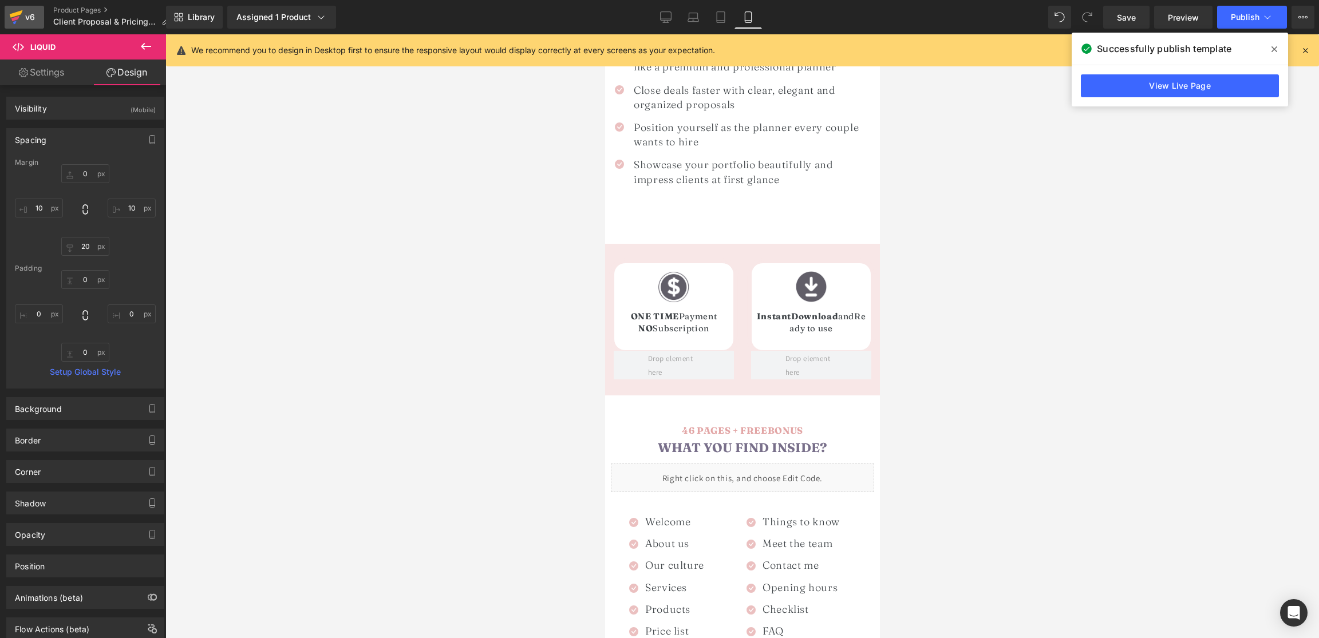
click at [23, 15] on div "v6" at bounding box center [30, 17] width 14 height 15
